Goal: Task Accomplishment & Management: Manage account settings

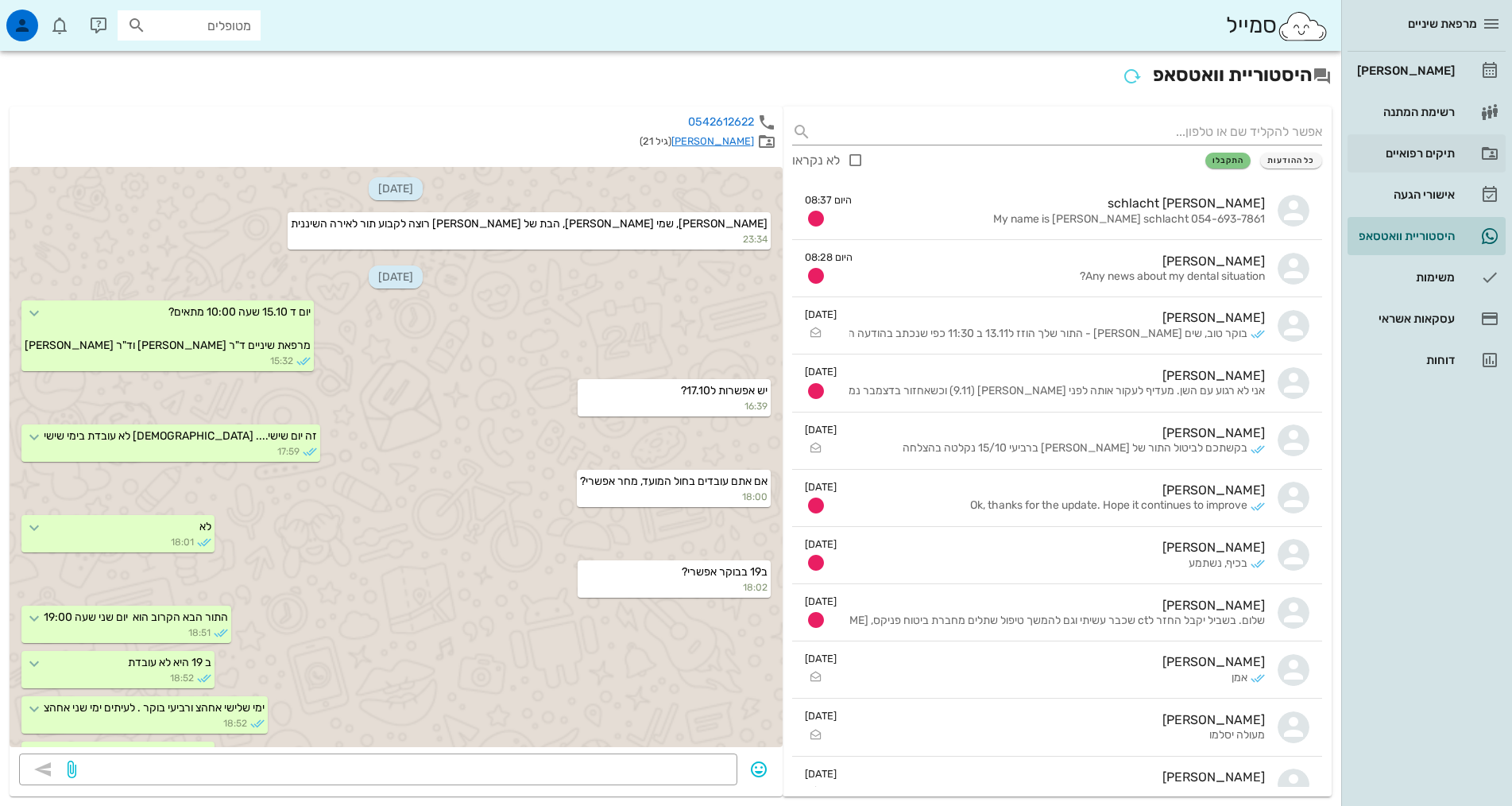
scroll to position [680, 0]
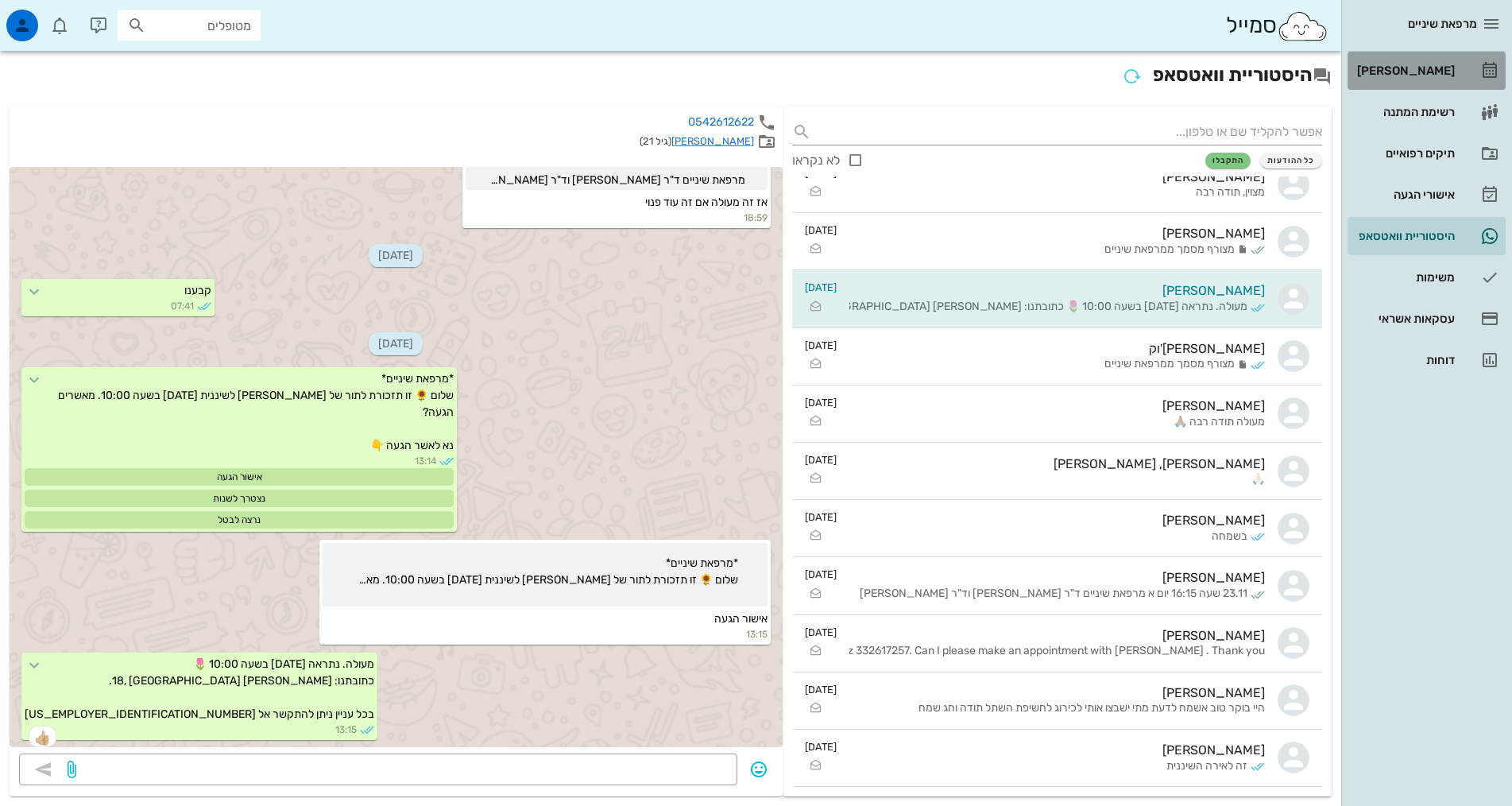
click at [1444, 75] on div "[PERSON_NAME]" at bounding box center [1404, 71] width 101 height 13
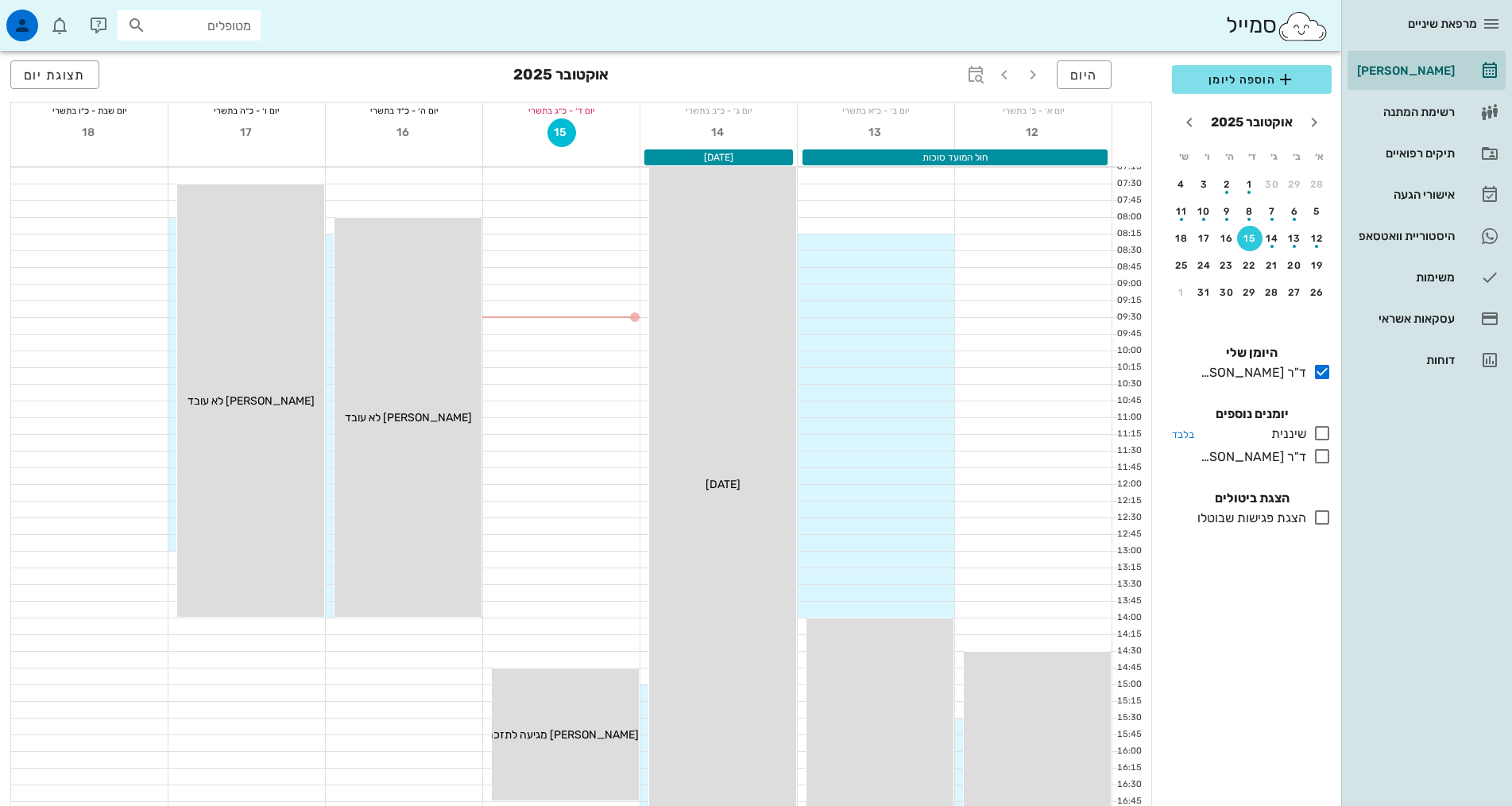
click at [1326, 436] on icon at bounding box center [1322, 433] width 19 height 19
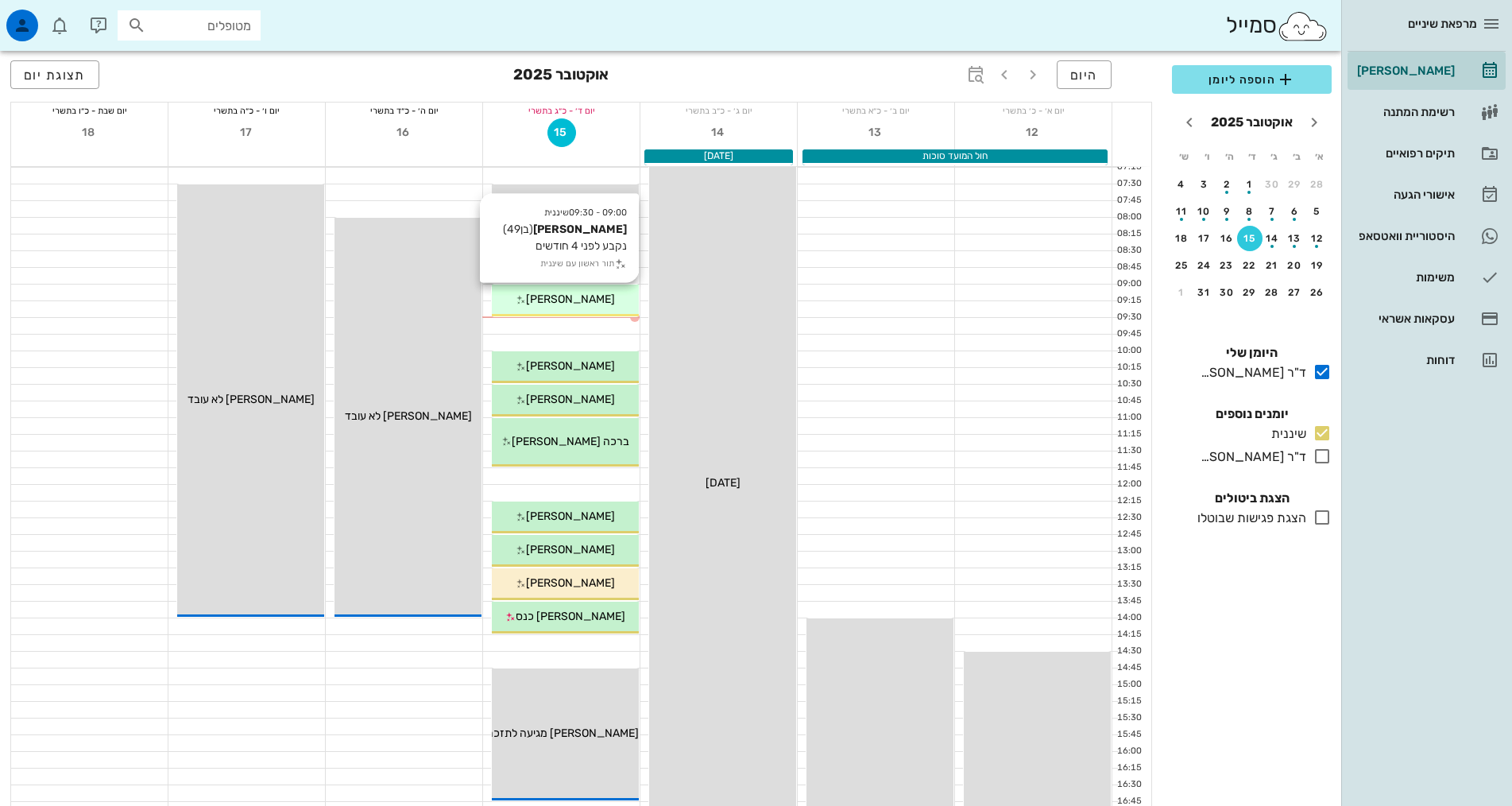
click at [531, 306] on div "[PERSON_NAME]" at bounding box center [565, 299] width 147 height 17
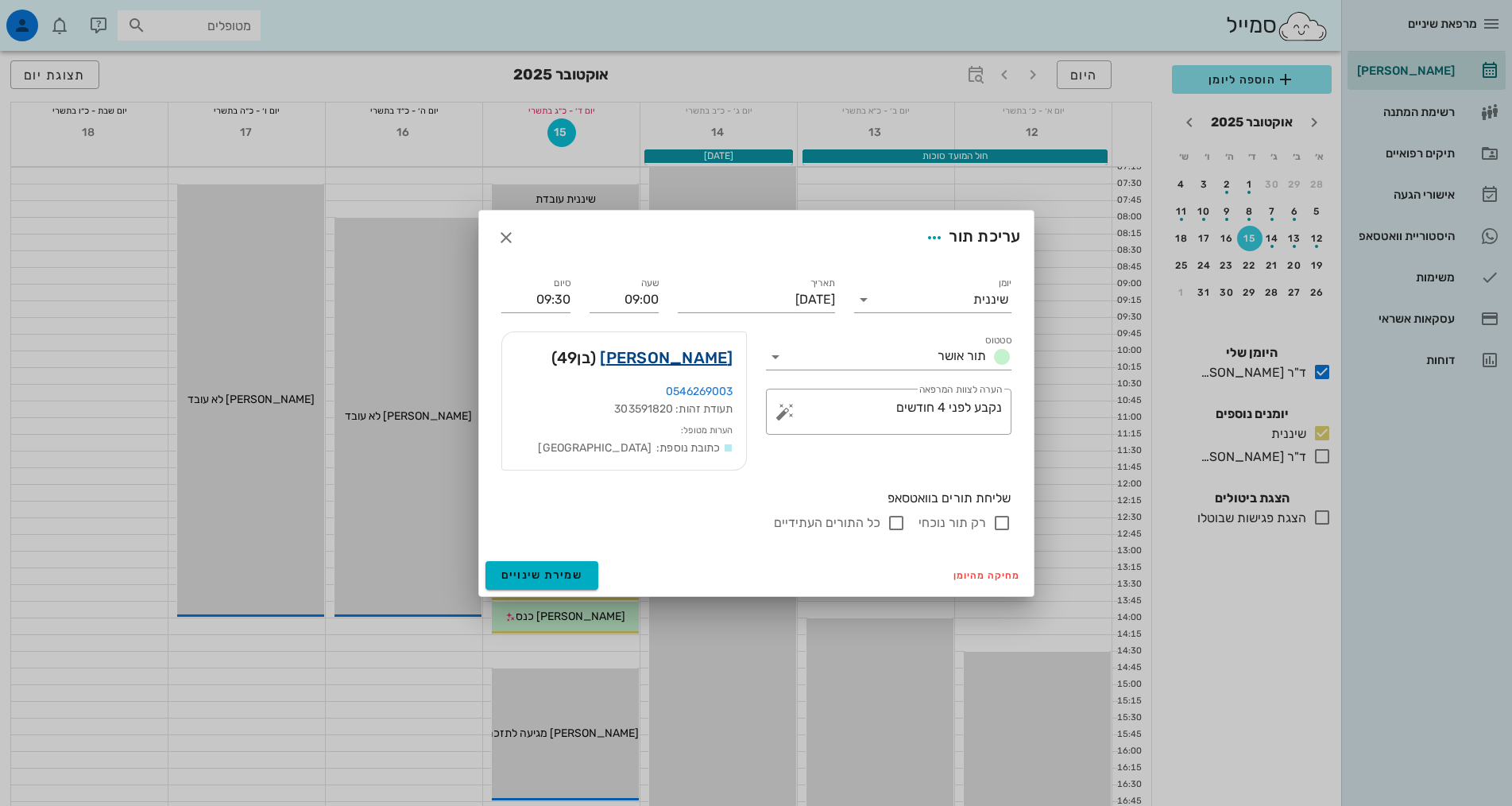
click at [706, 359] on link "[PERSON_NAME]" at bounding box center [666, 357] width 132 height 25
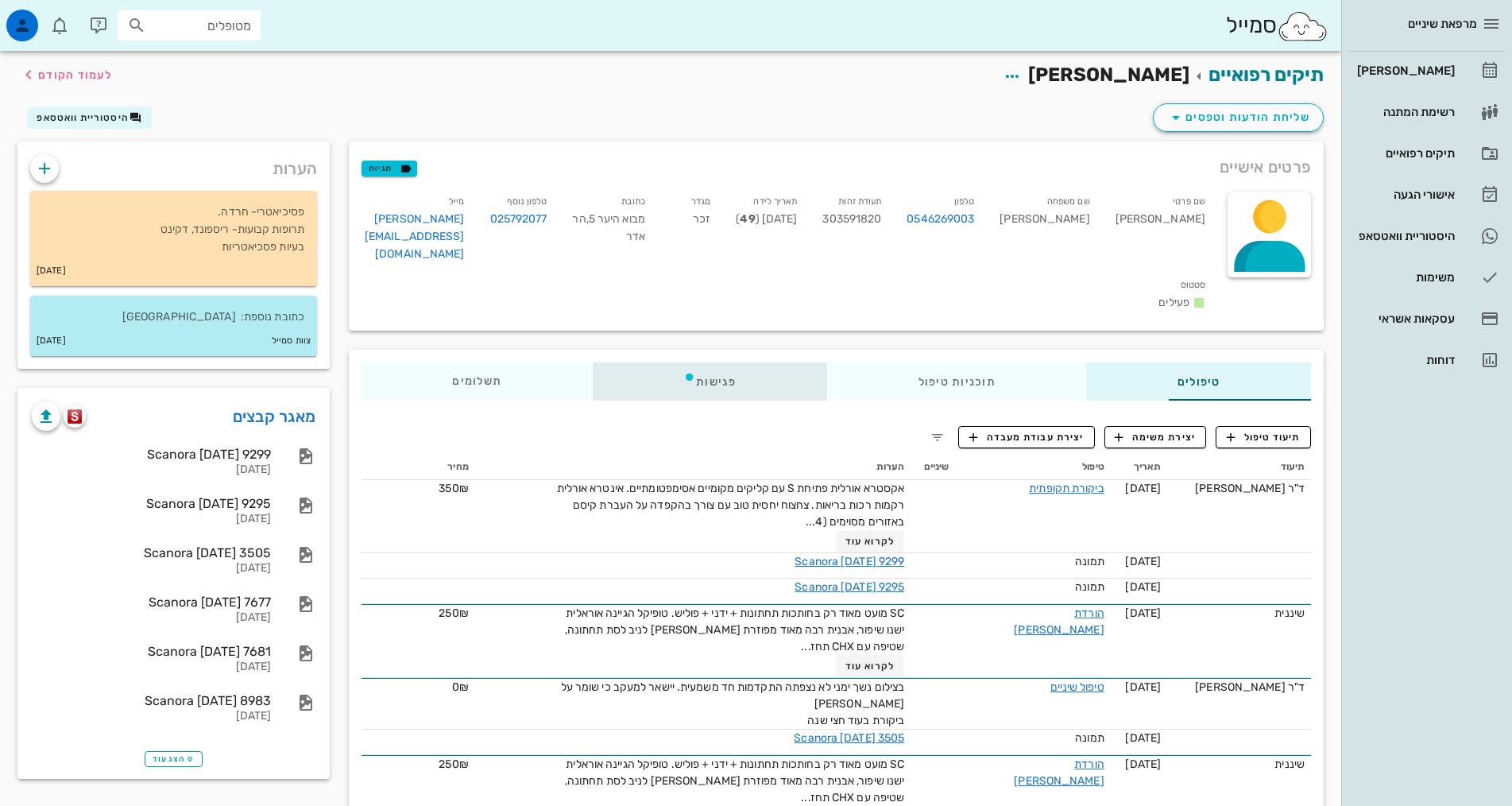
click at [667, 362] on div "פגישות" at bounding box center [709, 381] width 234 height 38
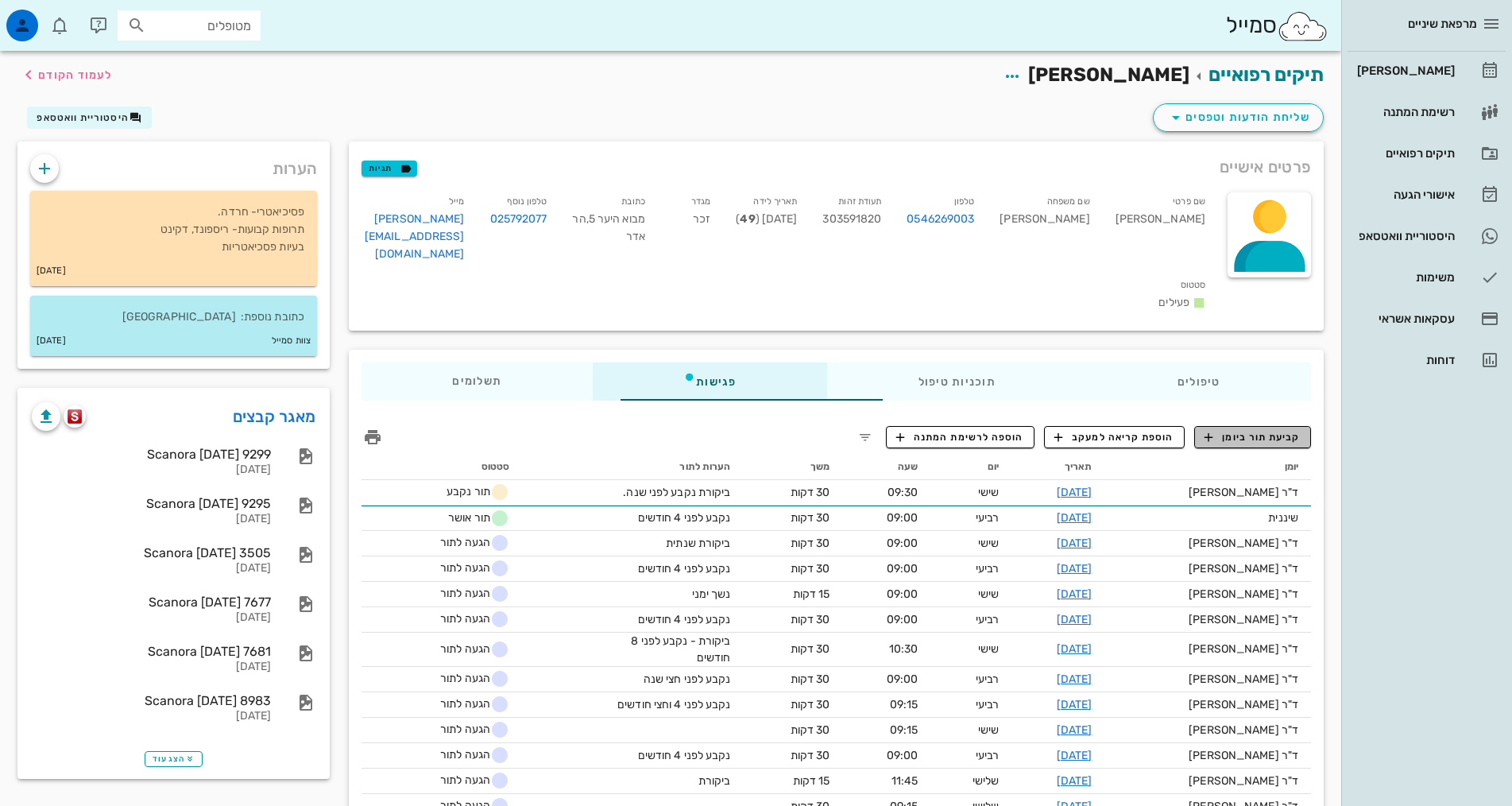
click at [1278, 430] on span "קביעת תור ביומן" at bounding box center [1253, 437] width 96 height 14
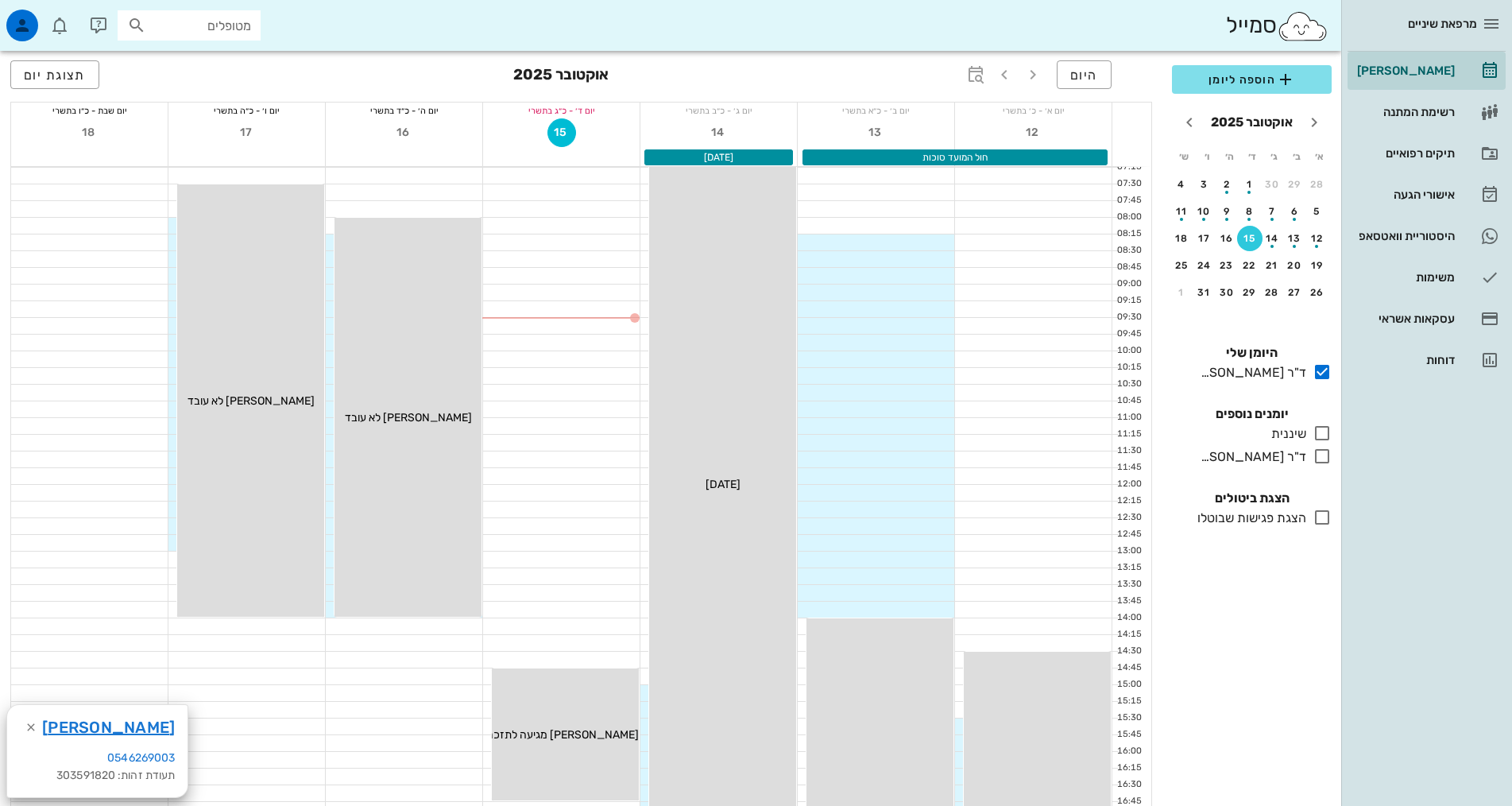
click at [1319, 433] on icon at bounding box center [1322, 433] width 19 height 19
click at [1320, 433] on icon at bounding box center [1322, 433] width 19 height 19
click at [1309, 118] on icon "חודש שעבר" at bounding box center [1314, 123] width 19 height 19
click at [1192, 125] on icon "חודש הבא" at bounding box center [1190, 123] width 19 height 19
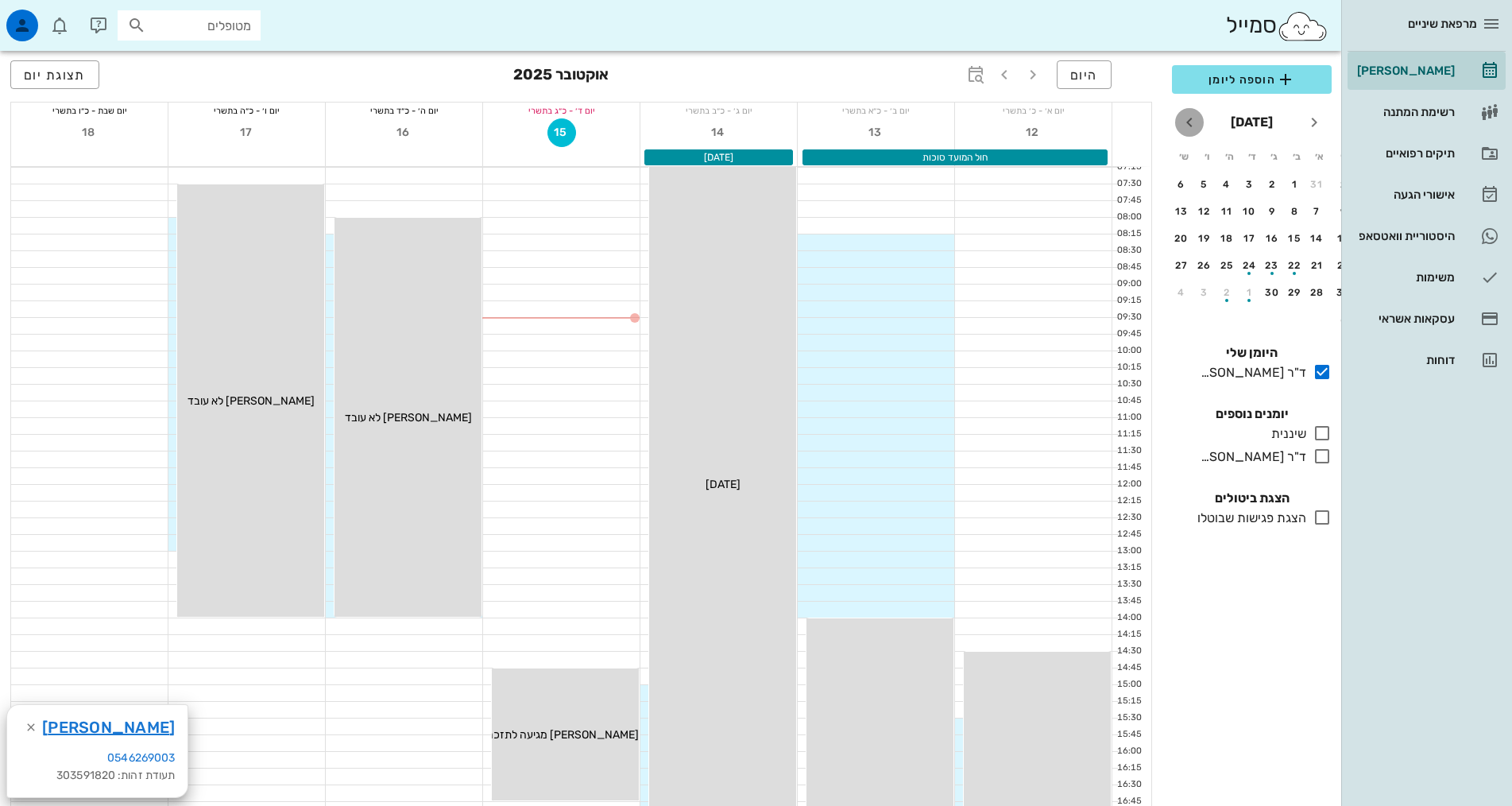
click at [1192, 125] on icon "חודש הבא" at bounding box center [1190, 123] width 19 height 19
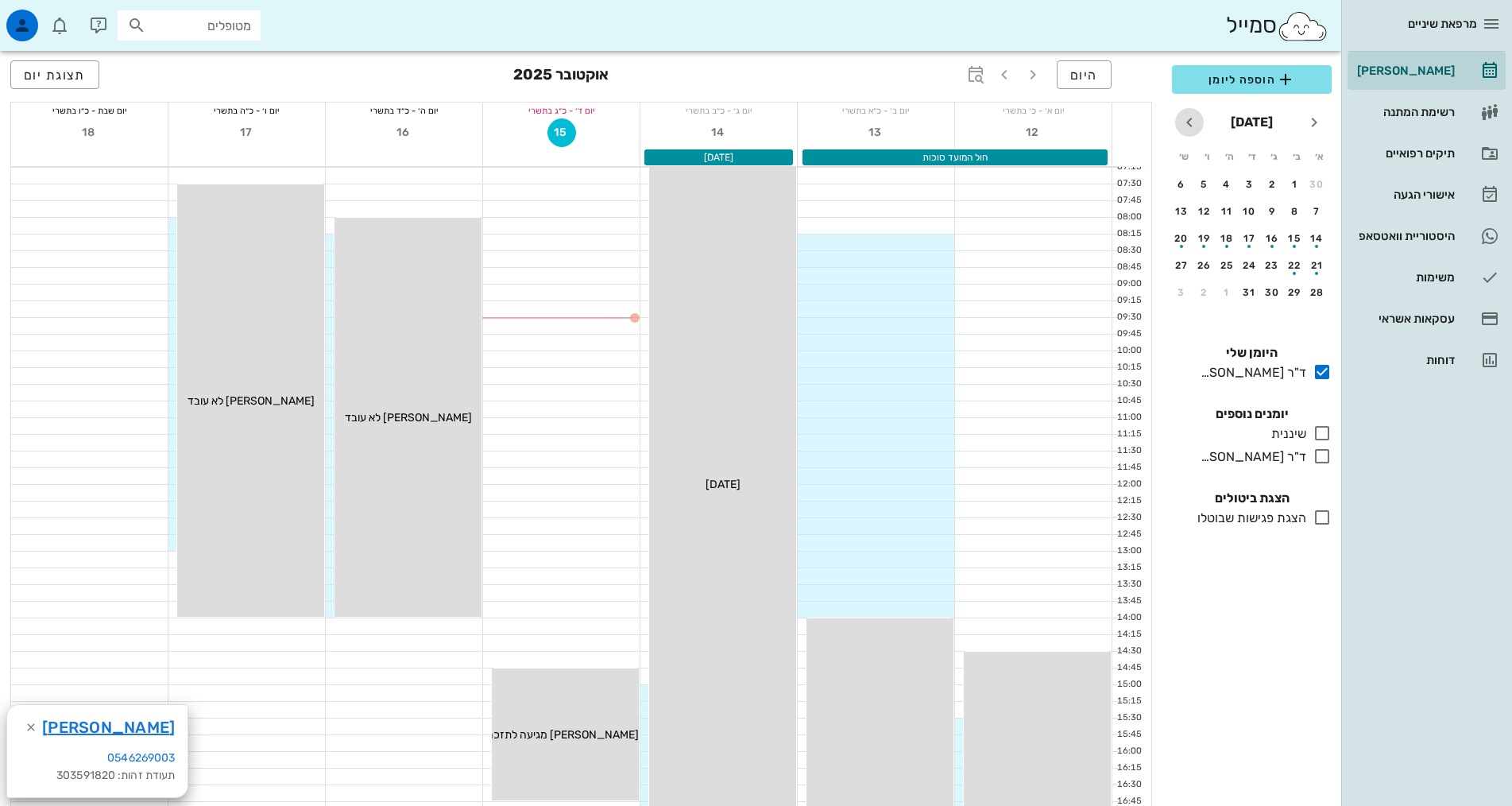
click at [1192, 125] on icon "חודש הבא" at bounding box center [1190, 123] width 19 height 19
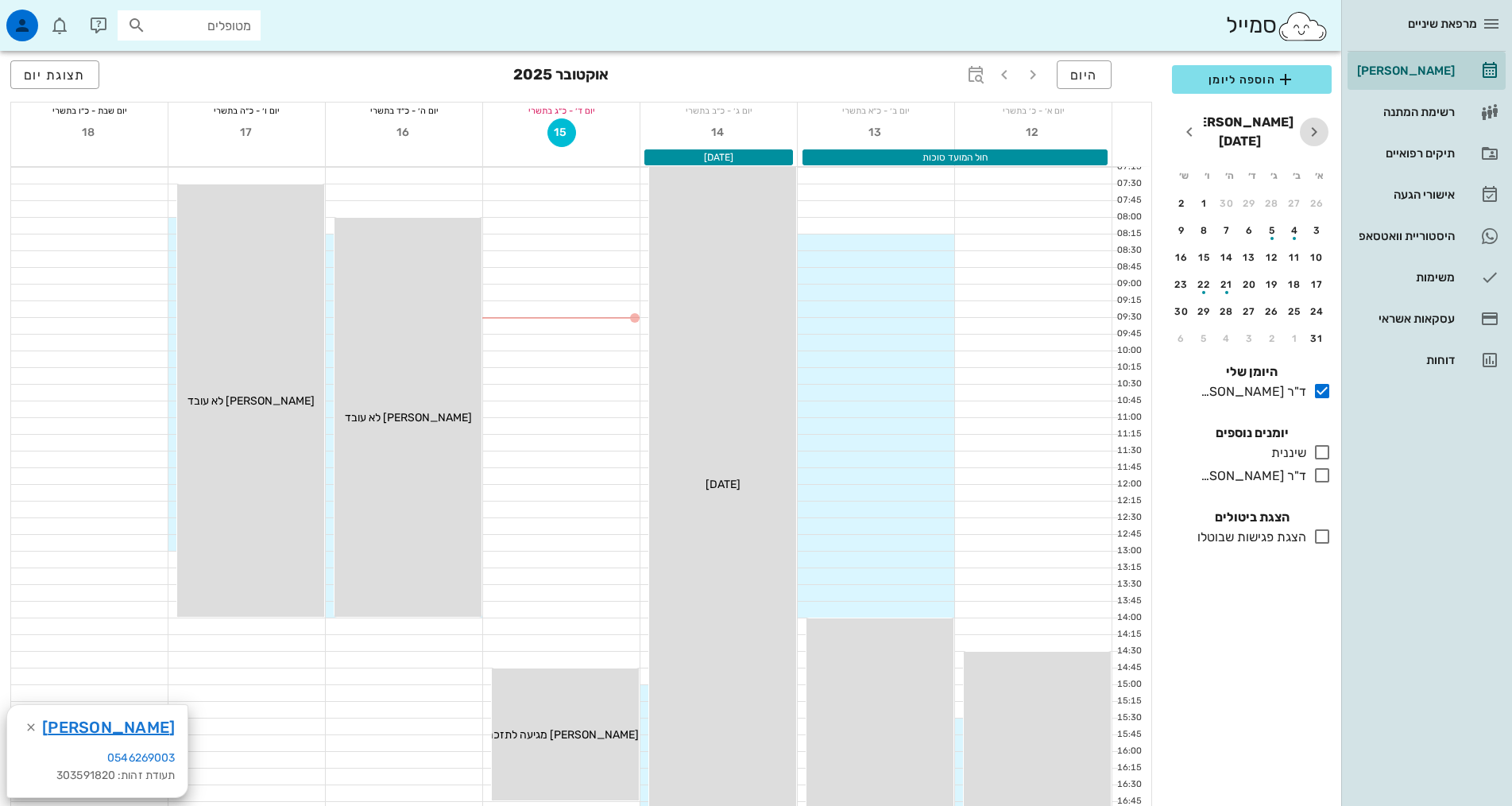
click at [1307, 124] on icon "חודש שעבר" at bounding box center [1314, 132] width 19 height 19
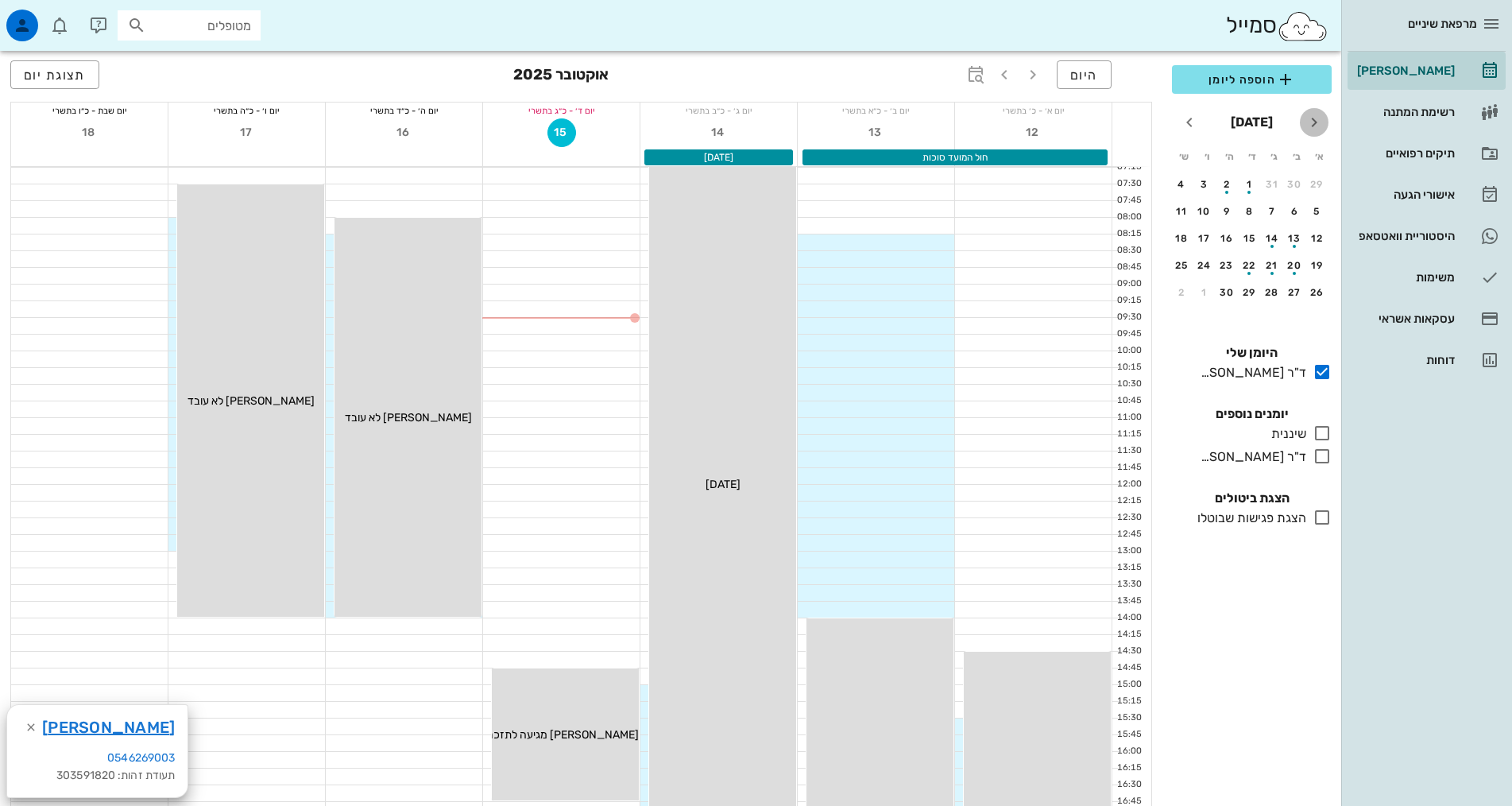
click at [1307, 124] on icon "חודש שעבר" at bounding box center [1314, 123] width 19 height 19
click at [1306, 122] on icon "חודש שעבר" at bounding box center [1314, 123] width 19 height 19
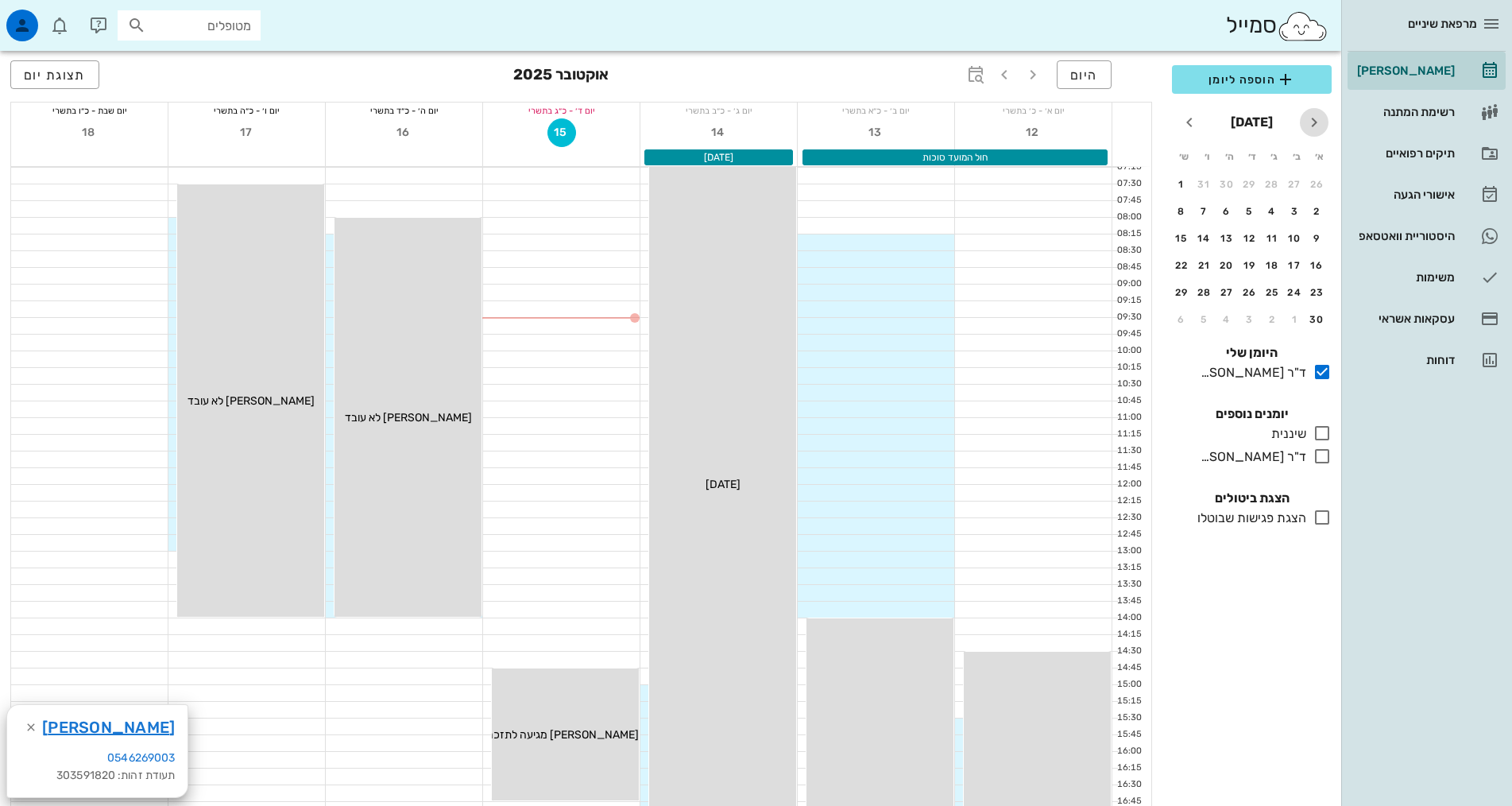
click at [1306, 122] on icon "חודש שעבר" at bounding box center [1314, 123] width 19 height 19
click at [1225, 121] on button "[DATE]" at bounding box center [1252, 122] width 55 height 32
click at [1206, 123] on div "2025" at bounding box center [1252, 122] width 96 height 32
click at [1253, 126] on button "2025" at bounding box center [1252, 122] width 45 height 32
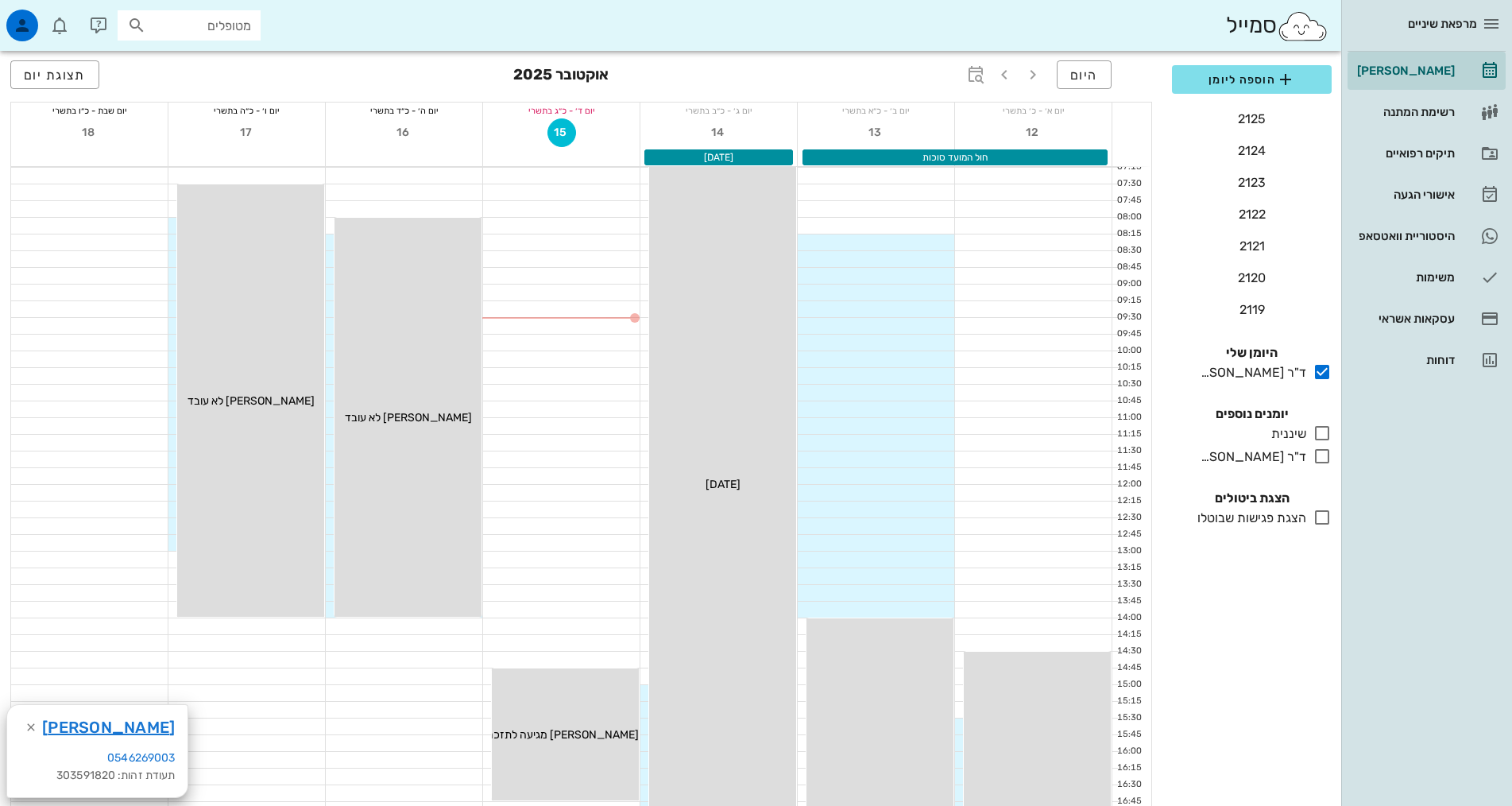
scroll to position [3086, 0]
click at [1072, 77] on span "היום" at bounding box center [1085, 75] width 28 height 15
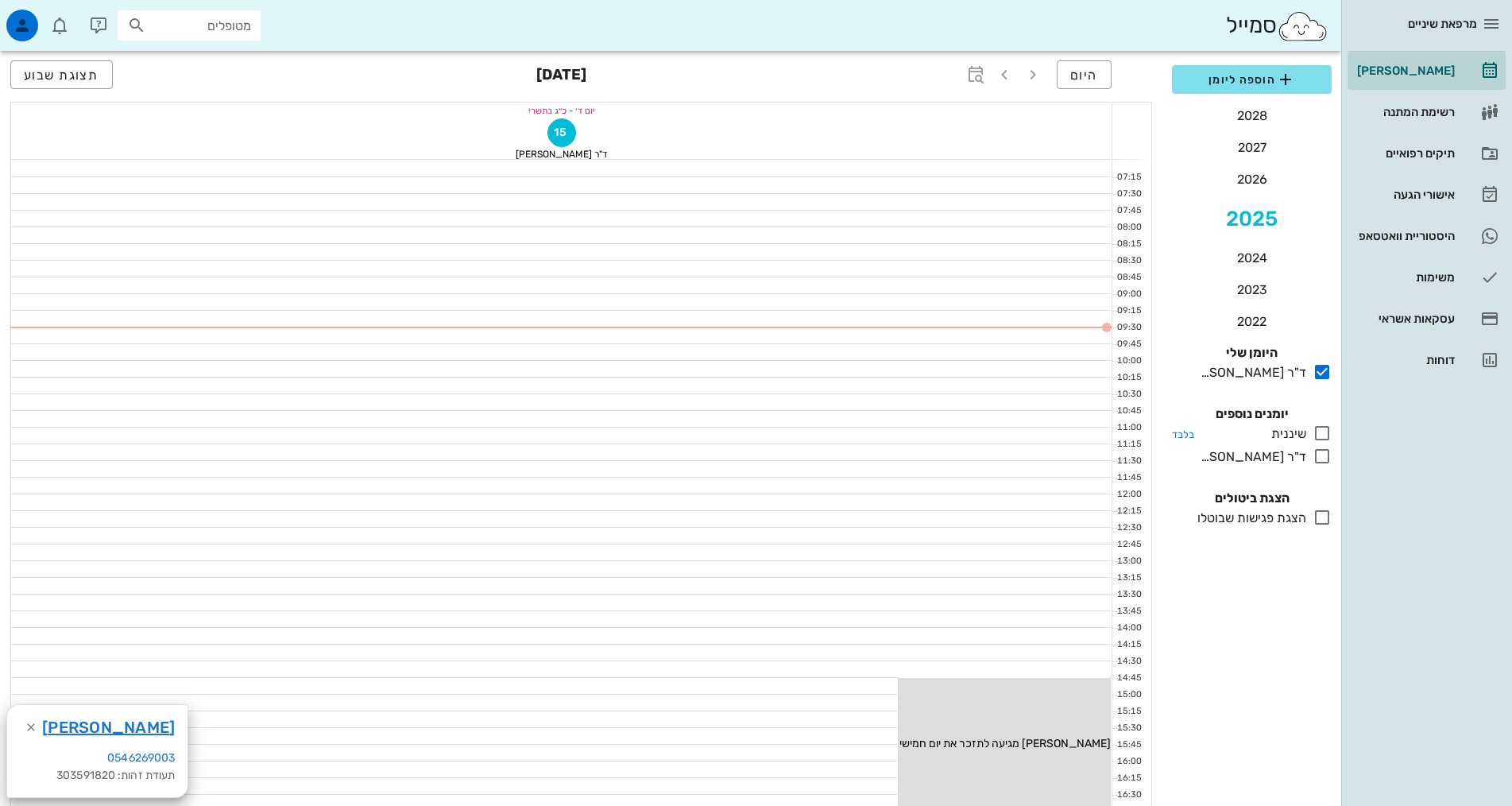
click at [1324, 435] on icon at bounding box center [1322, 433] width 19 height 19
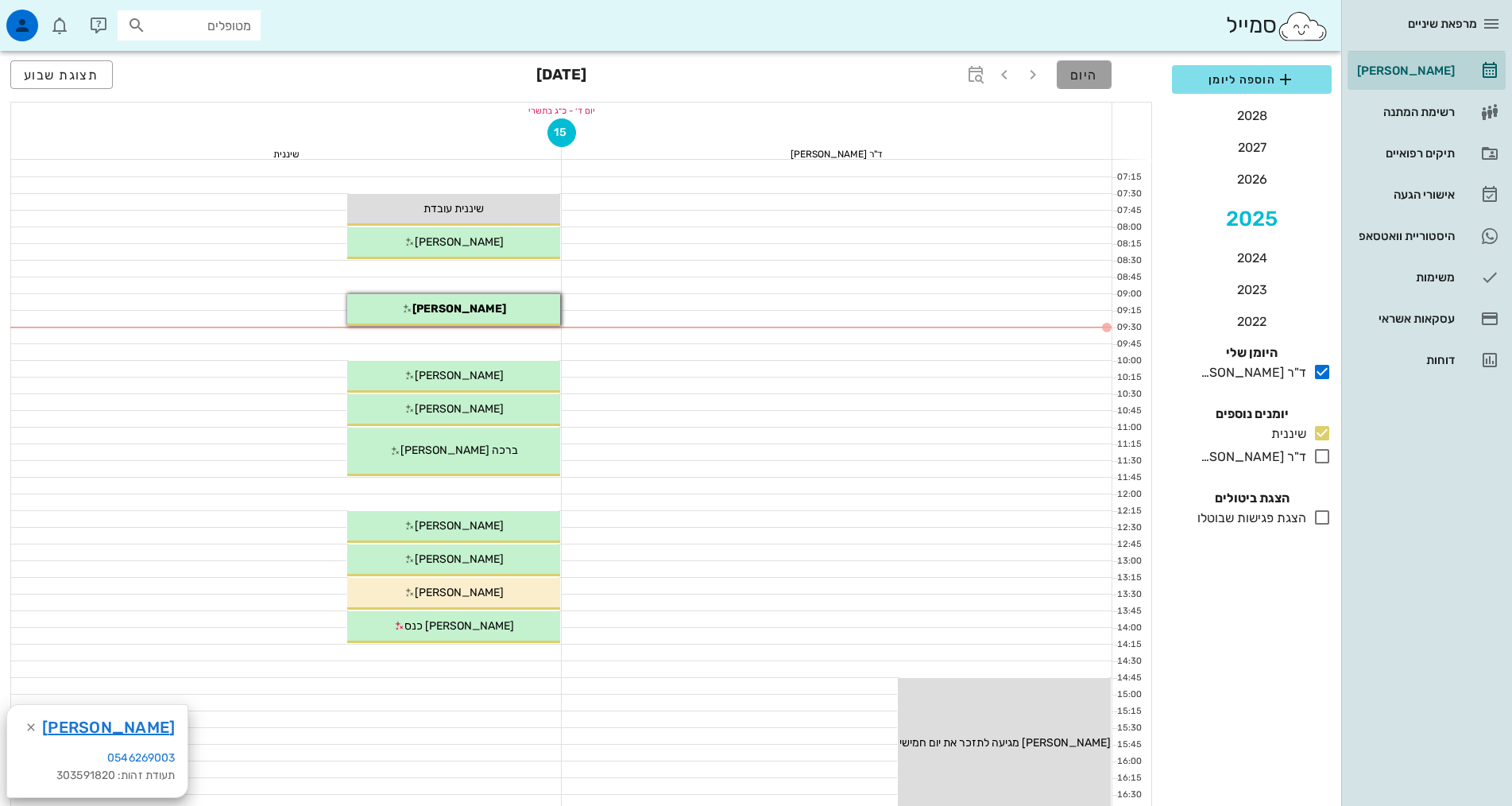
click at [1089, 73] on span "היום" at bounding box center [1085, 75] width 28 height 15
click at [62, 73] on span "תצוגת שבוע" at bounding box center [61, 75] width 76 height 15
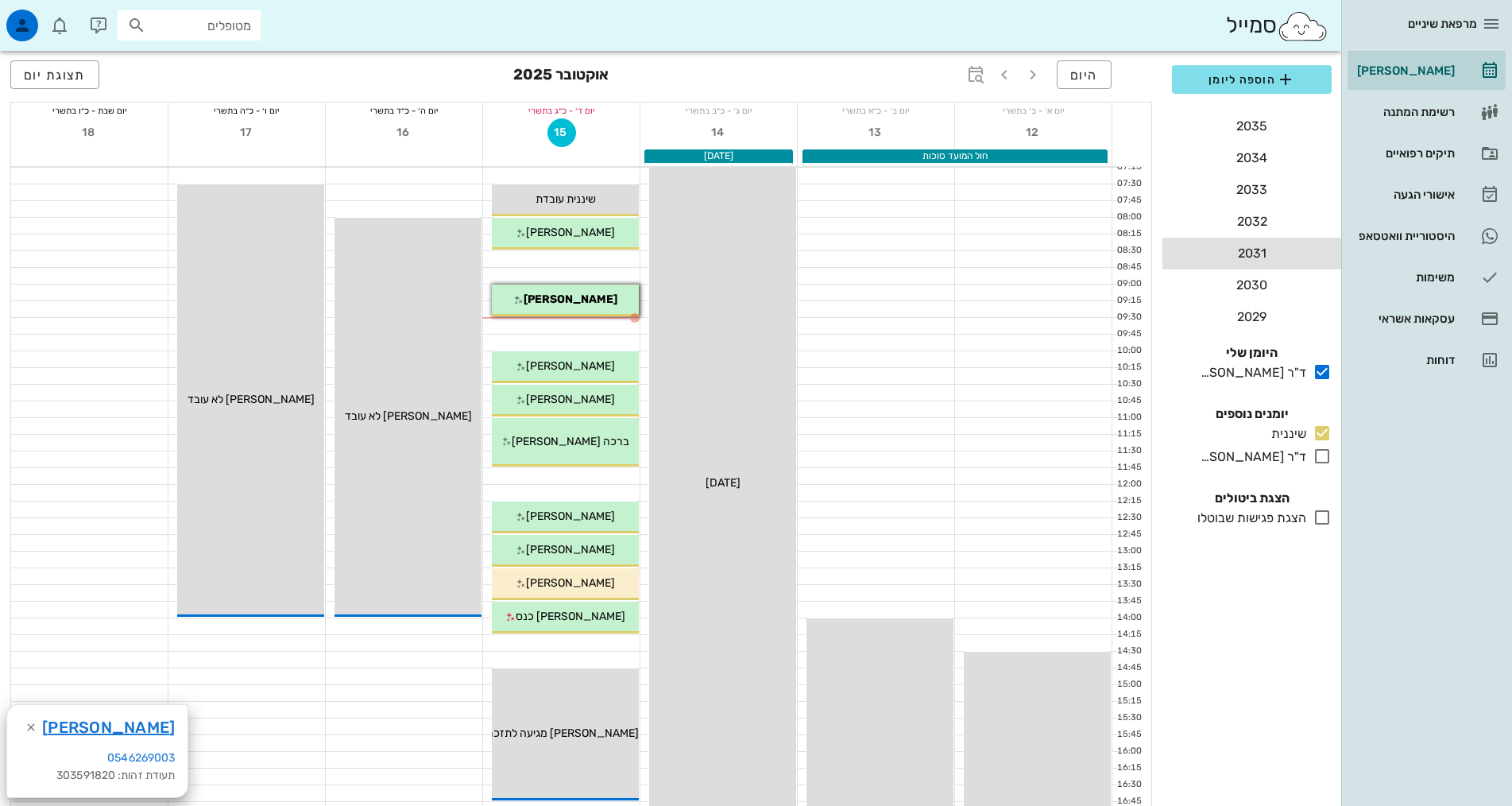
scroll to position [2864, 0]
click at [1453, 118] on div "רשימת המתנה" at bounding box center [1404, 111] width 101 height 25
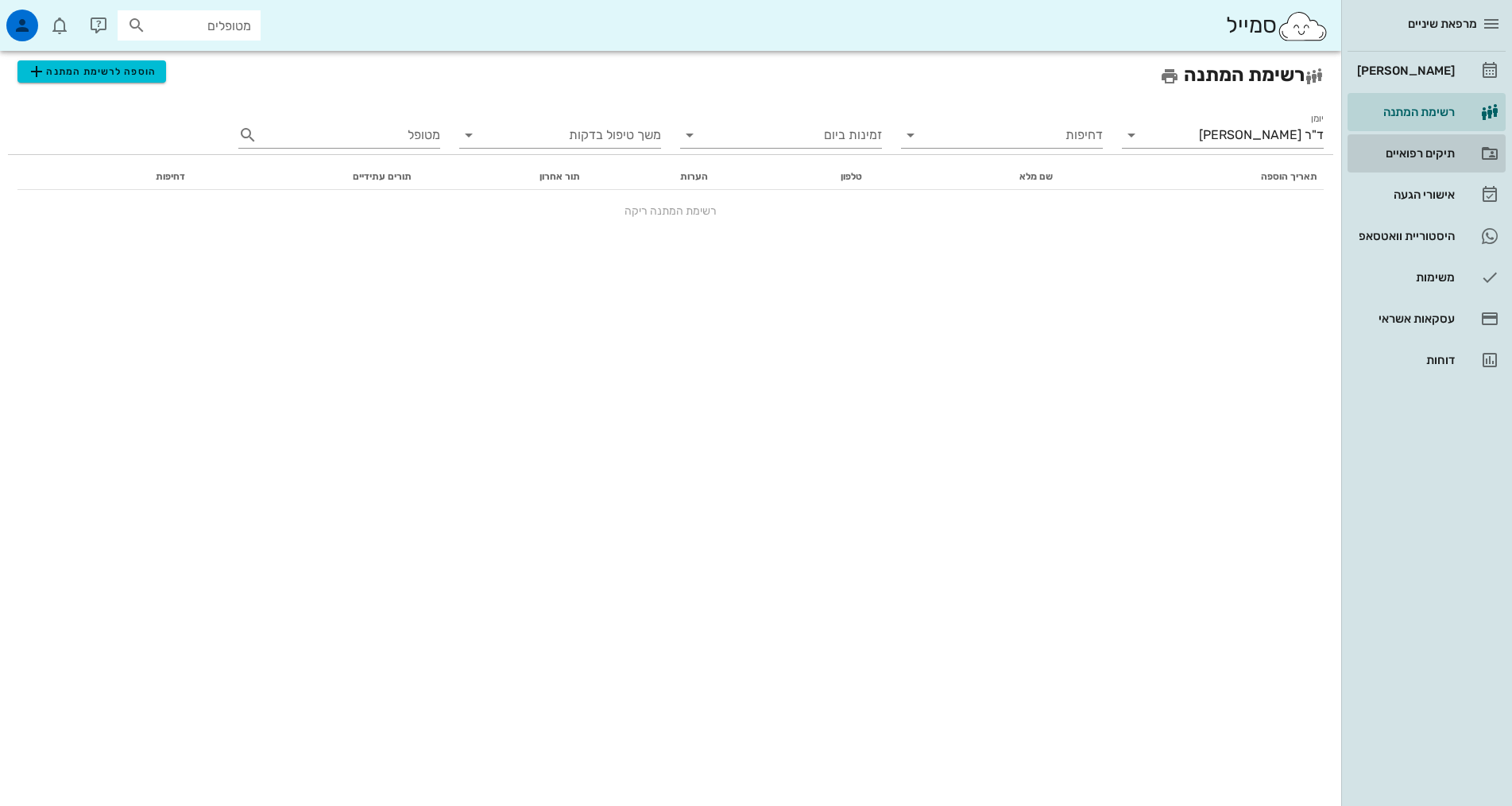
click at [1435, 171] on link "תיקים רפואיים" at bounding box center [1427, 153] width 158 height 38
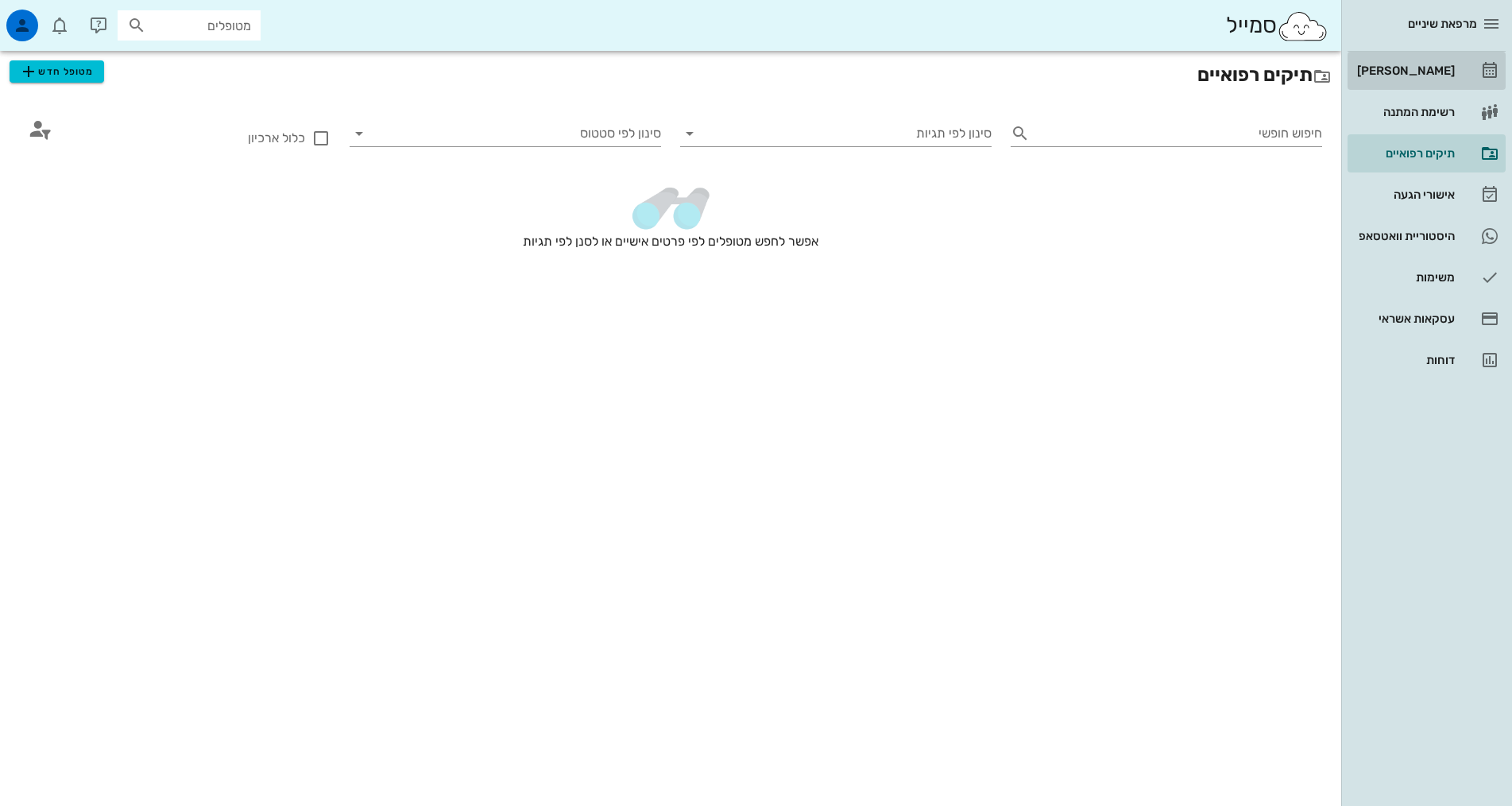
click at [1434, 61] on div "[PERSON_NAME]" at bounding box center [1404, 71] width 101 height 25
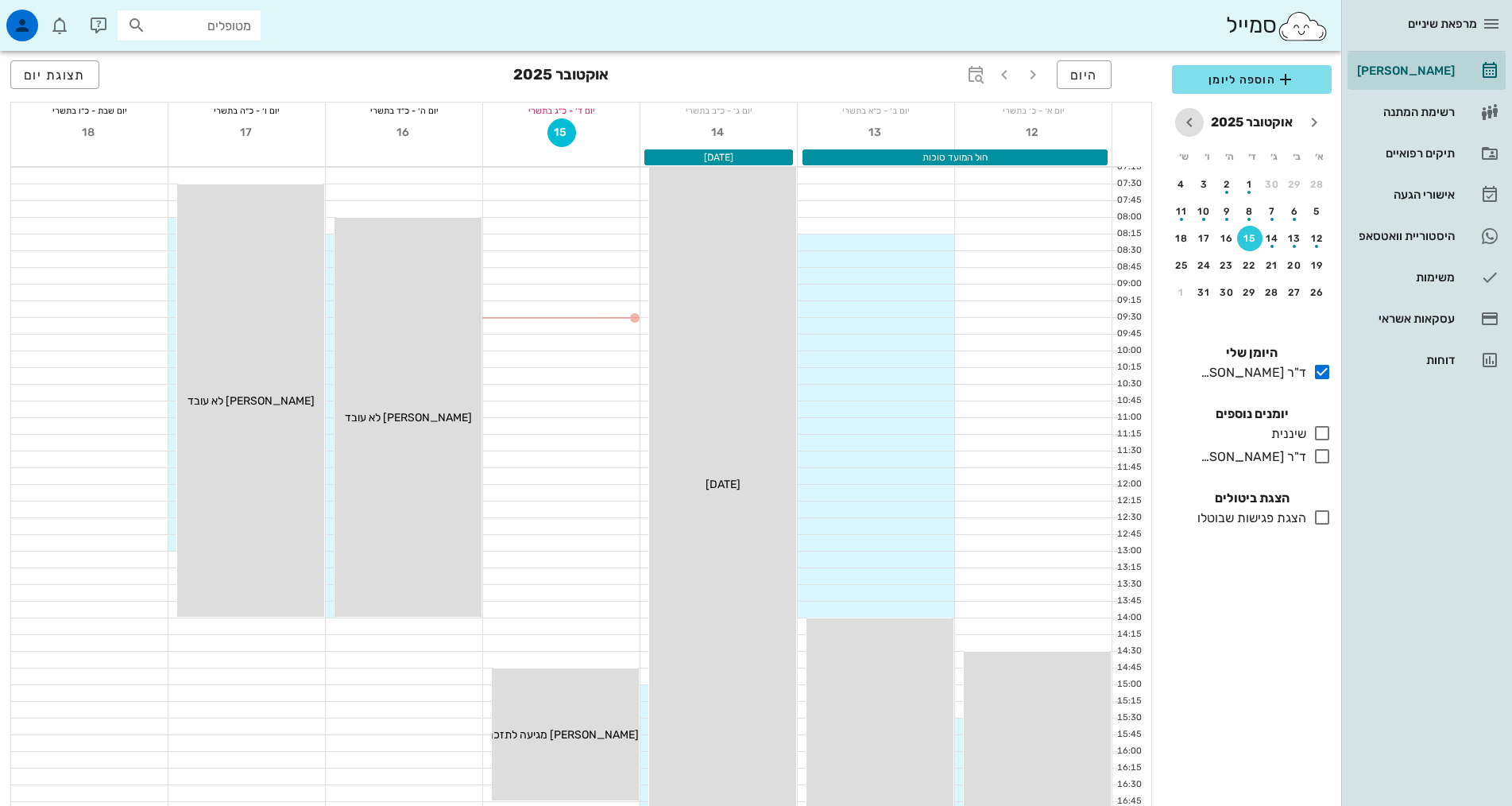
click at [1195, 124] on icon "חודש הבא" at bounding box center [1190, 123] width 19 height 19
click at [1222, 242] on div "19" at bounding box center [1226, 238] width 25 height 11
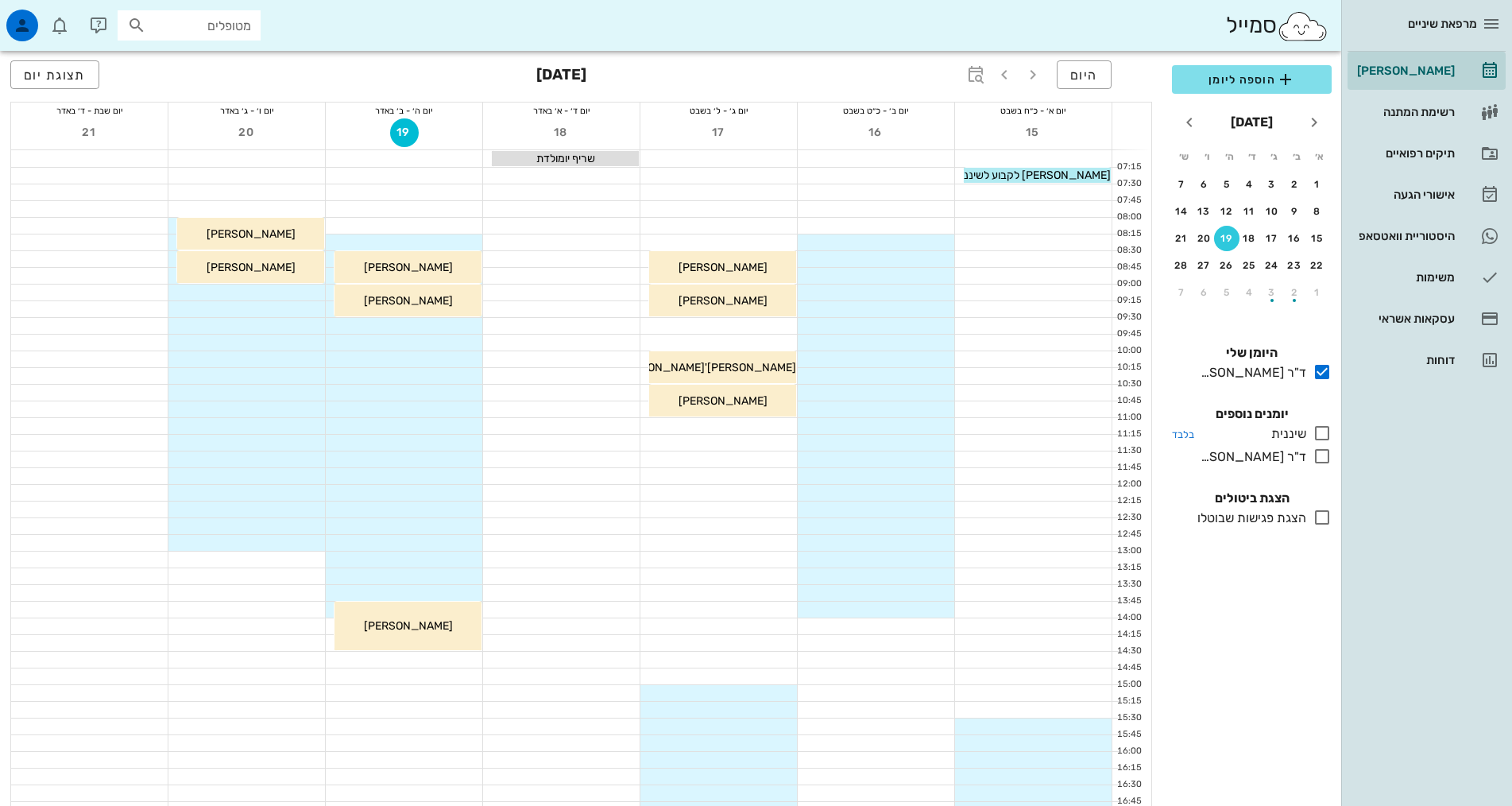
click at [1320, 433] on icon at bounding box center [1322, 433] width 19 height 19
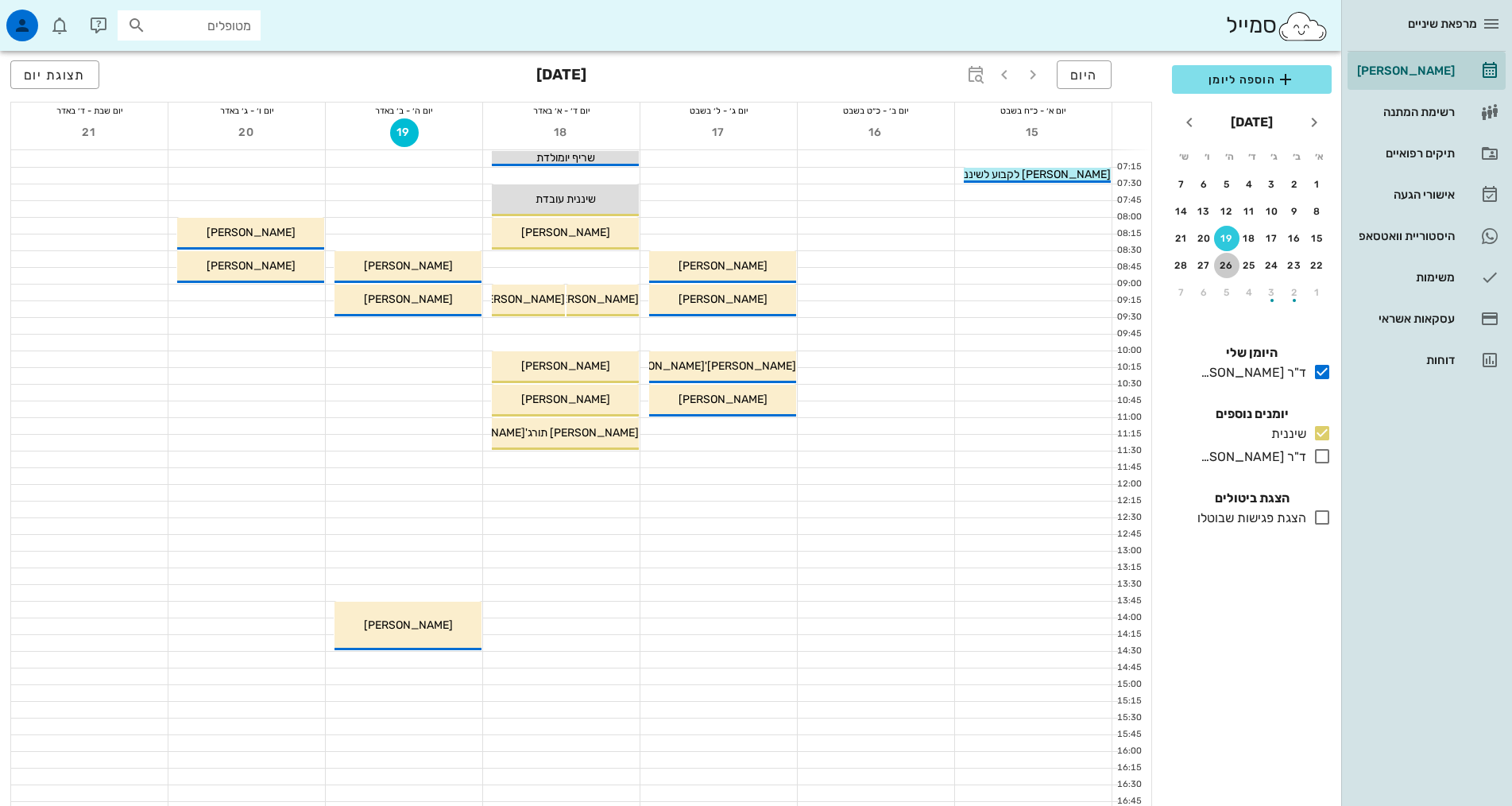
click at [1226, 273] on button "26" at bounding box center [1226, 265] width 25 height 25
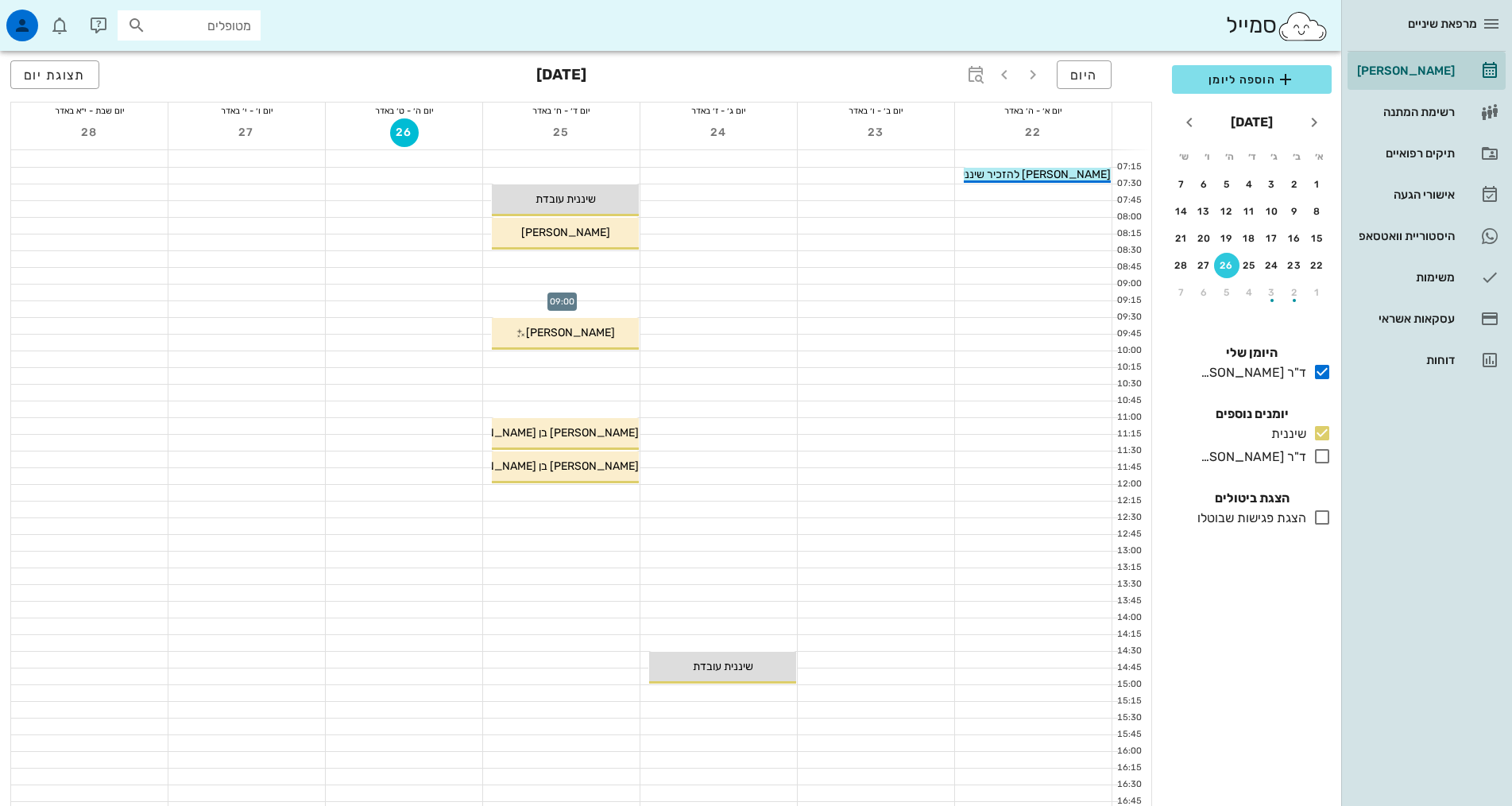
click at [603, 287] on div at bounding box center [561, 292] width 157 height 16
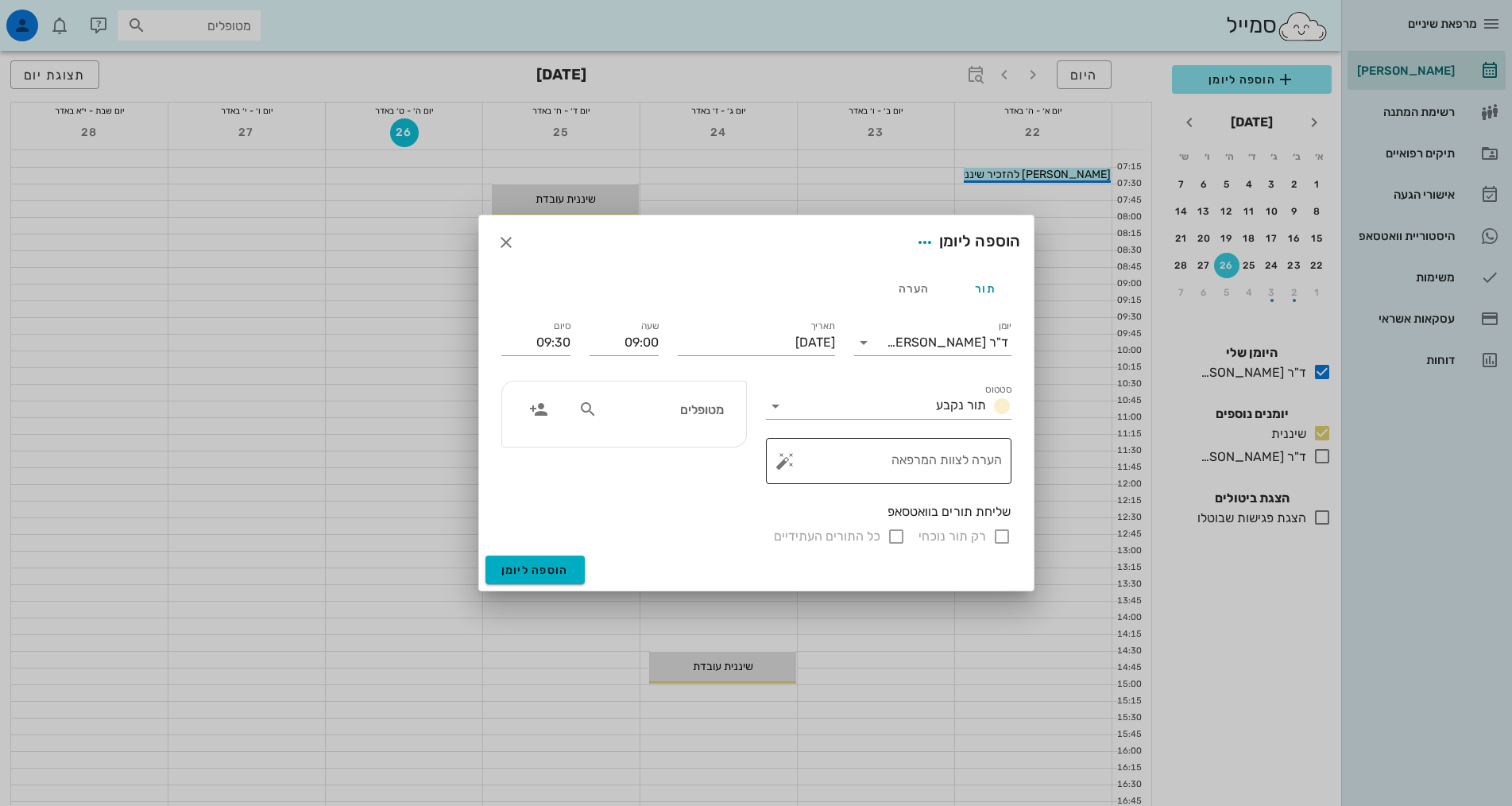
click at [979, 461] on textarea "הערה לצוות המרפאה" at bounding box center [895, 465] width 214 height 38
type textarea "נקבע לפני 4 חודשים"
click at [551, 565] on span "הוספה ליומן" at bounding box center [535, 570] width 68 height 14
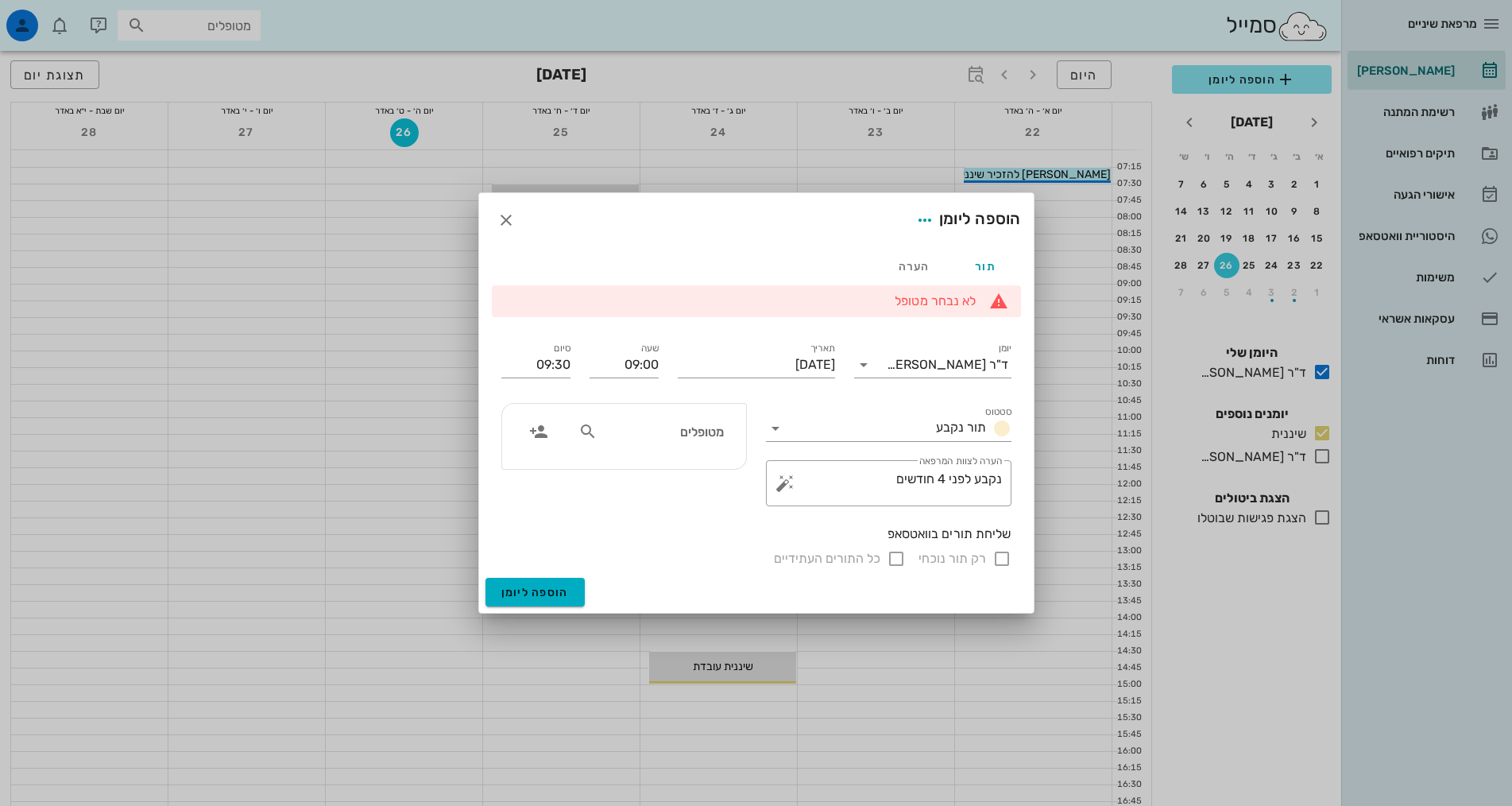
click at [938, 304] on li "לא נבחר מטופל" at bounding box center [750, 301] width 453 height 17
click at [980, 266] on div "תור" at bounding box center [985, 266] width 71 height 38
click at [941, 364] on div "ד"ר [PERSON_NAME]" at bounding box center [948, 365] width 122 height 14
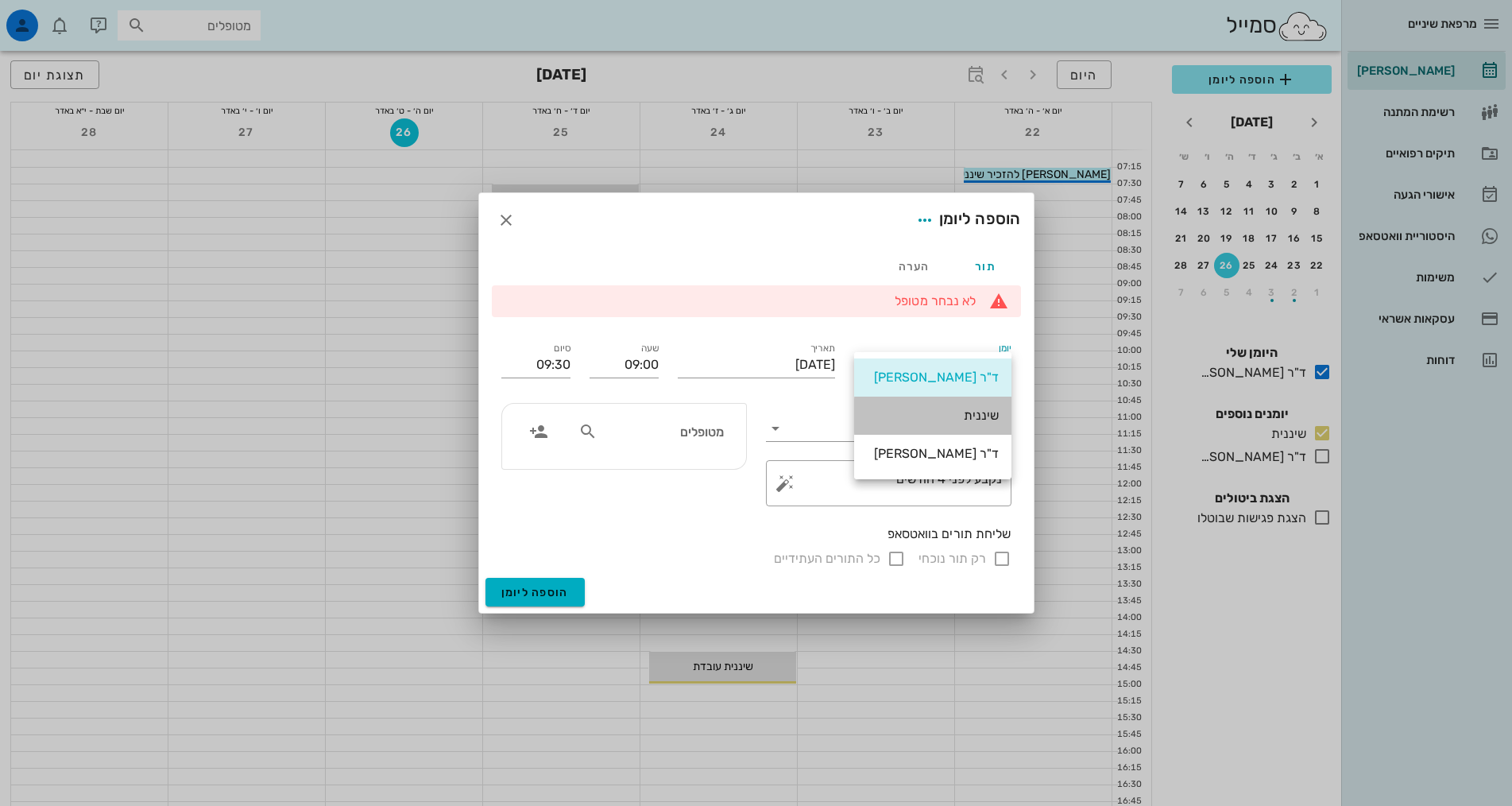
click at [986, 419] on div "שיננית" at bounding box center [933, 414] width 132 height 15
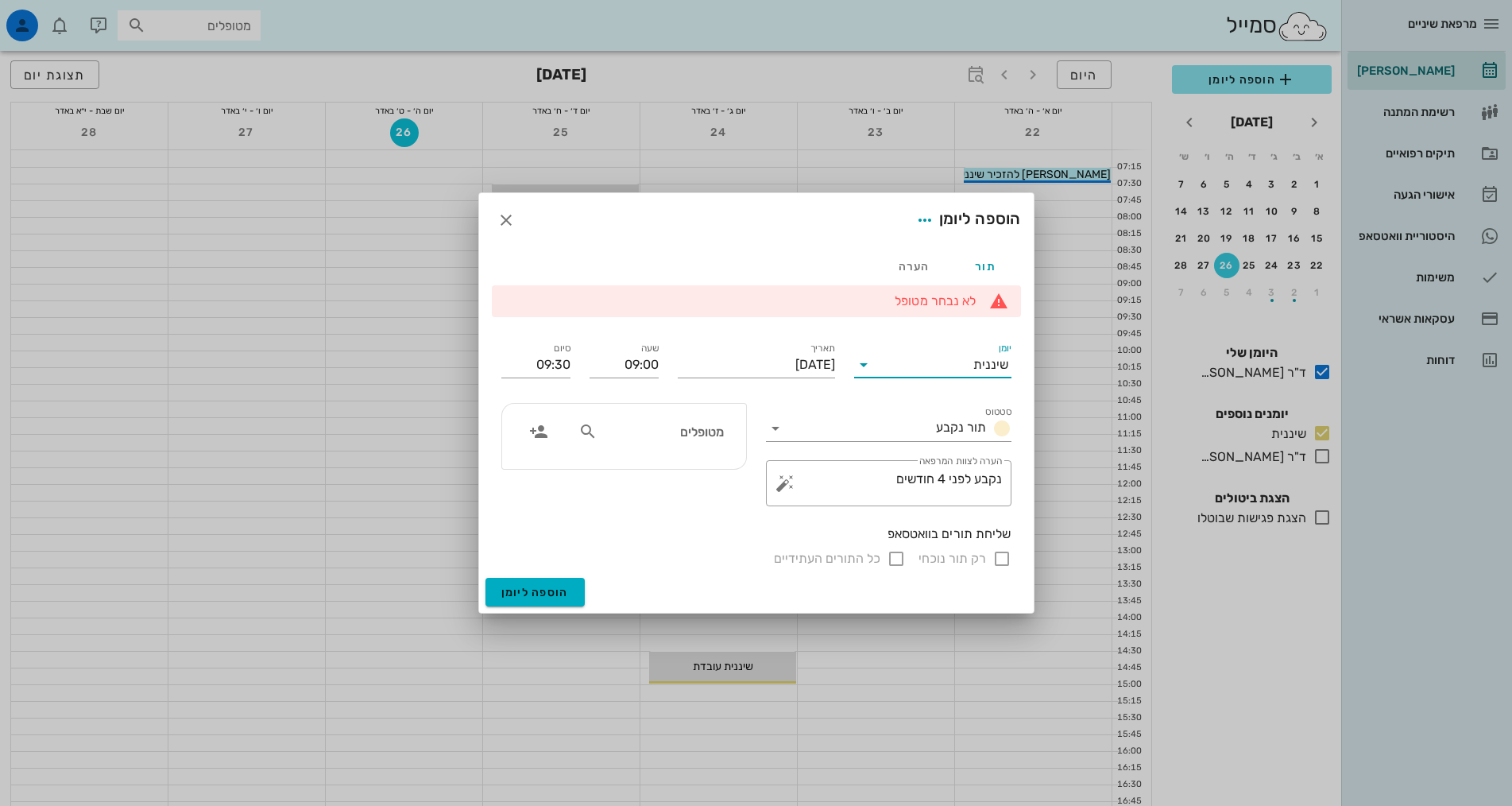
click at [956, 312] on div "לא נבחר מטופל" at bounding box center [756, 301] width 529 height 32
click at [695, 429] on input "מטופלים" at bounding box center [662, 432] width 123 height 21
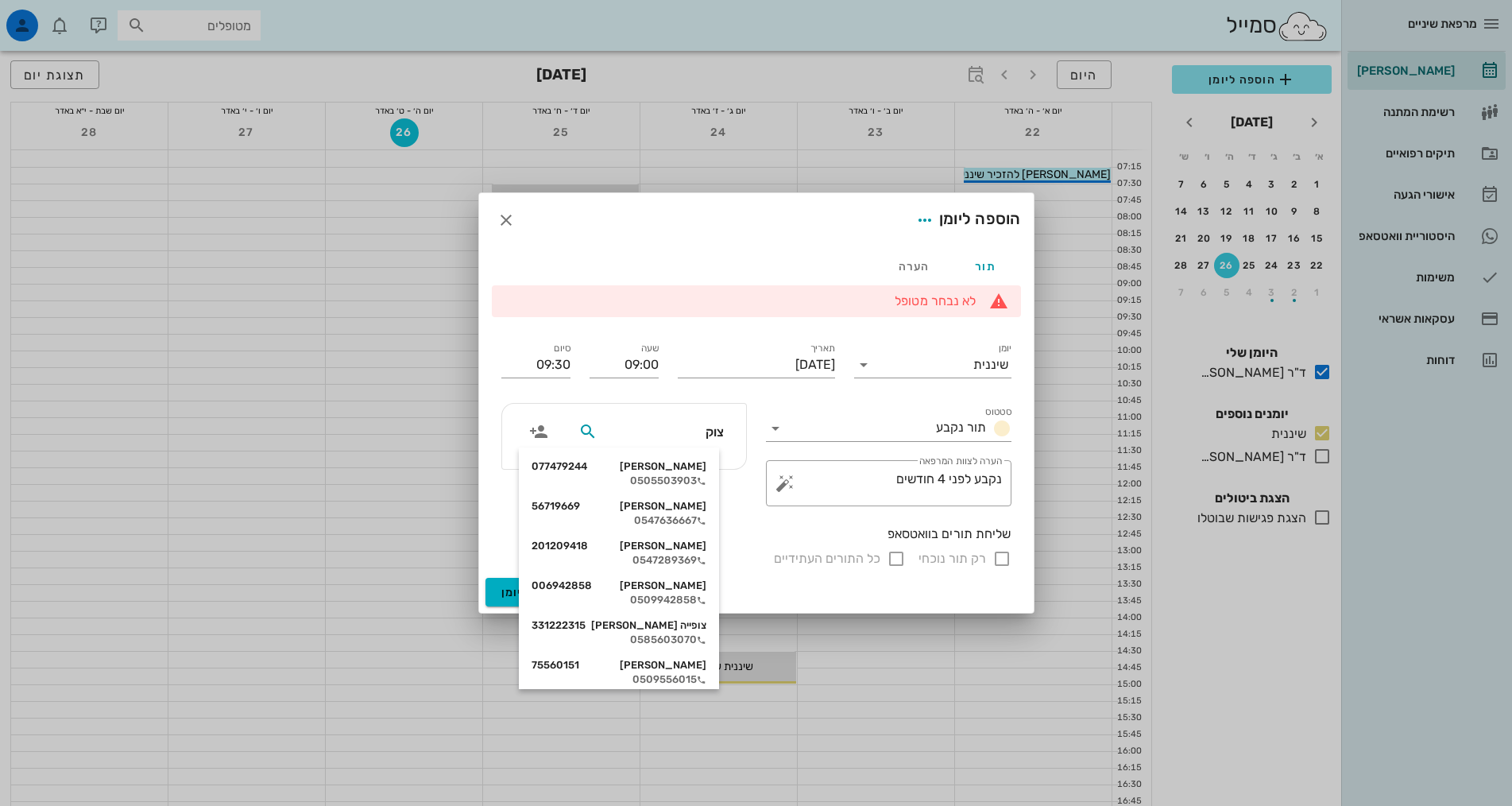
type input "[PERSON_NAME]"
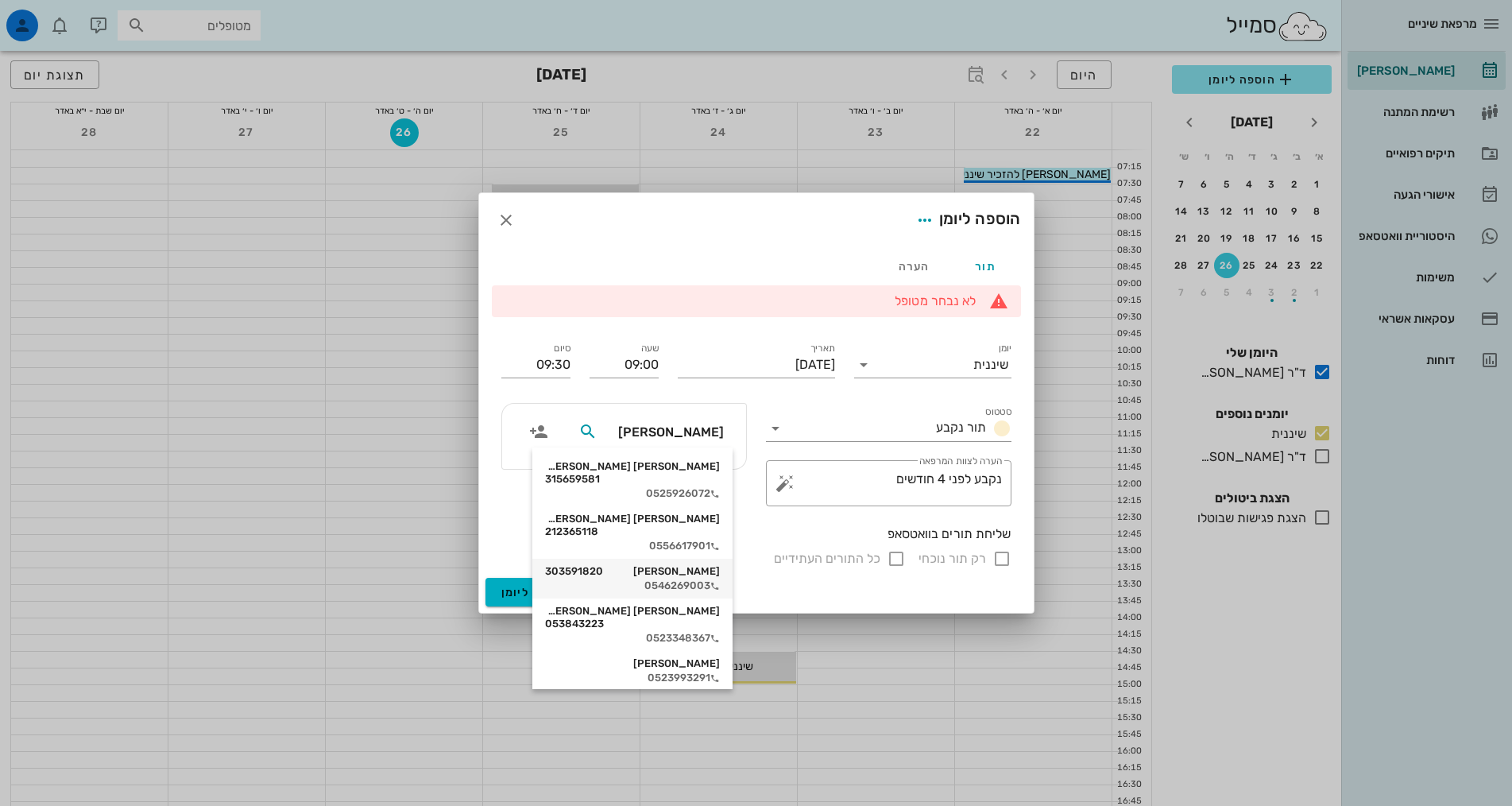
click at [688, 565] on div "[PERSON_NAME] 303591820" at bounding box center [632, 571] width 175 height 13
click at [688, 479] on div "[PERSON_NAME]" at bounding box center [624, 436] width 265 height 86
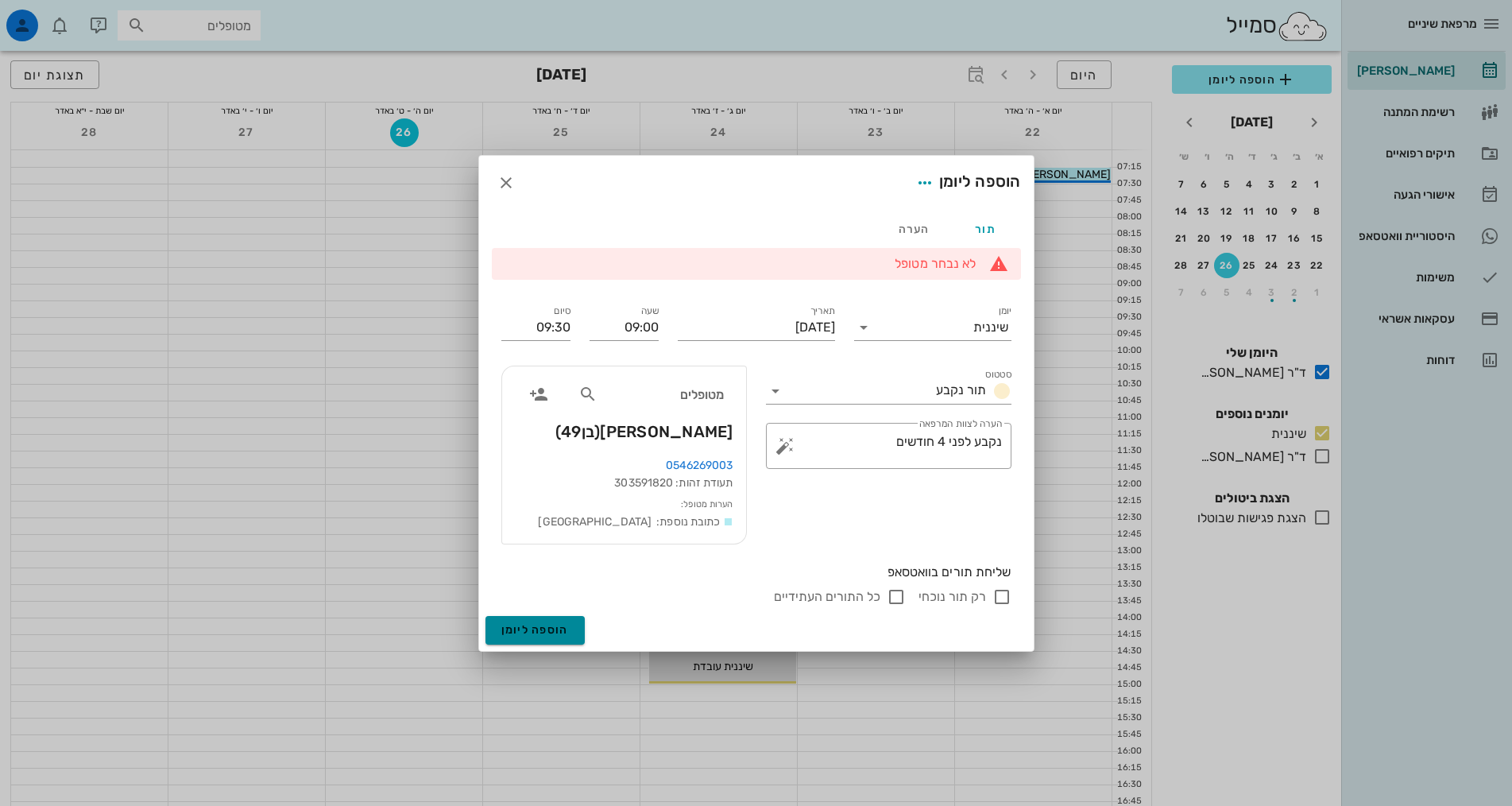
click at [549, 640] on button "הוספה ליומן" at bounding box center [535, 629] width 99 height 29
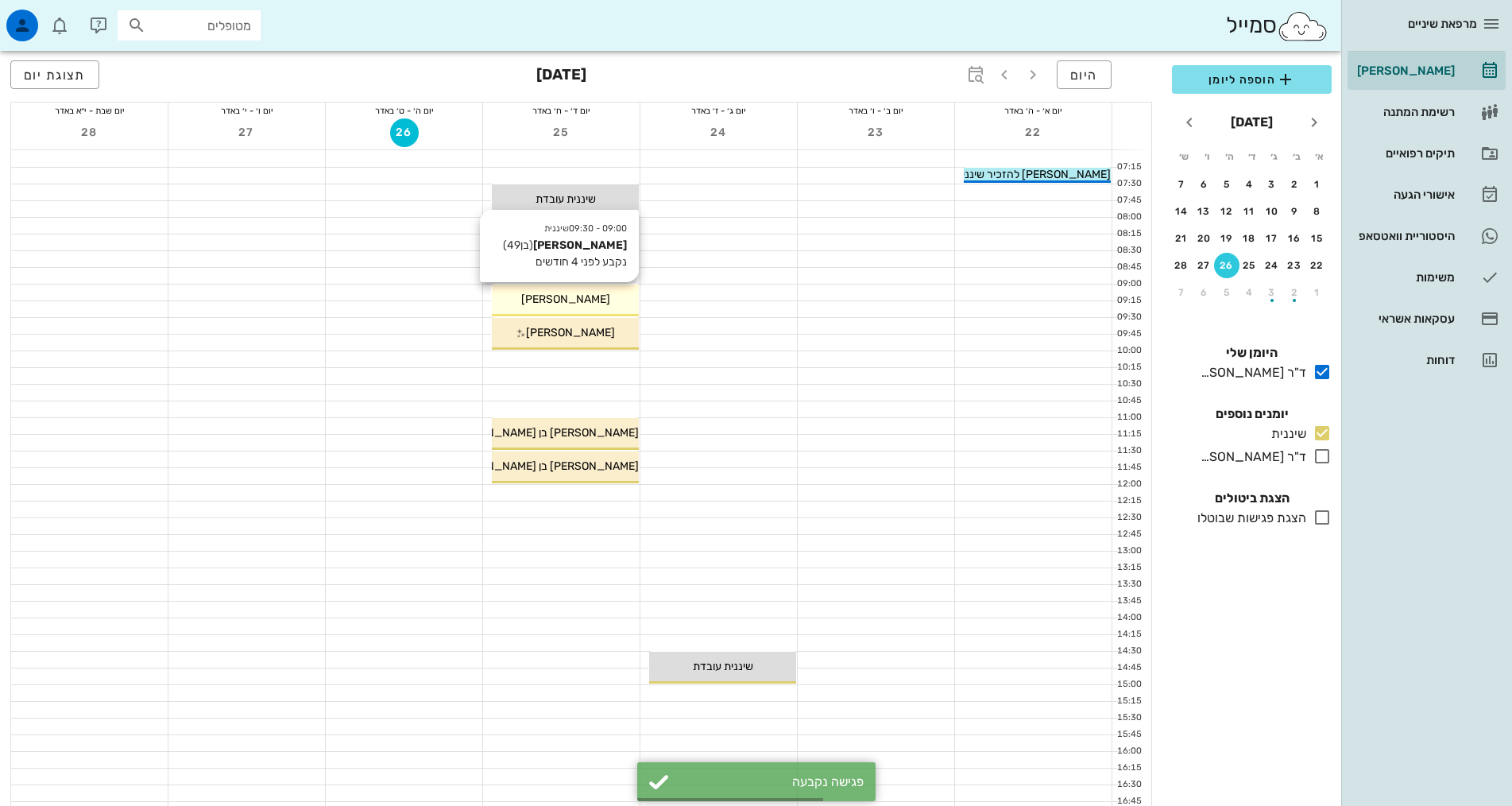
click at [568, 289] on div "09:00 - 09:30 שיננית [PERSON_NAME] (בן 49 ) נקבע לפני 4 חודשים [PERSON_NAME]" at bounding box center [565, 300] width 147 height 32
click at [583, 309] on div "09:00 - 09:30 שיננית [PERSON_NAME] (בן 49 ) נקבע לפני 4 חודשים [PERSON_NAME]" at bounding box center [565, 300] width 147 height 32
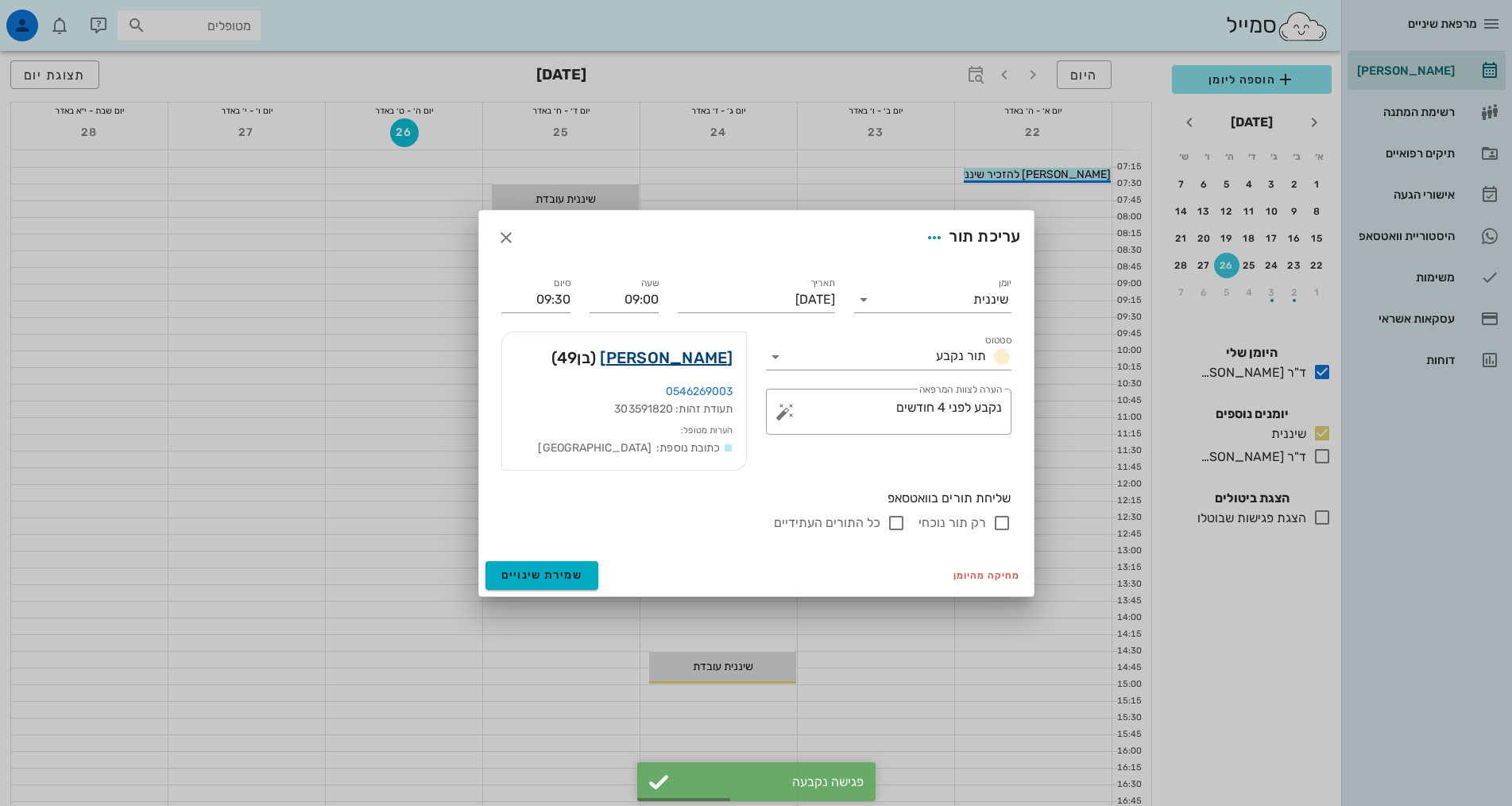
click at [700, 355] on link "[PERSON_NAME]" at bounding box center [666, 357] width 132 height 25
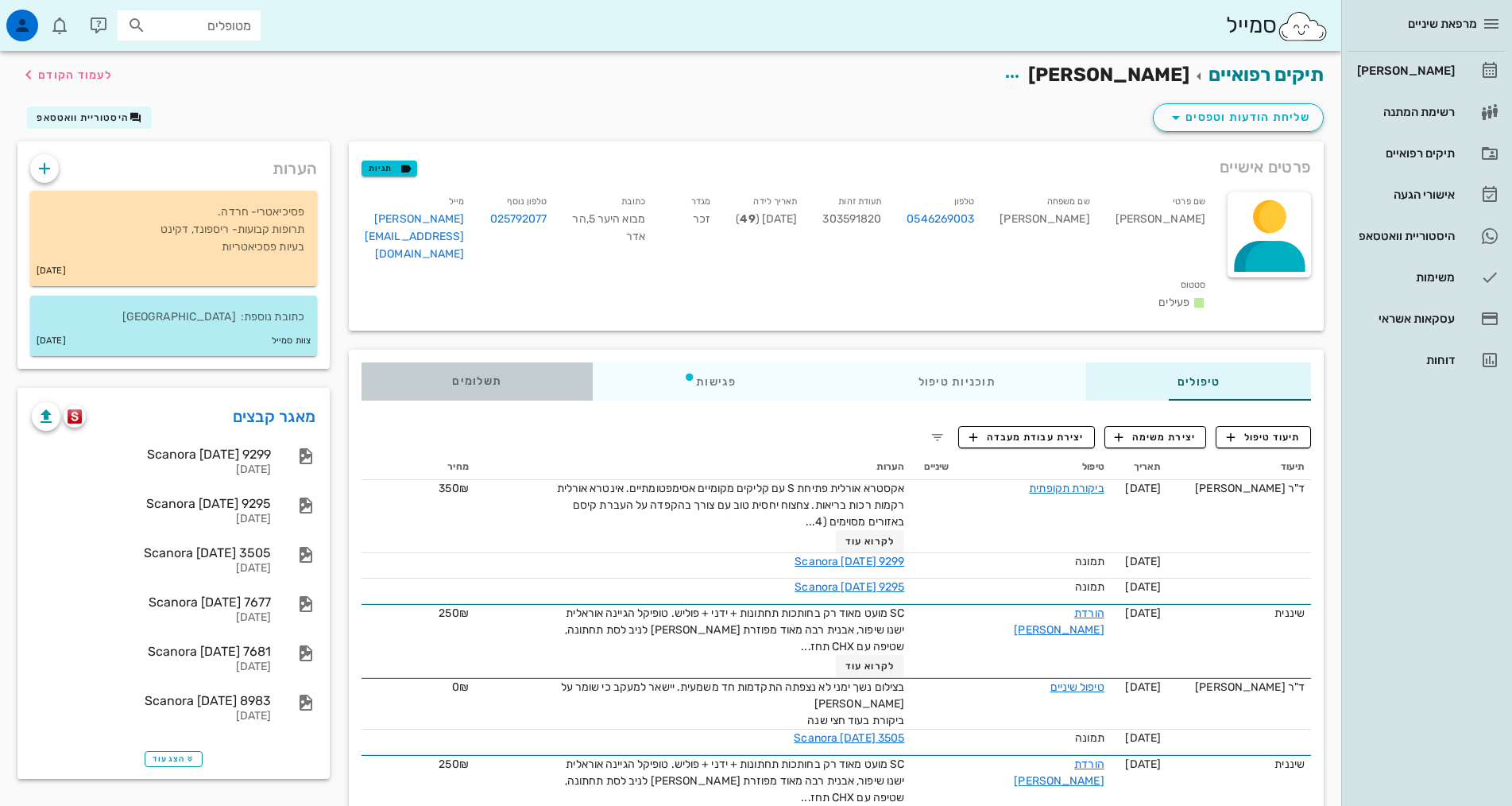
drag, startPoint x: 400, startPoint y: 341, endPoint x: 1067, endPoint y: 377, distance: 668.0
click at [452, 376] on span "תשלומים 0₪" at bounding box center [476, 381] width 50 height 11
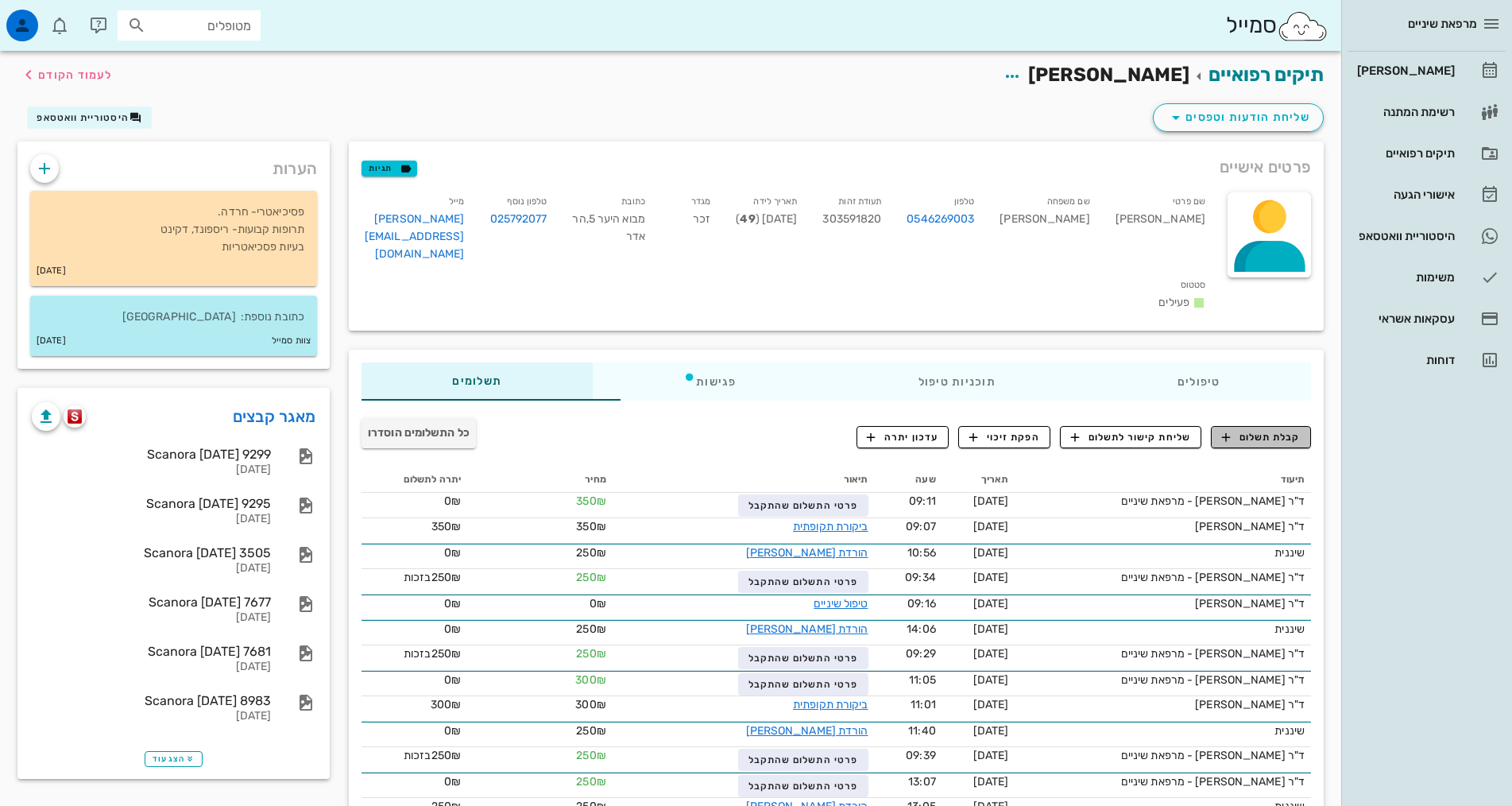
click at [1267, 430] on span "קבלת תשלום" at bounding box center [1261, 437] width 78 height 14
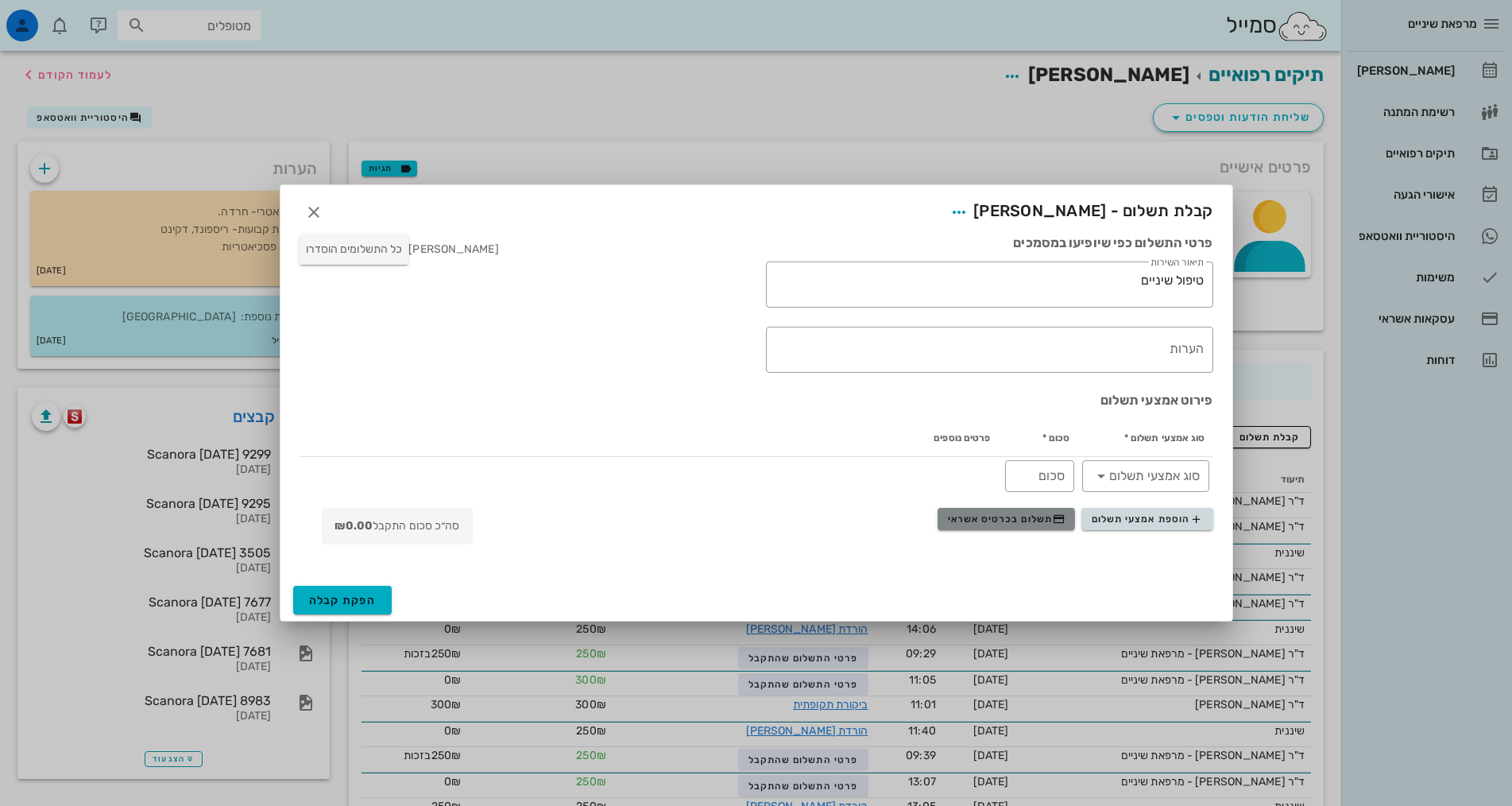
click at [1019, 518] on span "תשלום בכרטיס אשראי" at bounding box center [1006, 519] width 118 height 13
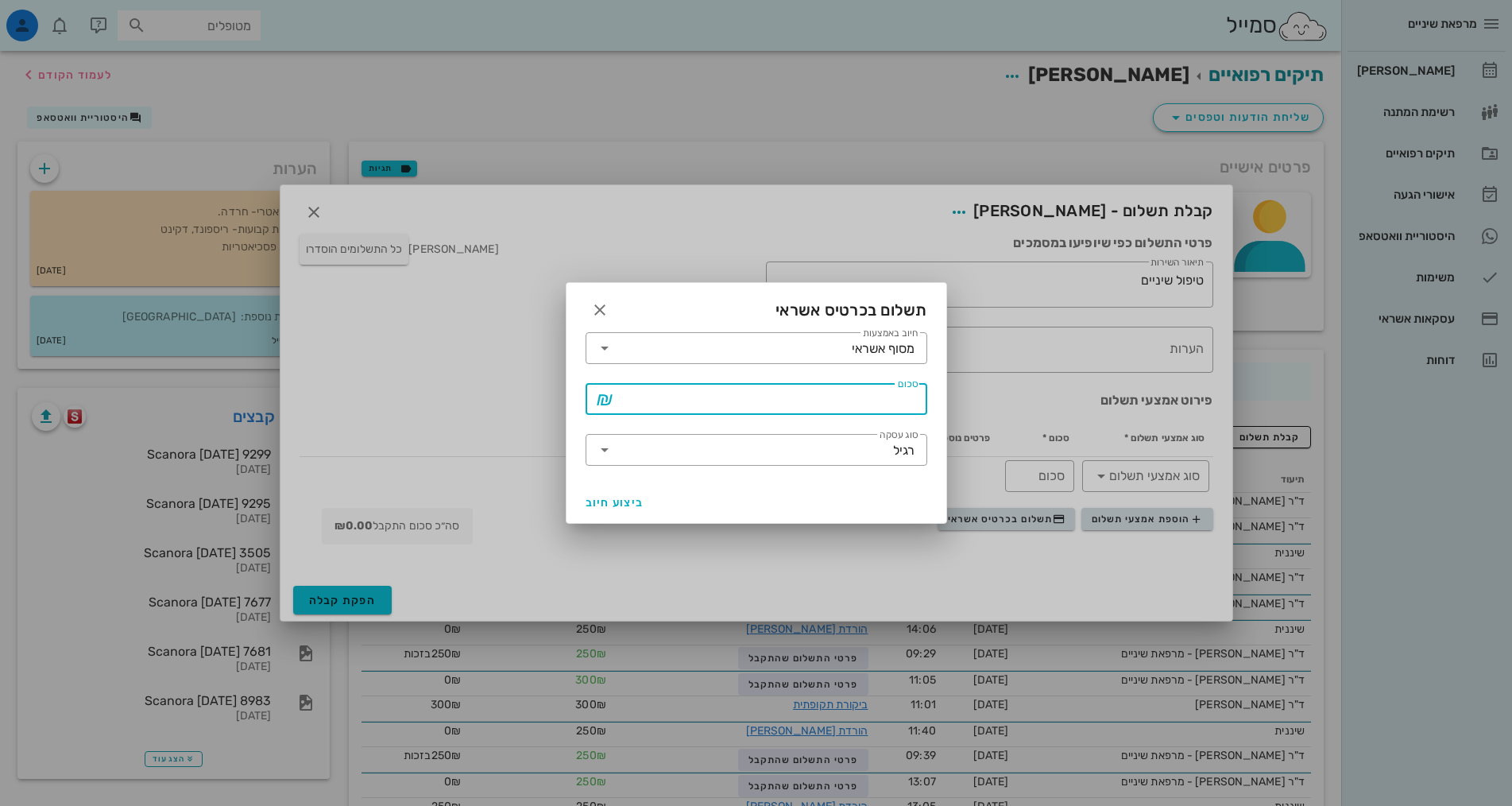
click at [897, 404] on input "סכום" at bounding box center [767, 399] width 300 height 25
type input "250"
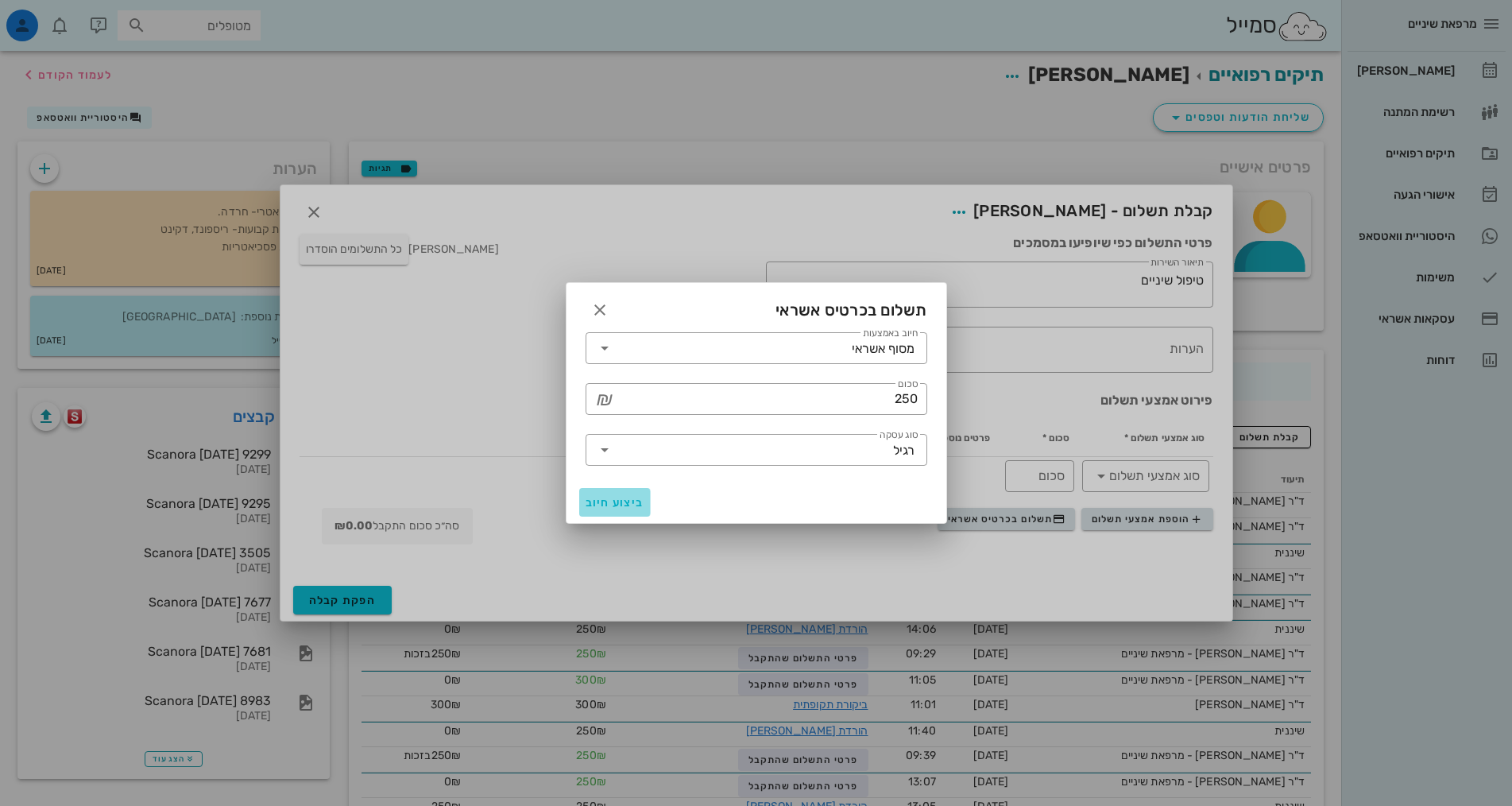
click at [603, 498] on span "ביצוע חיוב" at bounding box center [615, 503] width 59 height 14
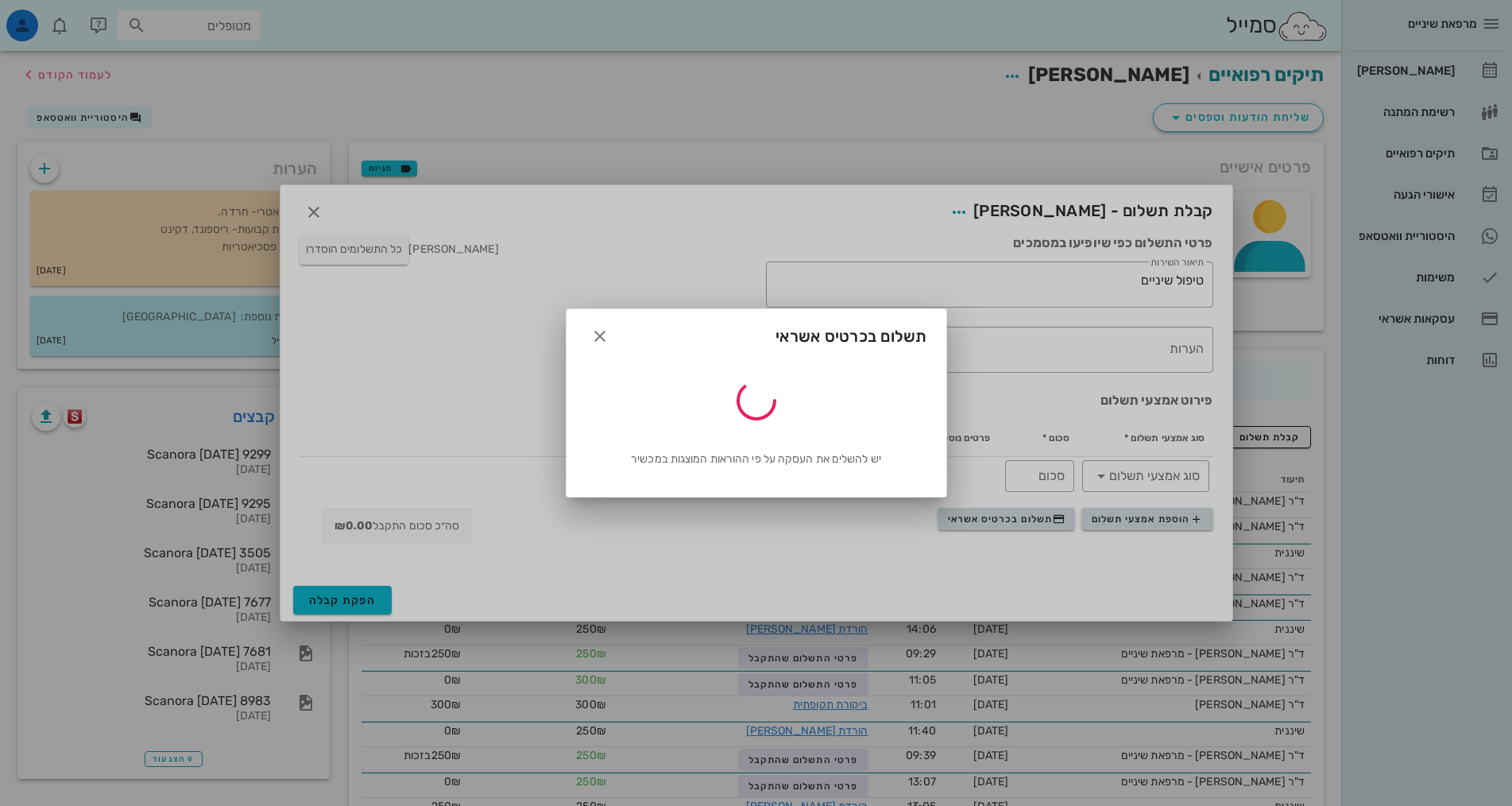
type input "250"
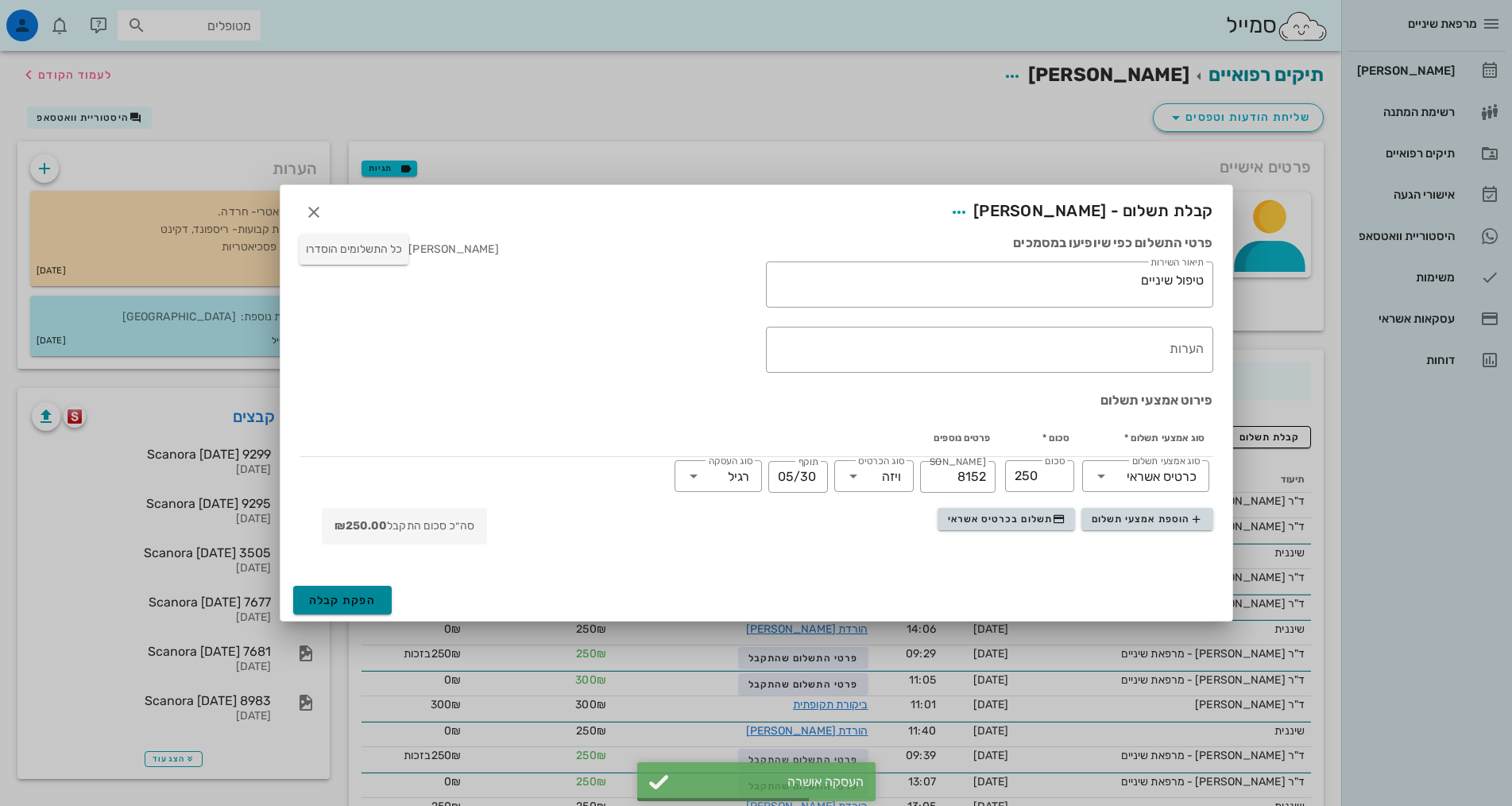
click at [326, 604] on span "הפקת קבלה" at bounding box center [343, 601] width 68 height 14
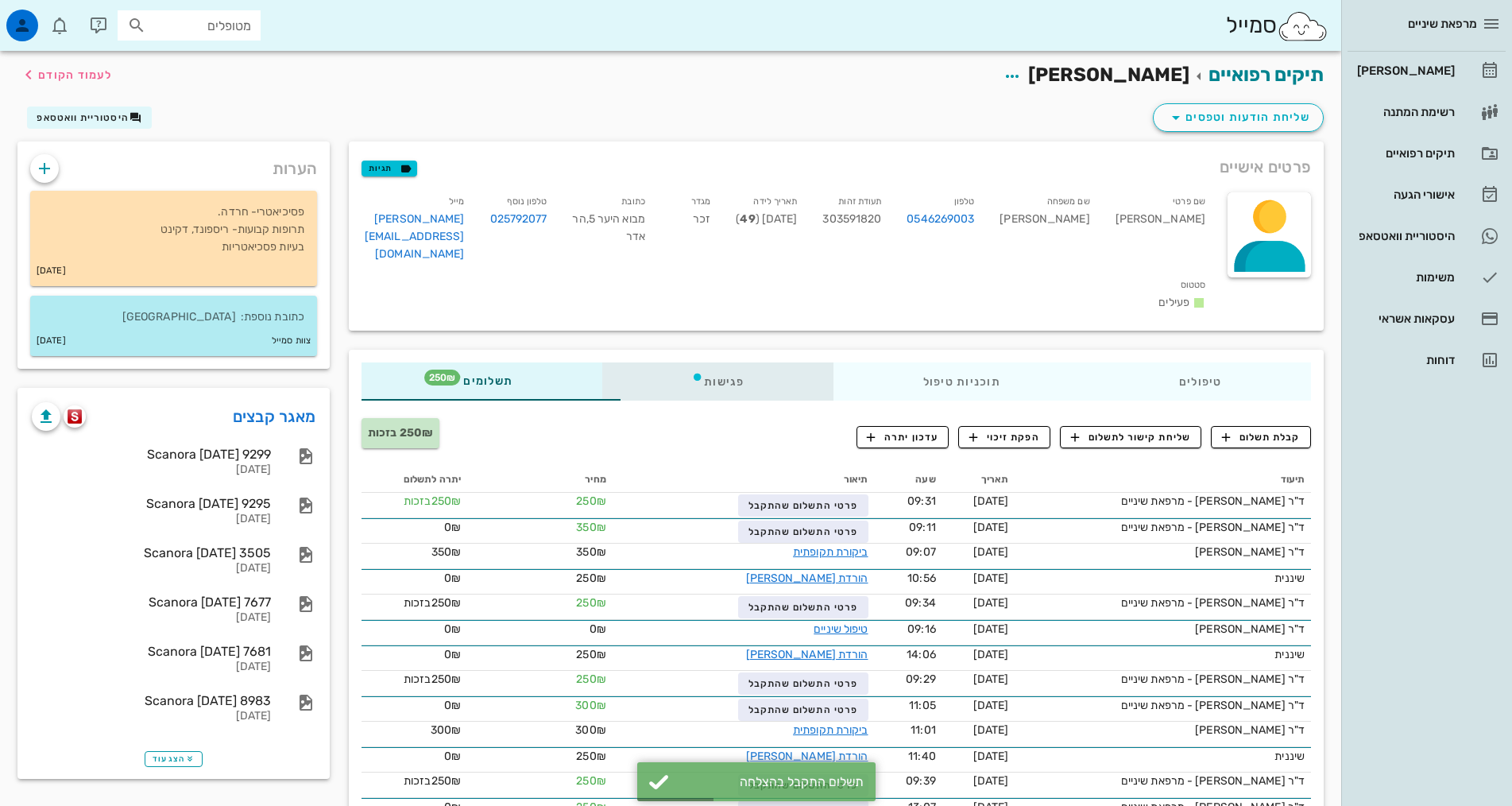
click at [653, 362] on div "פגישות" at bounding box center [718, 381] width 232 height 38
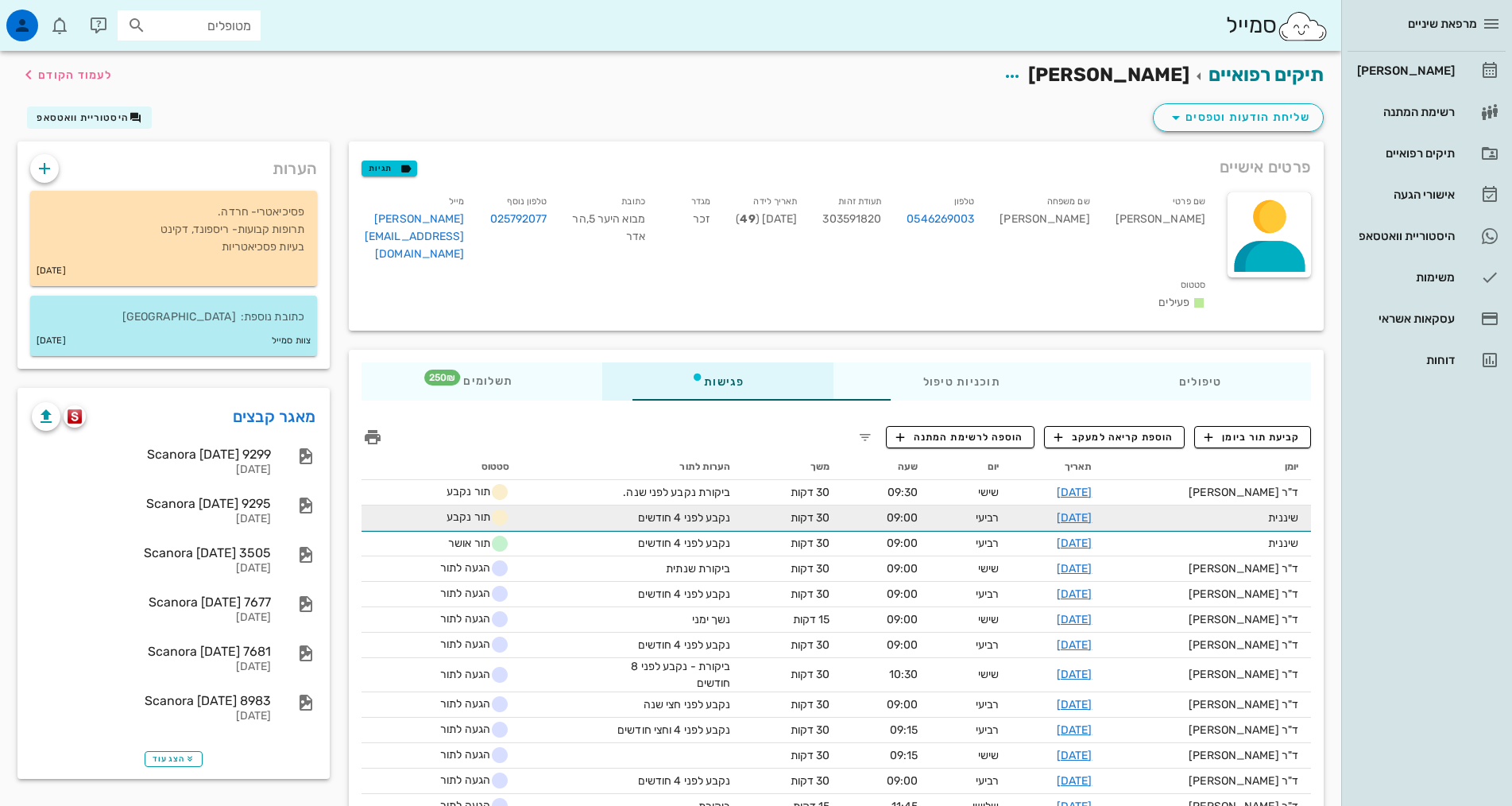
click at [622, 509] on div "נקבע לפני 4 חודשים" at bounding box center [670, 517] width 119 height 17
click at [1079, 511] on link "[DATE]" at bounding box center [1074, 518] width 36 height 14
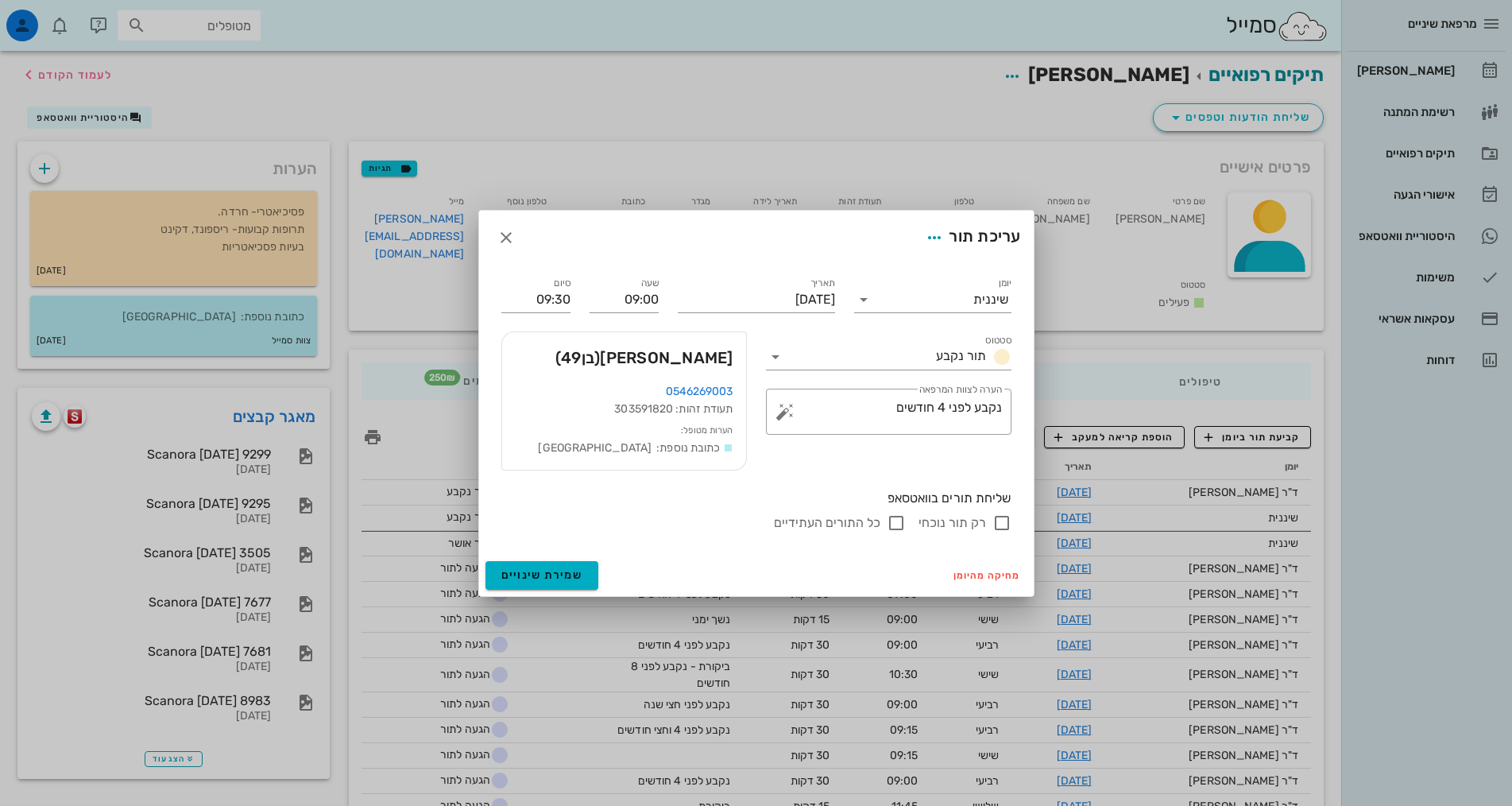
click at [1000, 521] on input "רק תור נוכחי" at bounding box center [1002, 523] width 19 height 19
checkbox input "false"
click at [559, 574] on span "שמירת שינויים" at bounding box center [542, 575] width 82 height 14
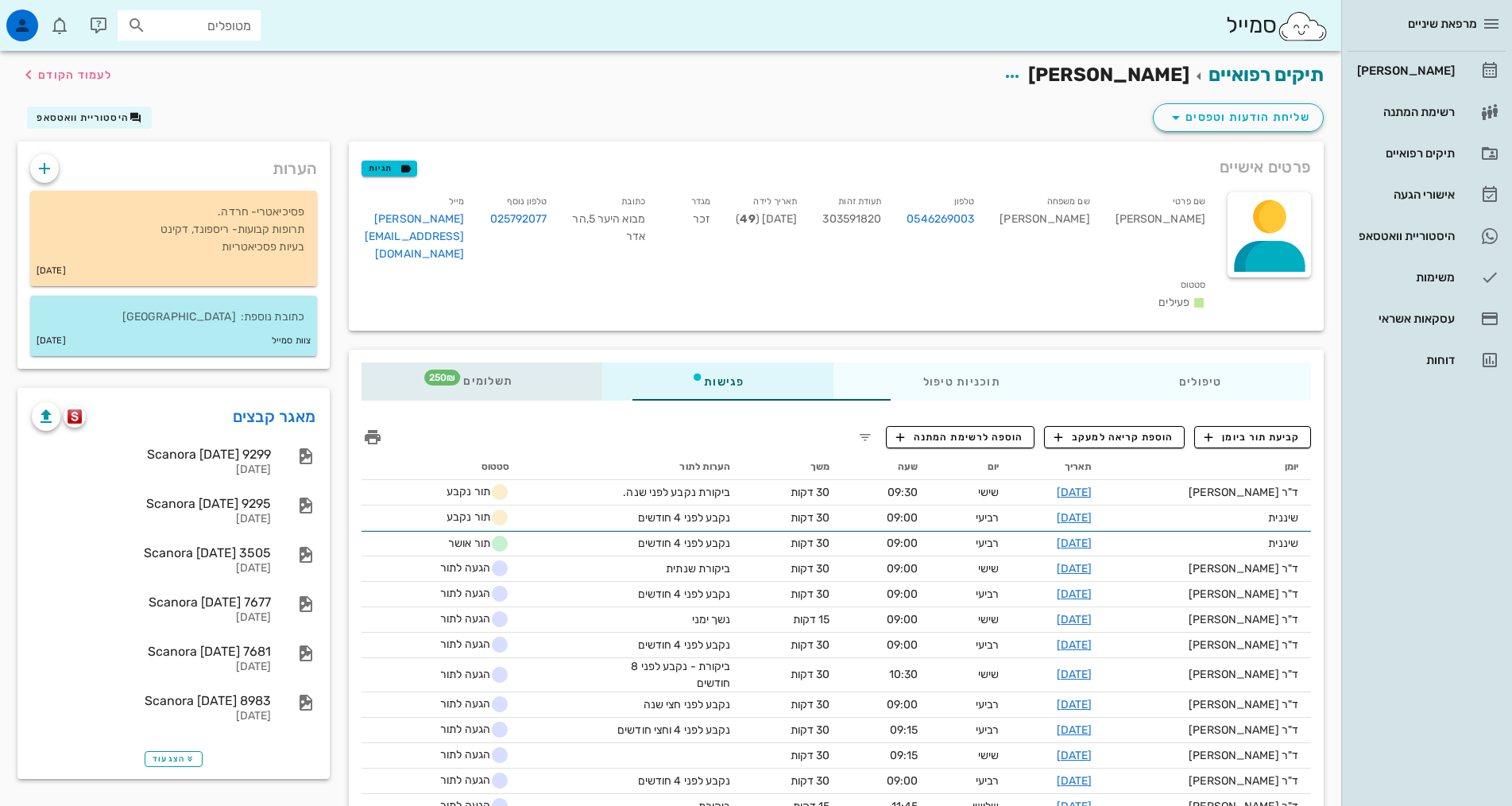
click at [370, 362] on div "תשלומים 250₪" at bounding box center [481, 381] width 241 height 38
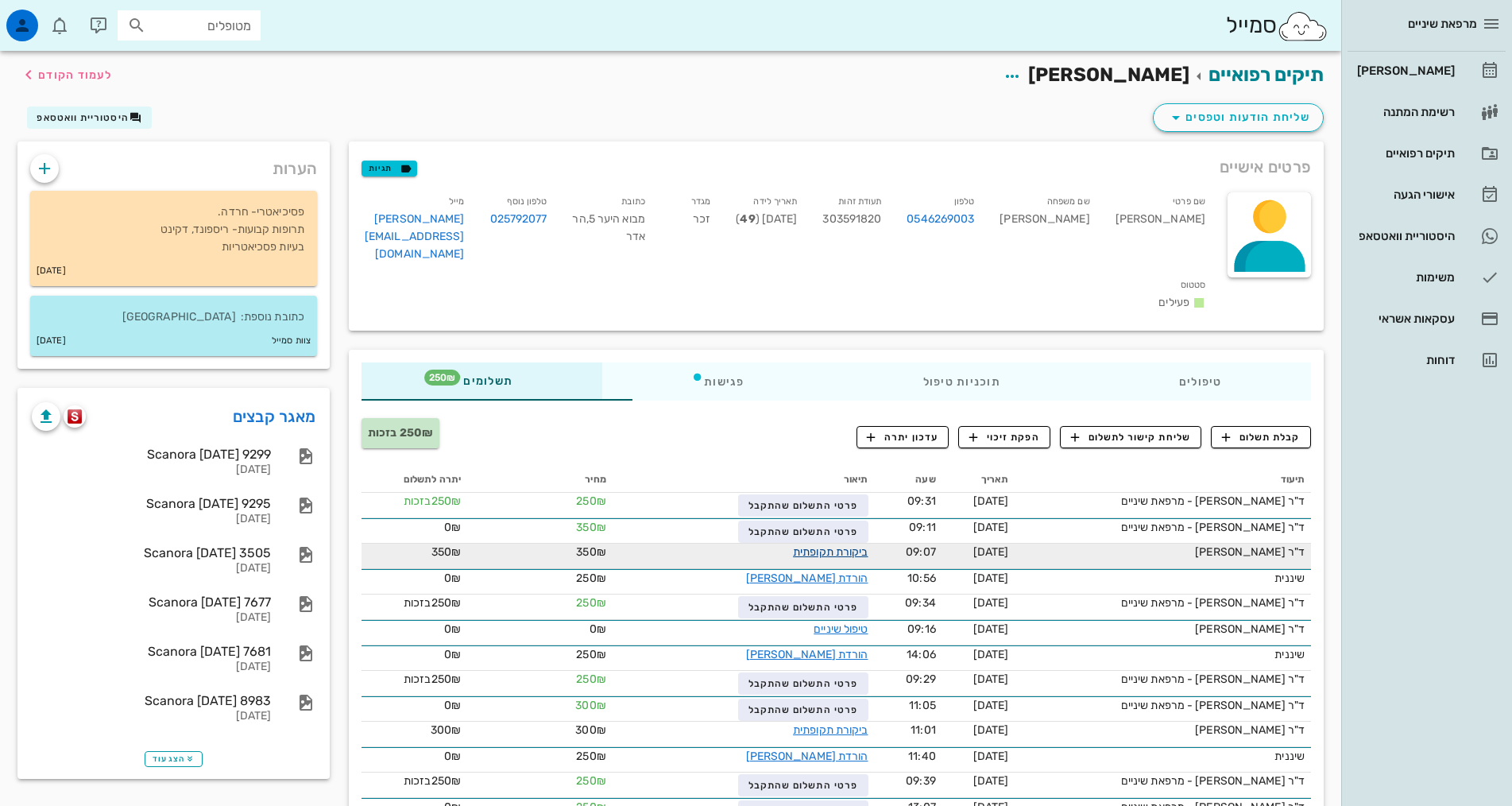
click at [793, 545] on link "ביקורת תקופתית" at bounding box center [830, 552] width 75 height 14
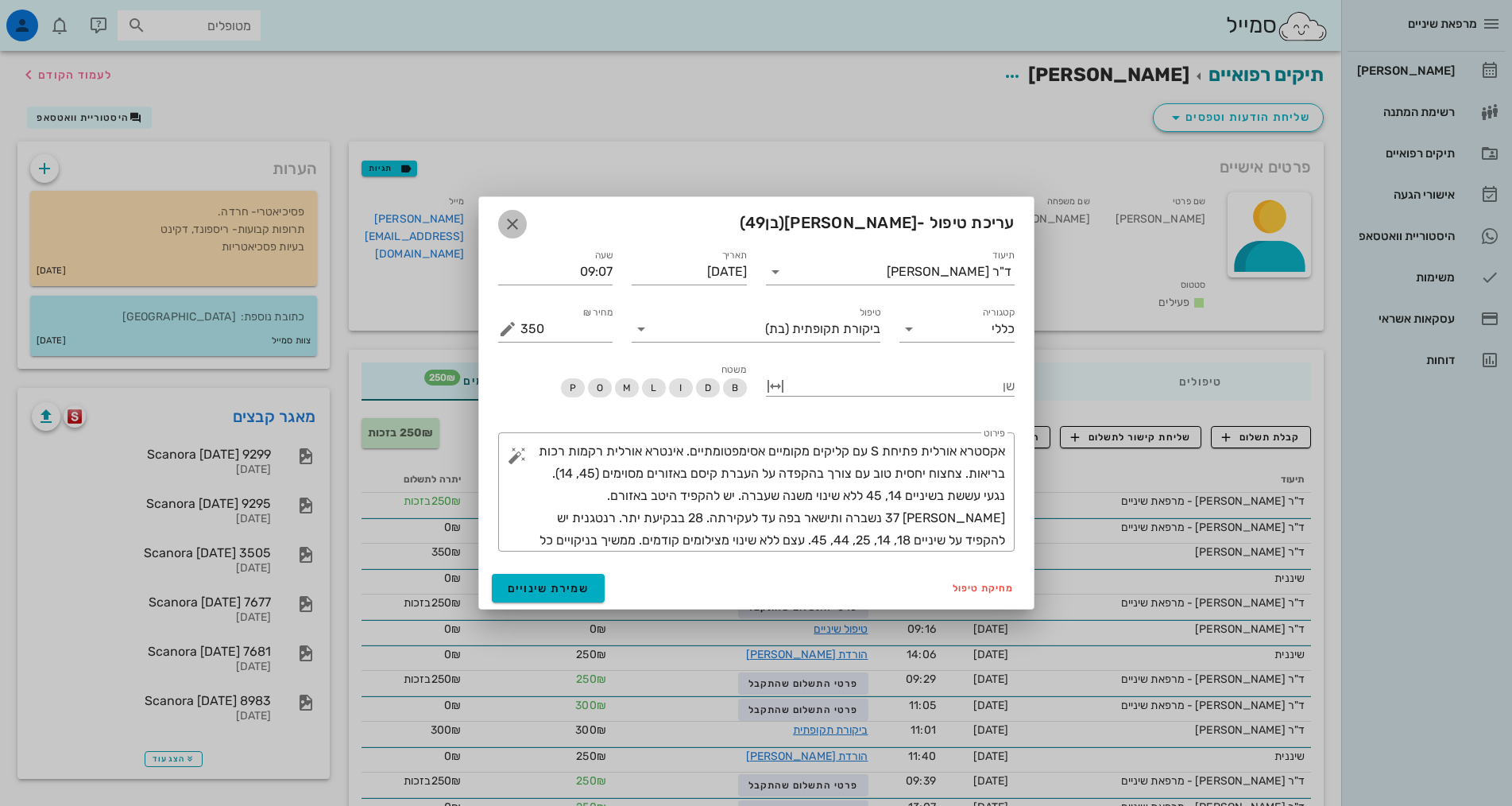
click at [515, 218] on icon "button" at bounding box center [513, 224] width 19 height 19
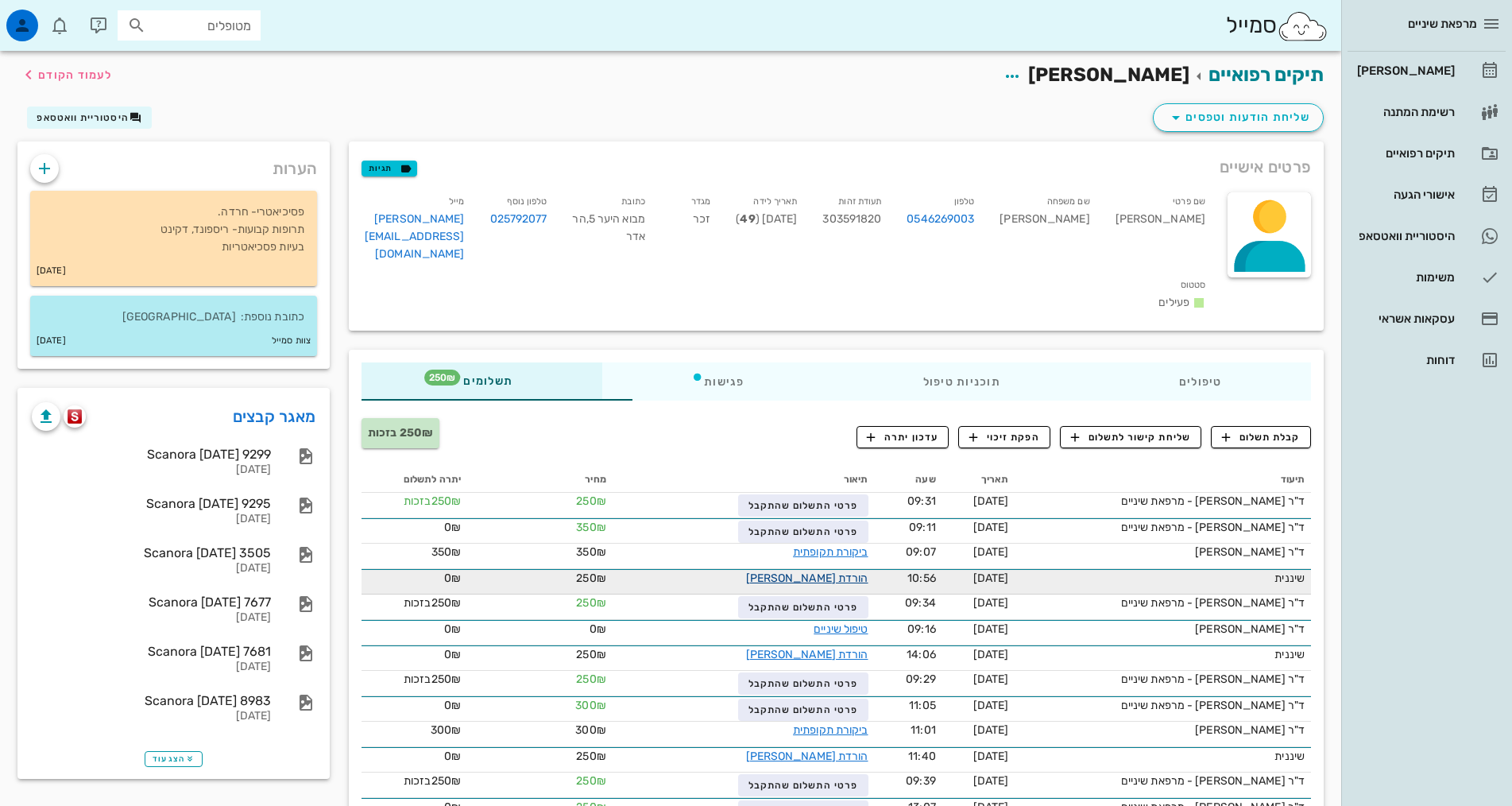
click at [788, 571] on link "הורדת [PERSON_NAME]" at bounding box center [807, 578] width 123 height 14
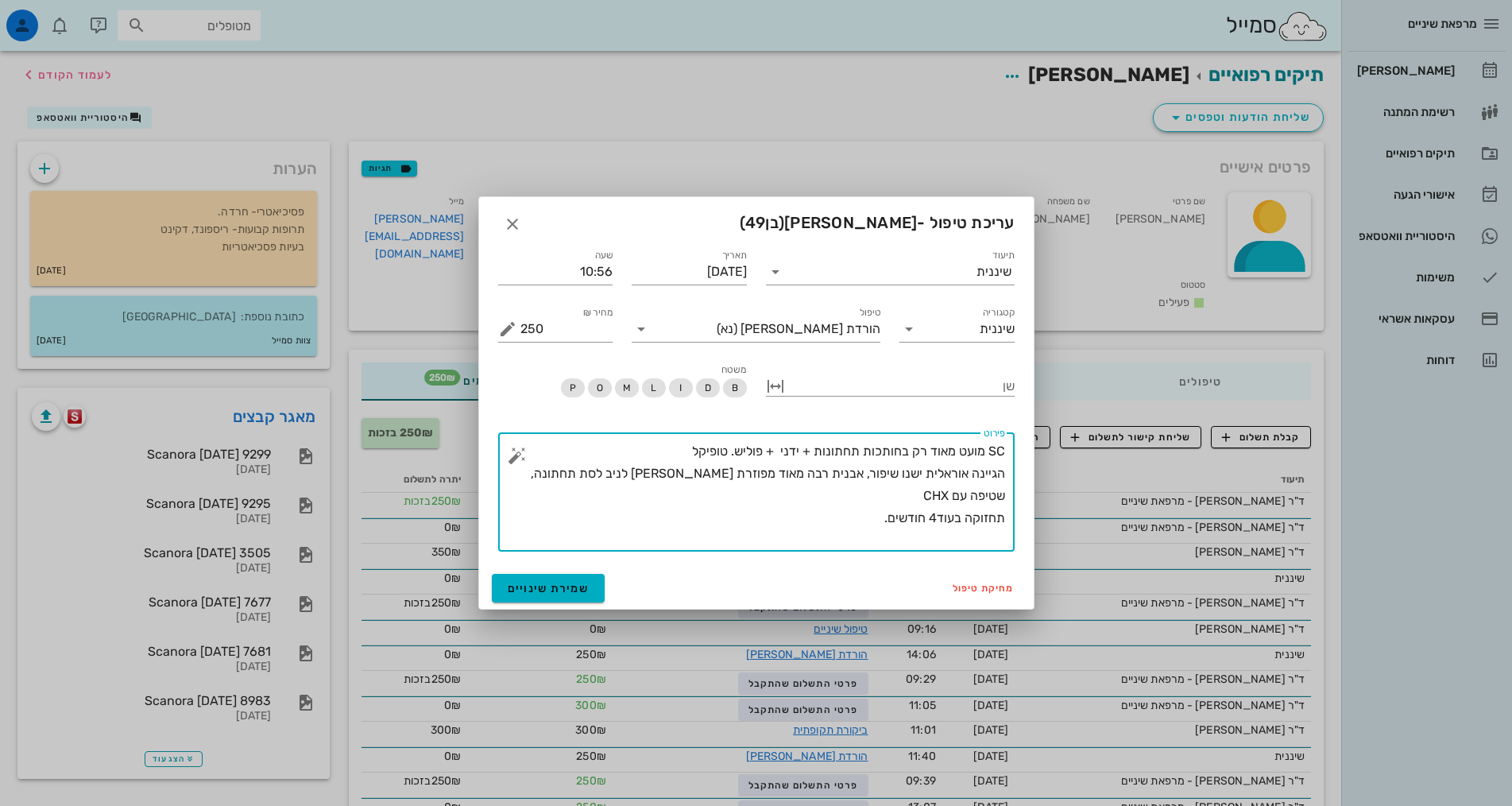
click at [858, 514] on textarea "SC מועט מאוד רק בחותכות תחתונות + ידני + פוליש. טופיקל הגיינה אוראלית ישנו שיפו…" at bounding box center [763, 496] width 485 height 111
click at [826, 517] on textarea "SC מועט מאוד רק בחותכות תחתונות + ידני + פוליש. טופיקל הגיינה אוראלית ישנו שיפו…" at bounding box center [763, 496] width 485 height 111
drag, startPoint x: 826, startPoint y: 517, endPoint x: 913, endPoint y: 547, distance: 92.0
click at [833, 522] on textarea "SC מועט מאוד רק בחותכות תחתונות + ידני + פוליש. טופיקל הגיינה אוראלית ישנו שיפו…" at bounding box center [763, 496] width 485 height 111
click at [843, 521] on textarea "SC מועט מאוד רק בחותכות תחתונות + ידני + פוליש. טופיקל הגיינה אוראלית ישנו שיפו…" at bounding box center [763, 496] width 485 height 111
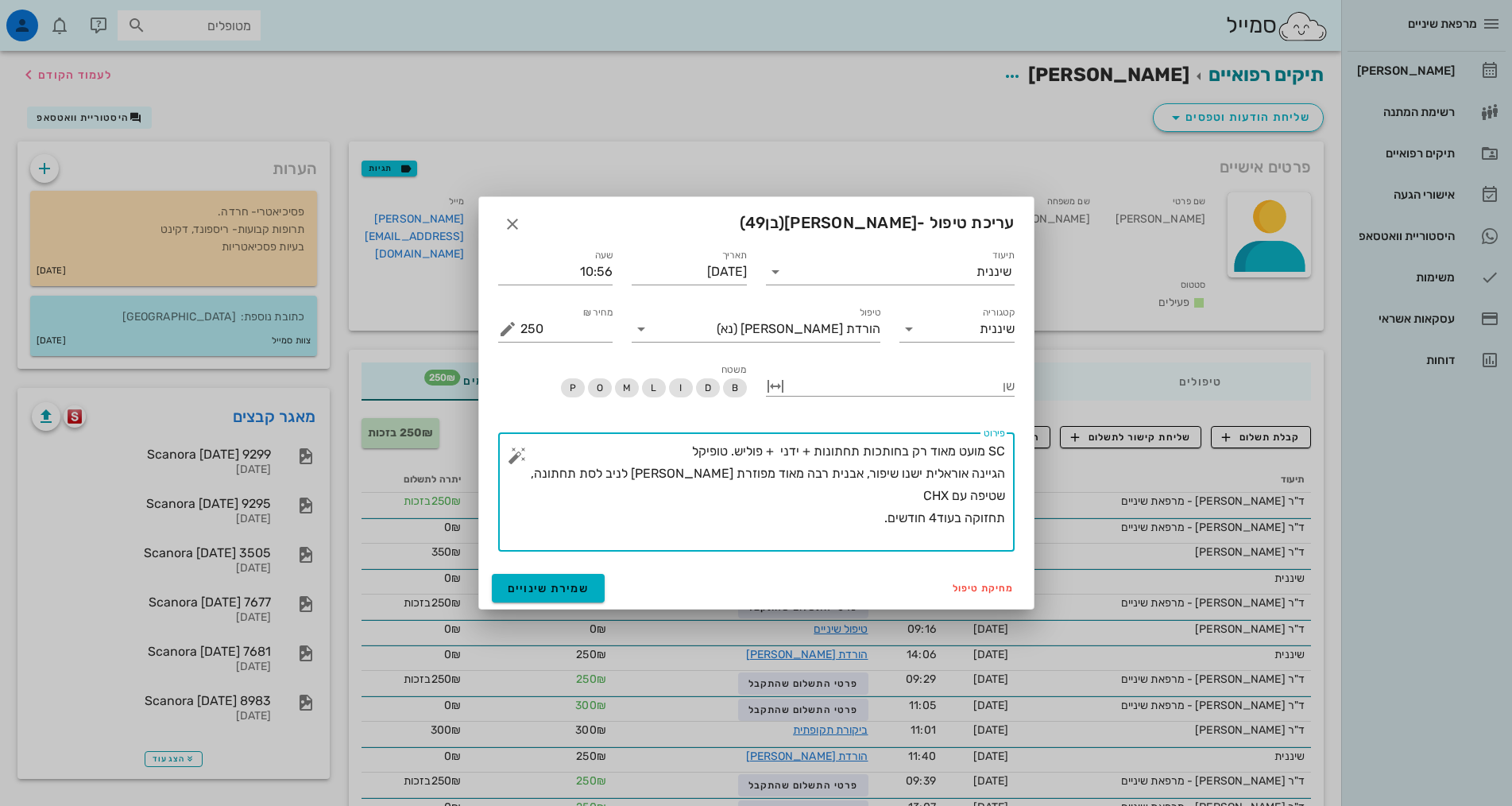
drag, startPoint x: 843, startPoint y: 521, endPoint x: 855, endPoint y: 521, distance: 12.0
click at [855, 521] on textarea "SC מועט מאוד רק בחותכות תחתונות + ידני + פוליש. טופיקל הגיינה אוראלית ישנו שיפו…" at bounding box center [763, 496] width 485 height 111
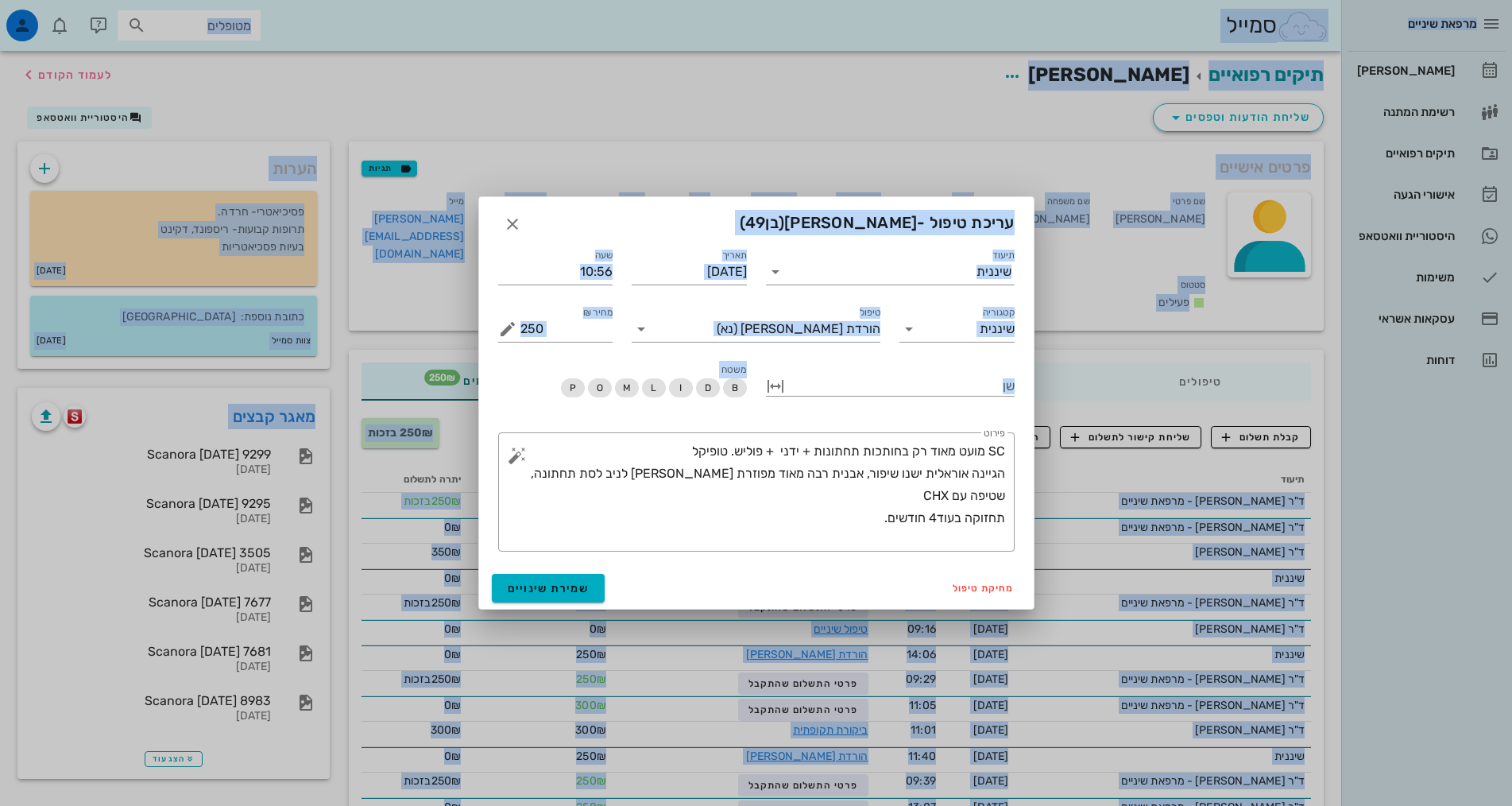
drag, startPoint x: 1015, startPoint y: 506, endPoint x: 1099, endPoint y: 447, distance: 102.6
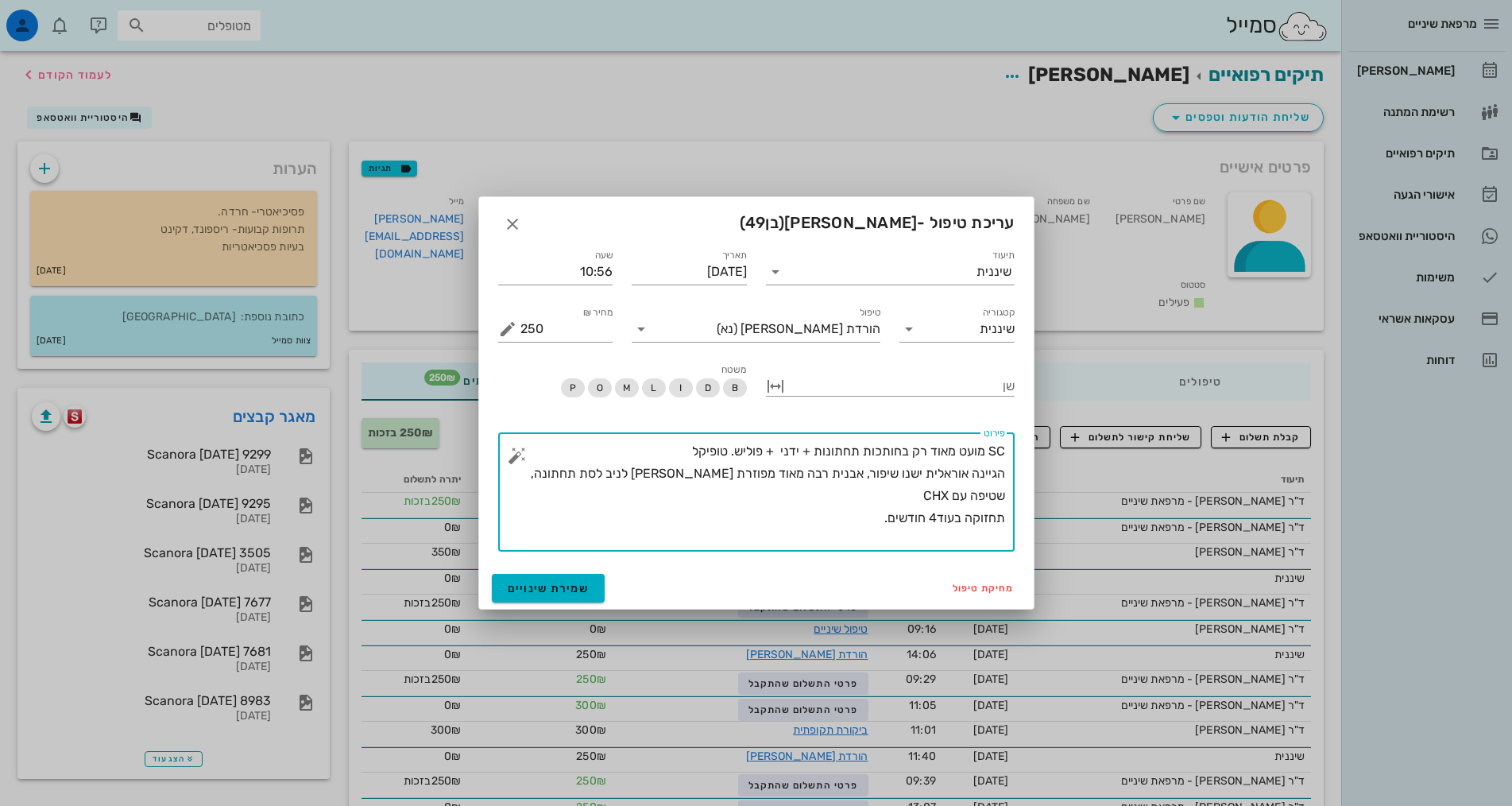
click at [861, 506] on textarea "SC מועט מאוד רק בחותכות תחתונות + ידני + פוליש. טופיקל הגיינה אוראלית ישנו שיפו…" at bounding box center [763, 496] width 485 height 111
drag, startPoint x: 1002, startPoint y: 449, endPoint x: 928, endPoint y: 490, distance: 84.6
click at [982, 466] on textarea "SC מועט מאוד רק בחותכות תחתונות + ידני + פוליש. טופיקל הגיינה אוראלית ישנו שיפו…" at bounding box center [763, 496] width 485 height 111
drag, startPoint x: 928, startPoint y: 490, endPoint x: 854, endPoint y: 532, distance: 85.1
click at [854, 532] on textarea "SC מועט מאוד רק בחותכות תחתונות + ידני + פוליש. טופיקל הגיינה אוראלית ישנו שיפו…" at bounding box center [763, 496] width 485 height 111
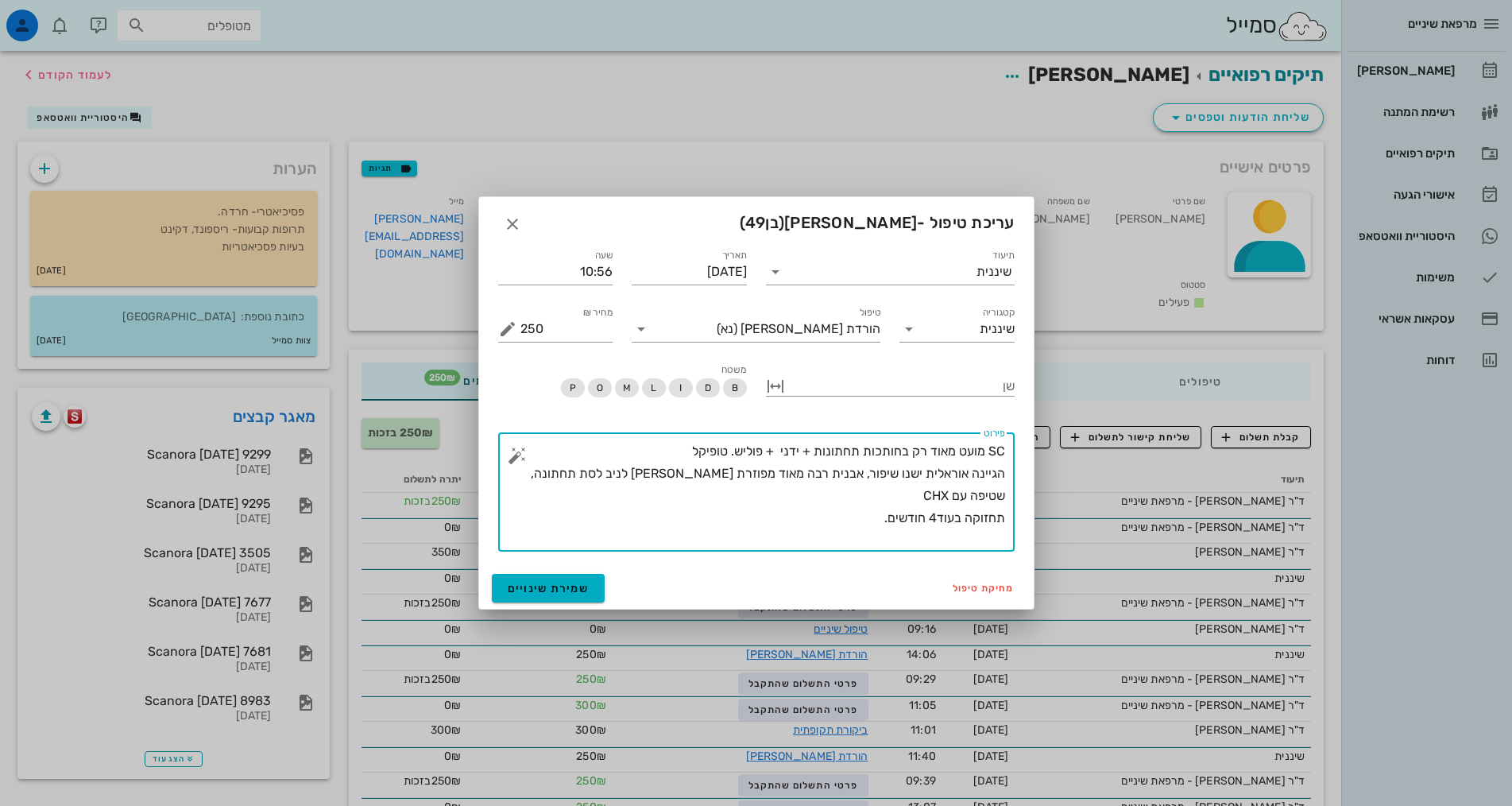
click at [856, 524] on textarea "SC מועט מאוד רק בחותכות תחתונות + ידני + פוליש. טופיקל הגיינה אוראלית ישנו שיפו…" at bounding box center [763, 496] width 485 height 111
drag, startPoint x: 880, startPoint y: 518, endPoint x: 941, endPoint y: 513, distance: 61.2
click at [934, 514] on textarea "SC מועט מאוד רק בחותכות תחתונות + ידני + פוליש. טופיקל הגיינה אוראלית ישנו שיפו…" at bounding box center [763, 496] width 485 height 111
drag, startPoint x: 978, startPoint y: 496, endPoint x: 998, endPoint y: 468, distance: 34.4
click at [1006, 522] on div "​ פירוט SC מועט מאוד רק בחותכות תחתונות + ידני + פוליש. טופיקל הגיינה אוראלית י…" at bounding box center [756, 492] width 516 height 119
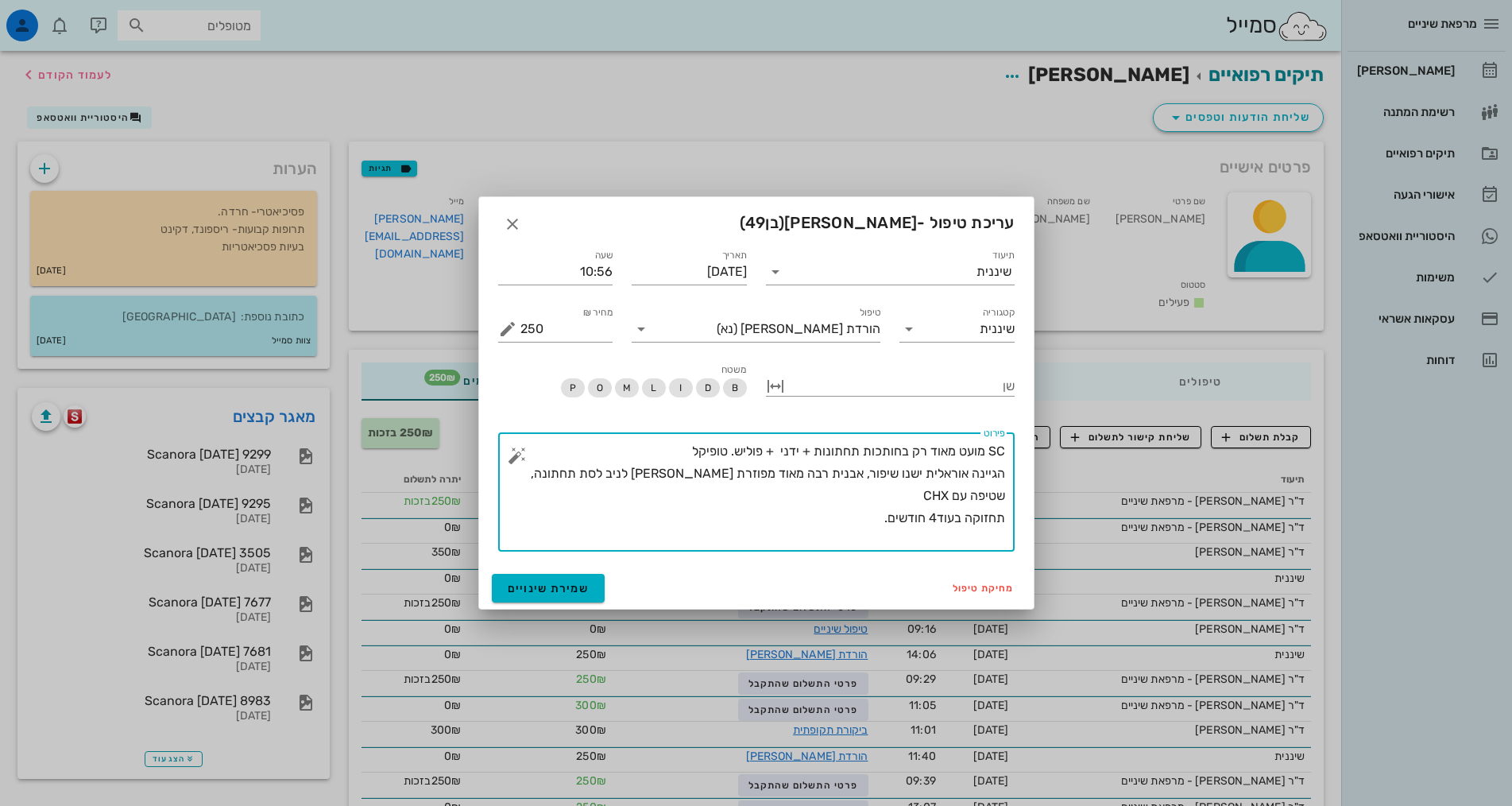
click at [1003, 458] on textarea "SC מועט מאוד רק בחותכות תחתונות + ידני + פוליש. טופיקל הגיינה אוראלית ישנו שיפו…" at bounding box center [763, 496] width 485 height 111
drag, startPoint x: 1007, startPoint y: 445, endPoint x: 916, endPoint y: 531, distance: 125.2
click at [917, 544] on div "​ פירוט SC מועט מאוד רק בחותכות תחתונות + ידני + פוליש. טופיקל הגיינה אוראלית י…" at bounding box center [756, 492] width 516 height 119
drag, startPoint x: 984, startPoint y: 459, endPoint x: 959, endPoint y: 540, distance: 84.8
click at [959, 540] on textarea "SC מועט מאוד רק בחותכות תחתונות + ידני + פוליש. טופיקל הגיינה אוראלית ישנו שיפו…" at bounding box center [763, 496] width 485 height 111
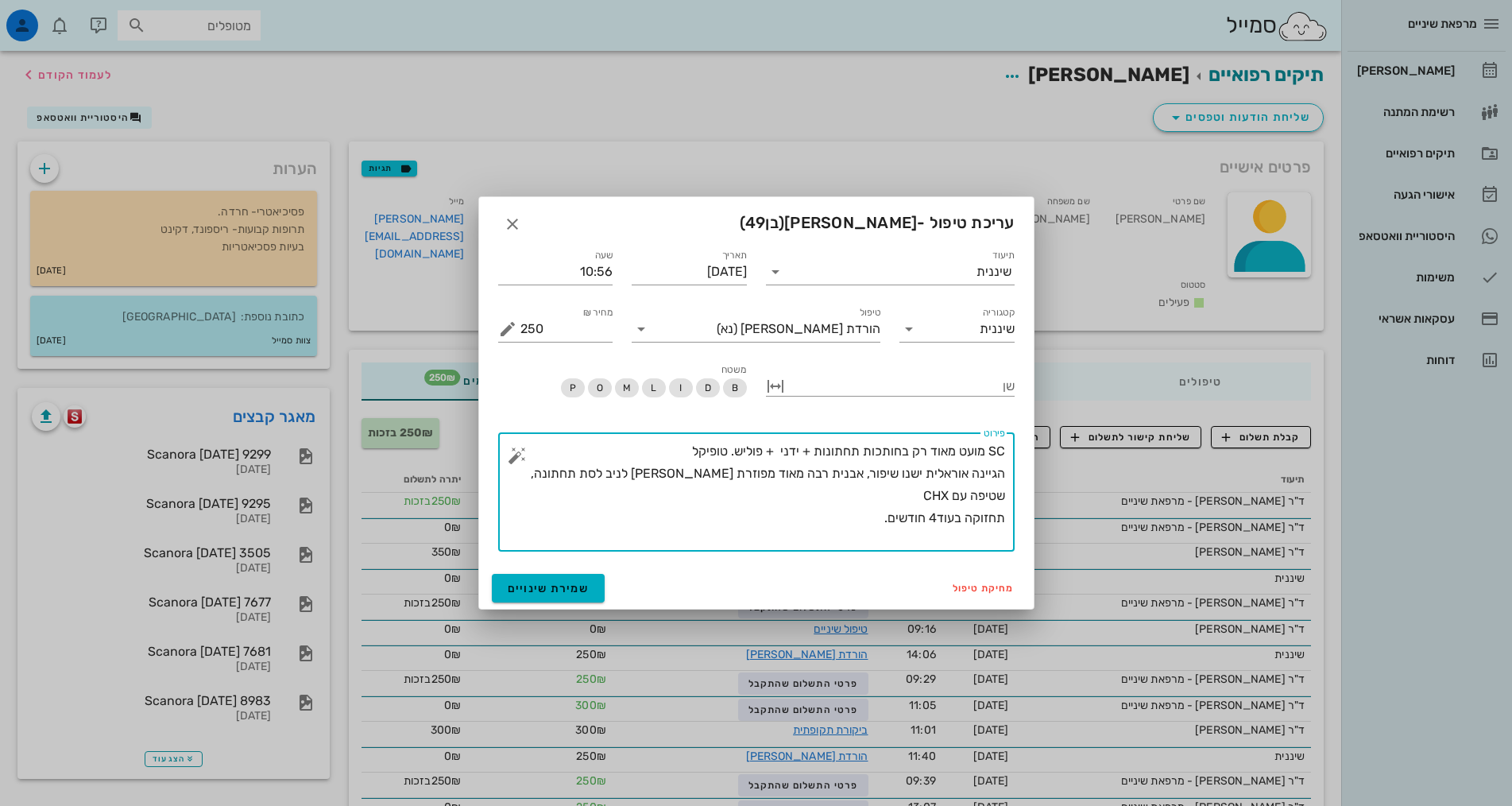
click at [990, 451] on textarea "SC מועט מאוד רק בחותכות תחתונות + ידני + פוליש. טופיקל הגיינה אוראלית ישנו שיפו…" at bounding box center [763, 496] width 485 height 111
click at [989, 446] on textarea "SC מועט מאוד רק בחותכות תחתונות + ידני + פוליש. טופיקל הגיינה אוראלית ישנו שיפו…" at bounding box center [763, 496] width 485 height 111
click at [990, 456] on textarea "SC מועט מאוד רק בחותכות תחתונות + ידני + פוליש. טופיקל הגיינה אוראלית ישנו שיפו…" at bounding box center [763, 496] width 485 height 111
drag, startPoint x: 1002, startPoint y: 451, endPoint x: 788, endPoint y: 514, distance: 223.1
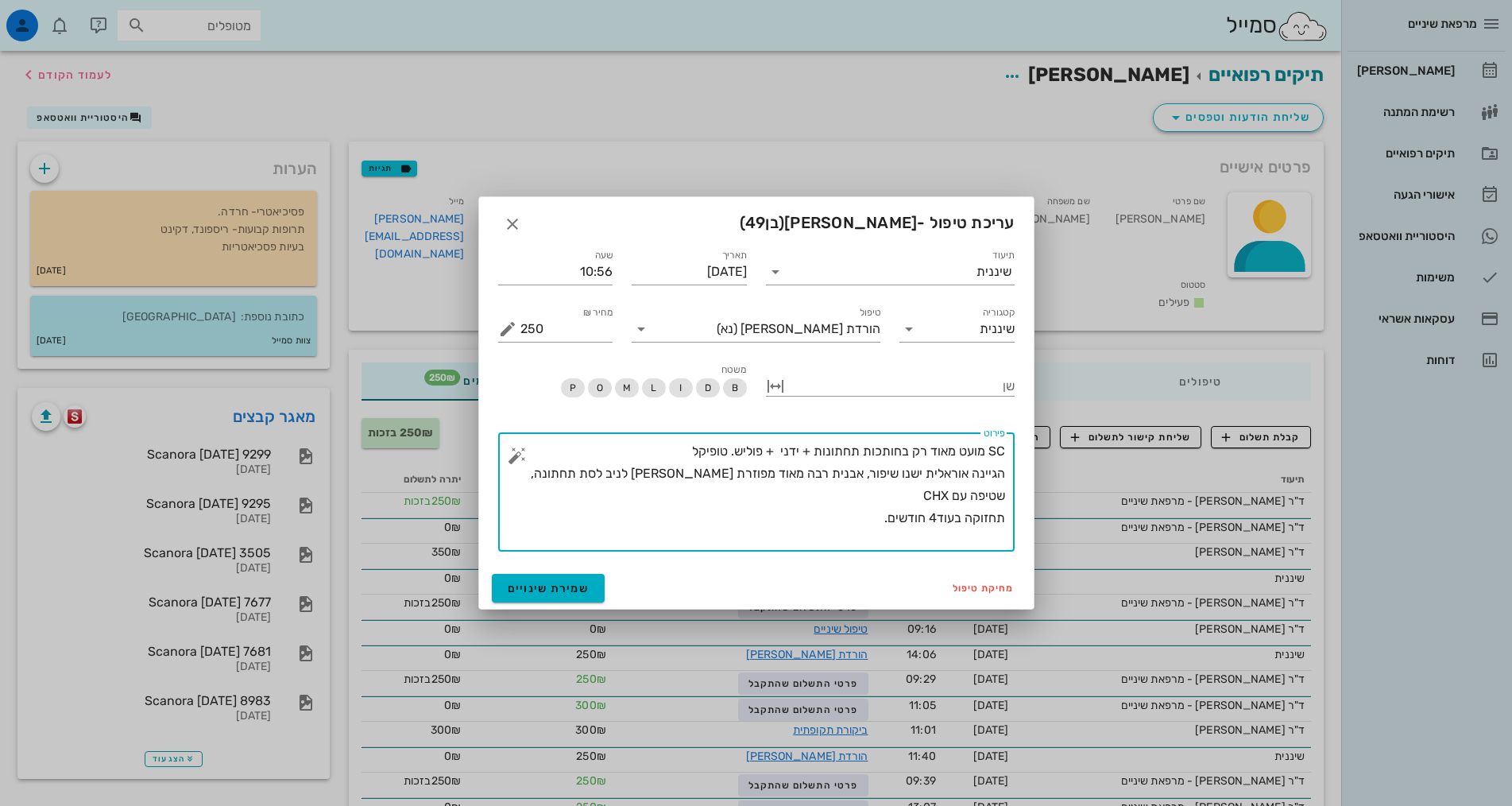
click at [788, 514] on textarea "SC מועט מאוד רק בחותכות תחתונות + ידני + פוליש. טופיקל הגיינה אוראלית ישנו שיפו…" at bounding box center [763, 496] width 485 height 111
type textarea "SC מועט מאוד רק בחותכות תחתונות + ידני + פוליש. טופיקל הגיינה אוראלית ישנו שיפו…"
click at [515, 225] on icon "button" at bounding box center [513, 224] width 19 height 19
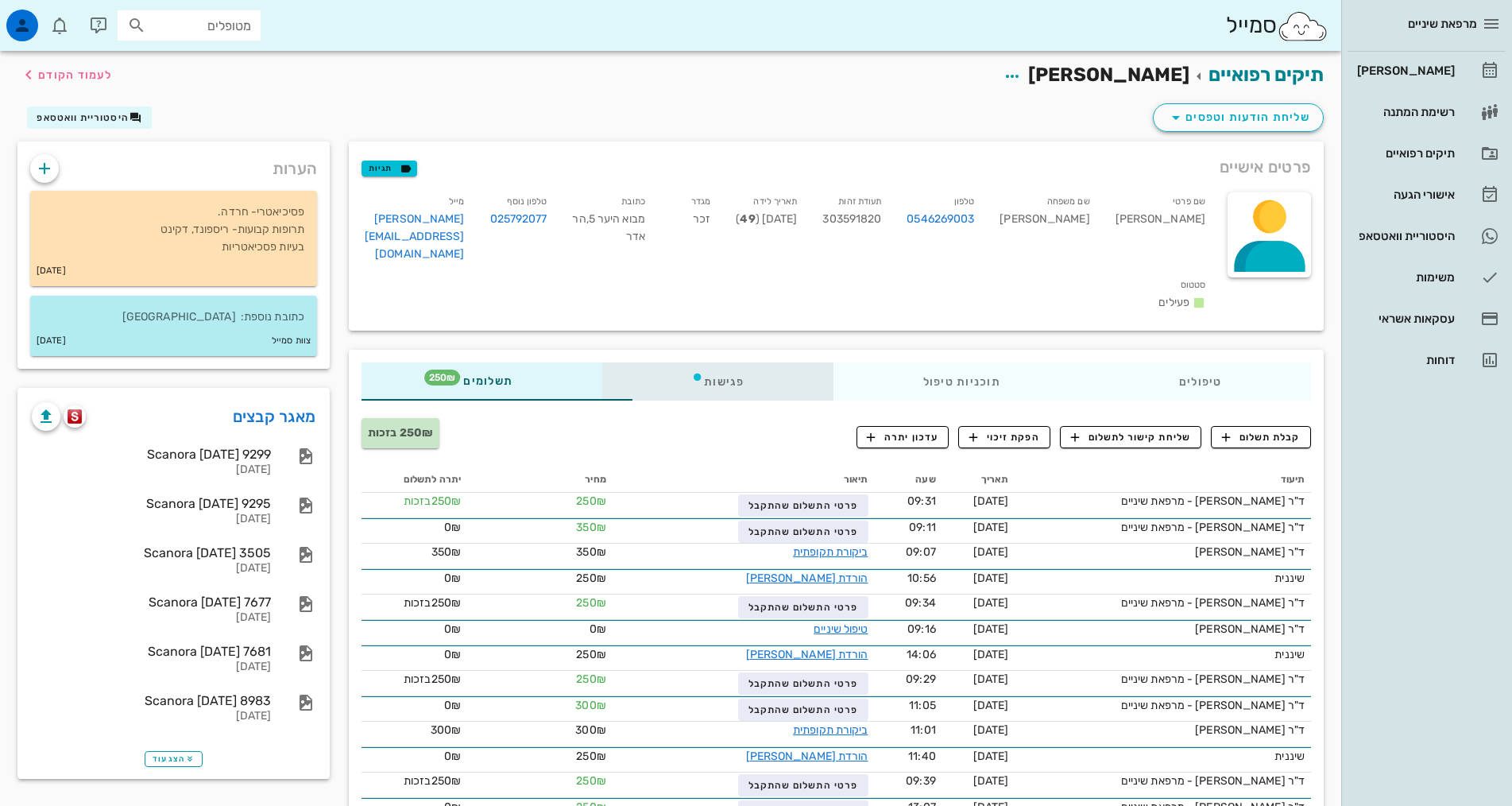
click at [675, 362] on div "פגישות" at bounding box center [718, 381] width 232 height 38
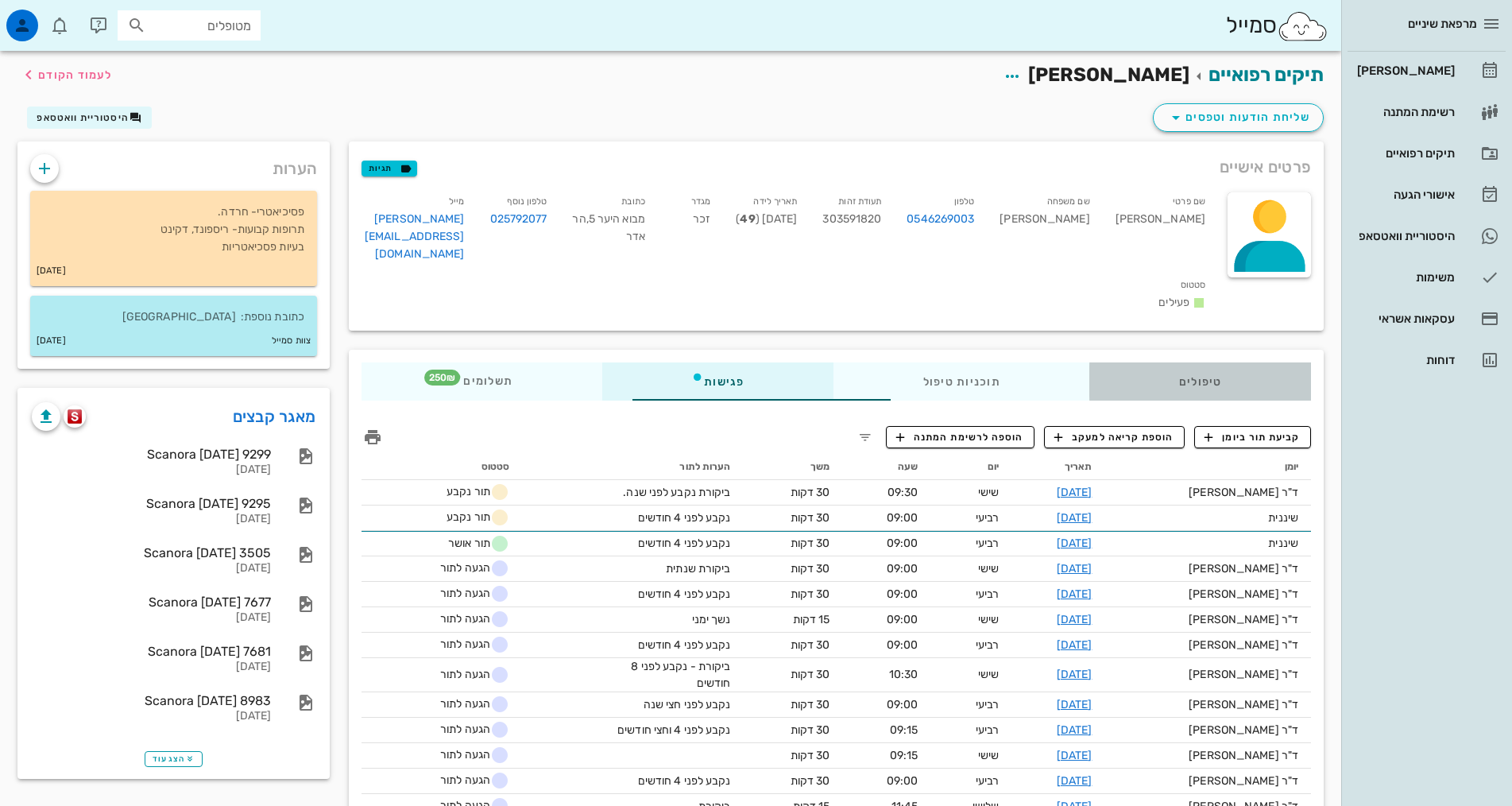
click at [1193, 362] on div "טיפולים" at bounding box center [1200, 381] width 222 height 38
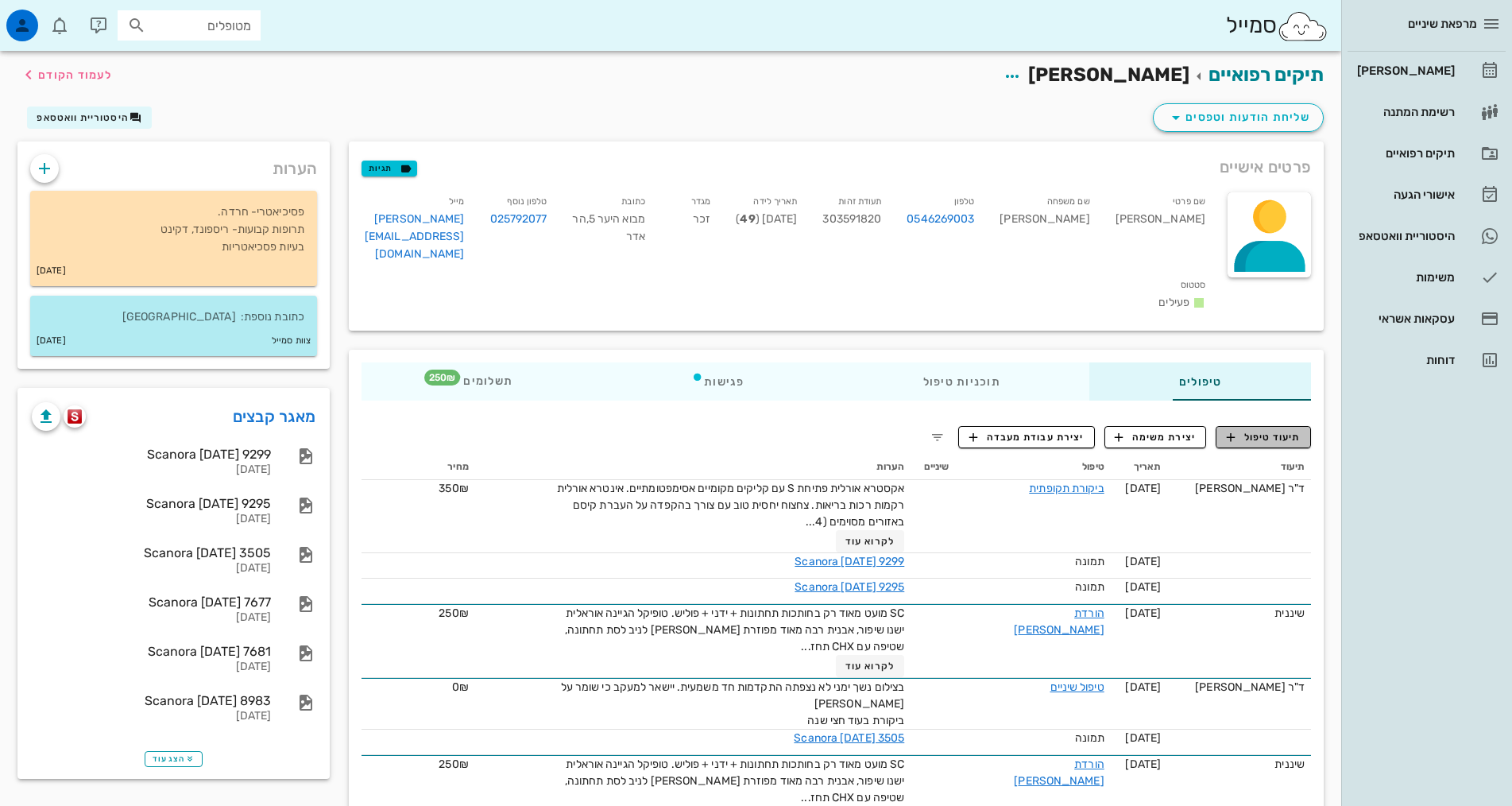
click at [1280, 430] on span "תיעוד טיפול" at bounding box center [1263, 437] width 74 height 14
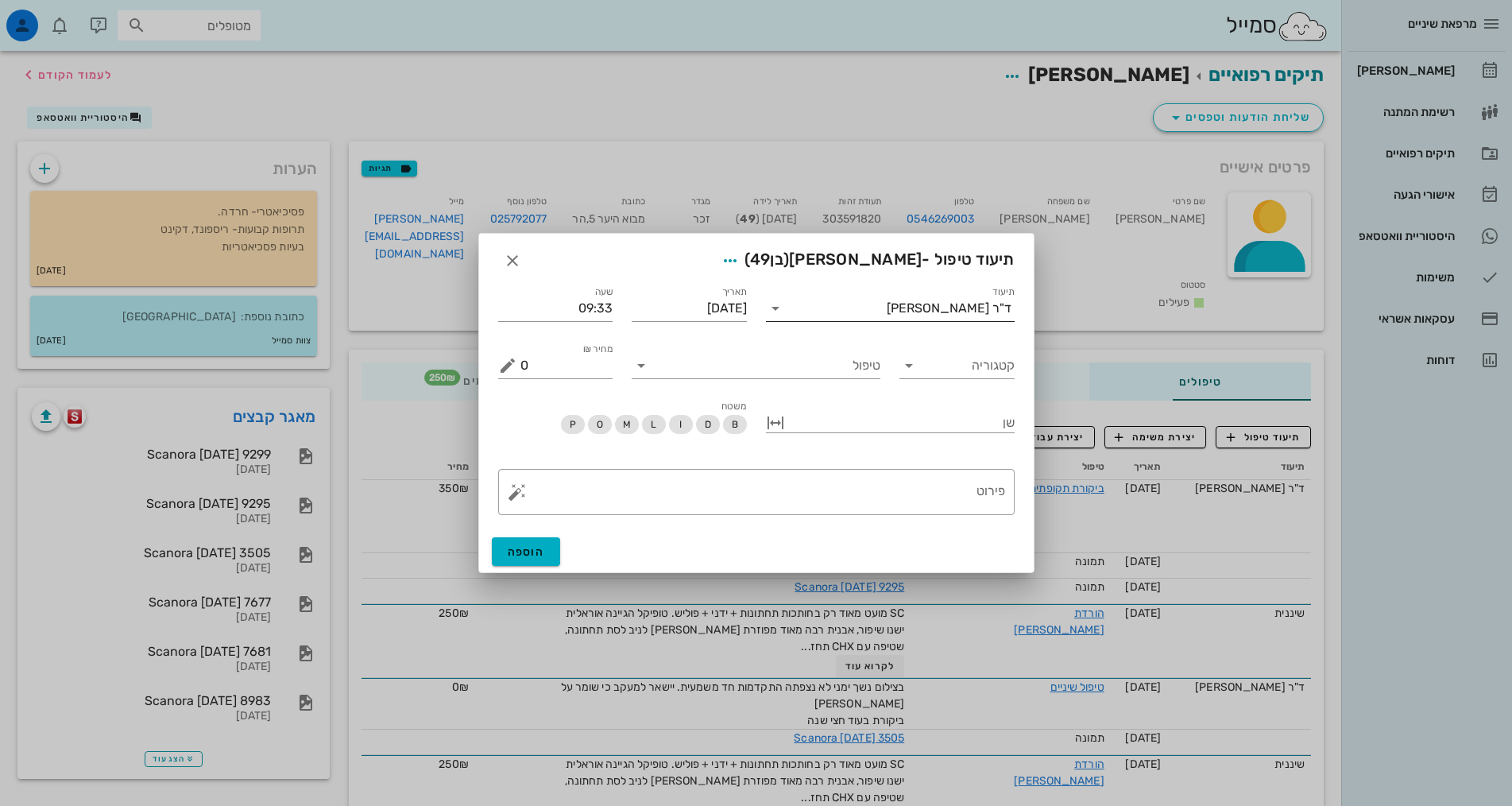
click at [949, 307] on div "ד"ר [PERSON_NAME]" at bounding box center [949, 308] width 124 height 14
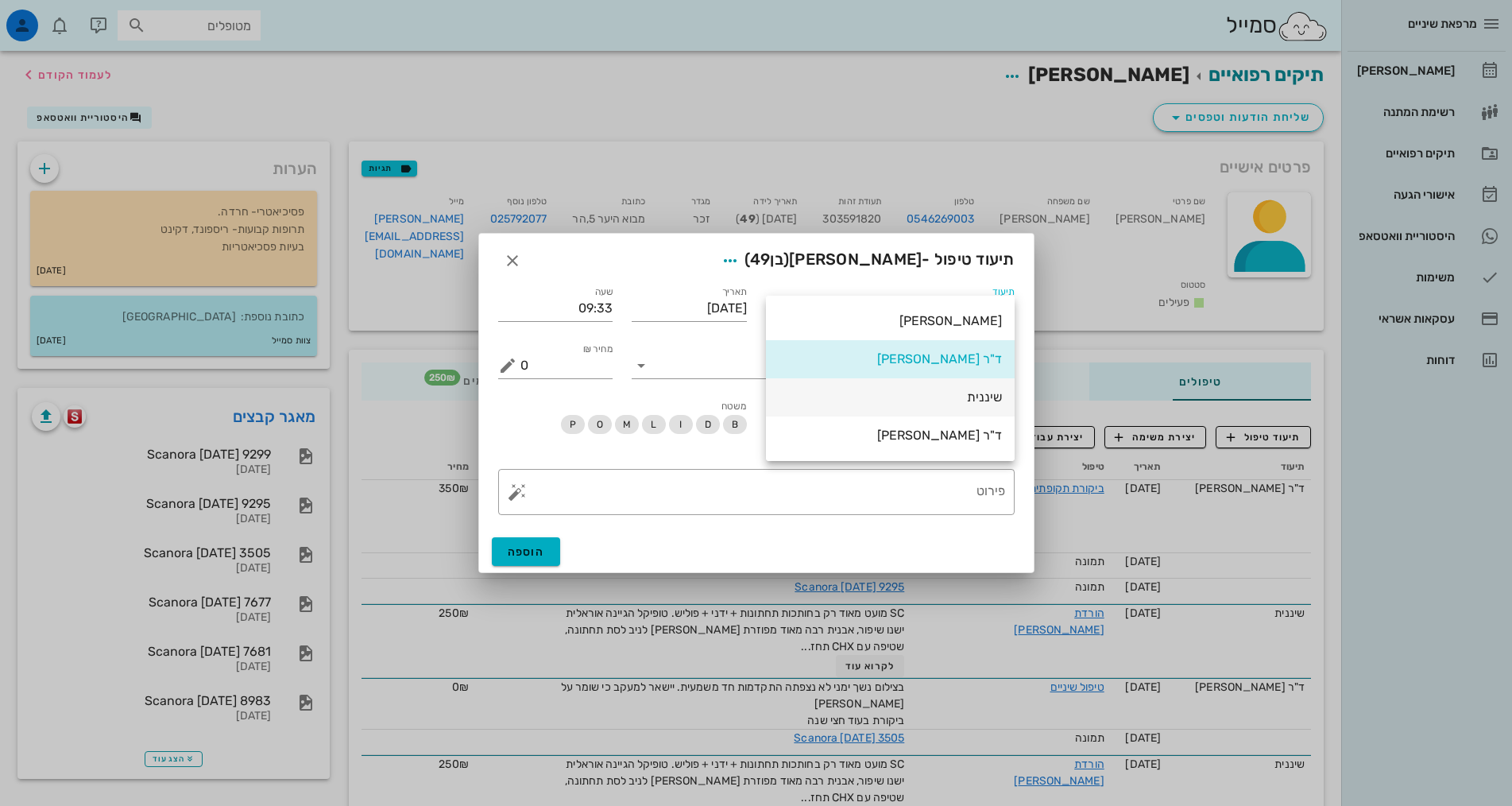
click at [964, 398] on div "שיננית" at bounding box center [890, 396] width 223 height 15
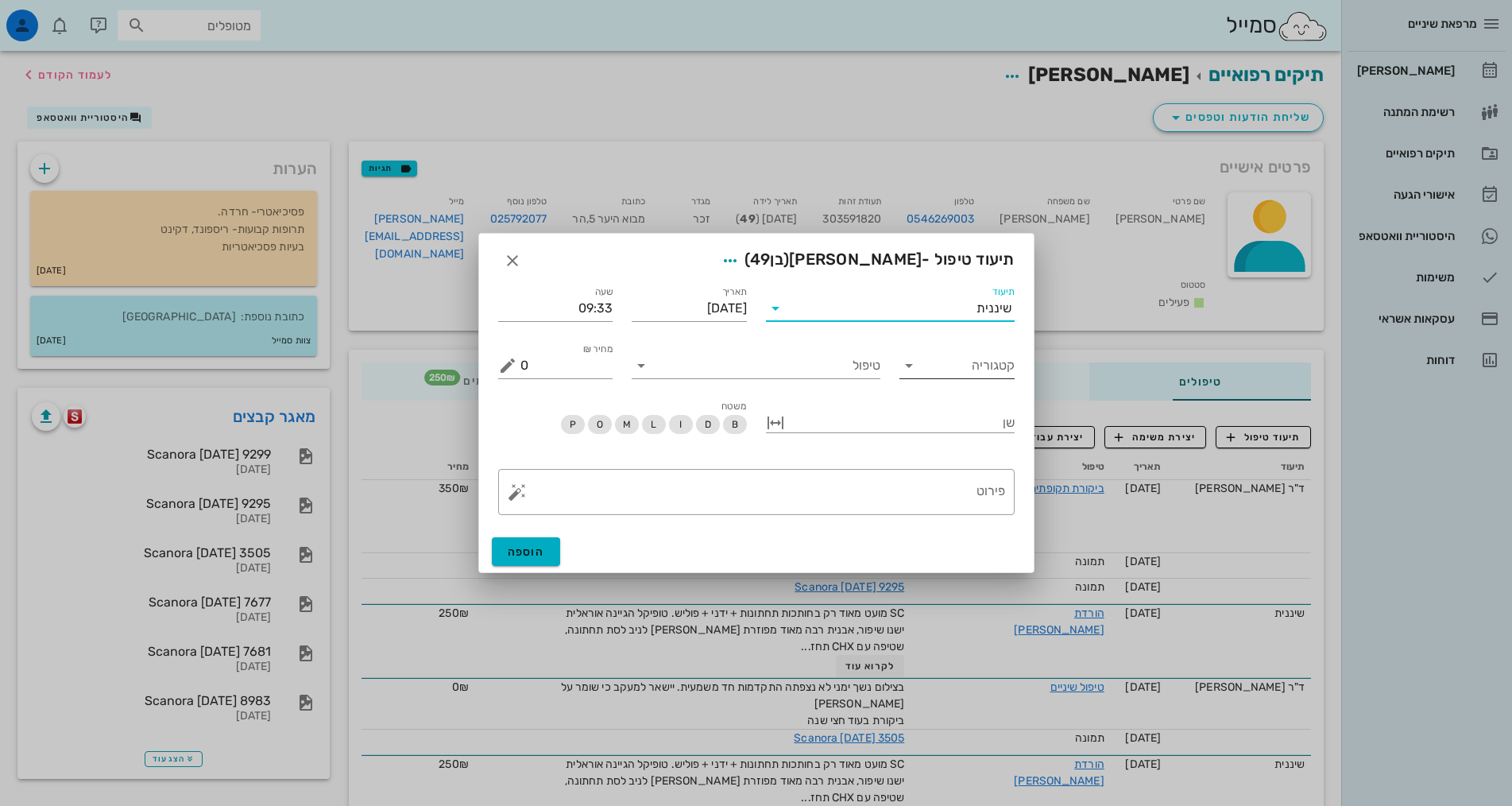
click at [979, 369] on input "קטגוריה" at bounding box center [970, 365] width 90 height 25
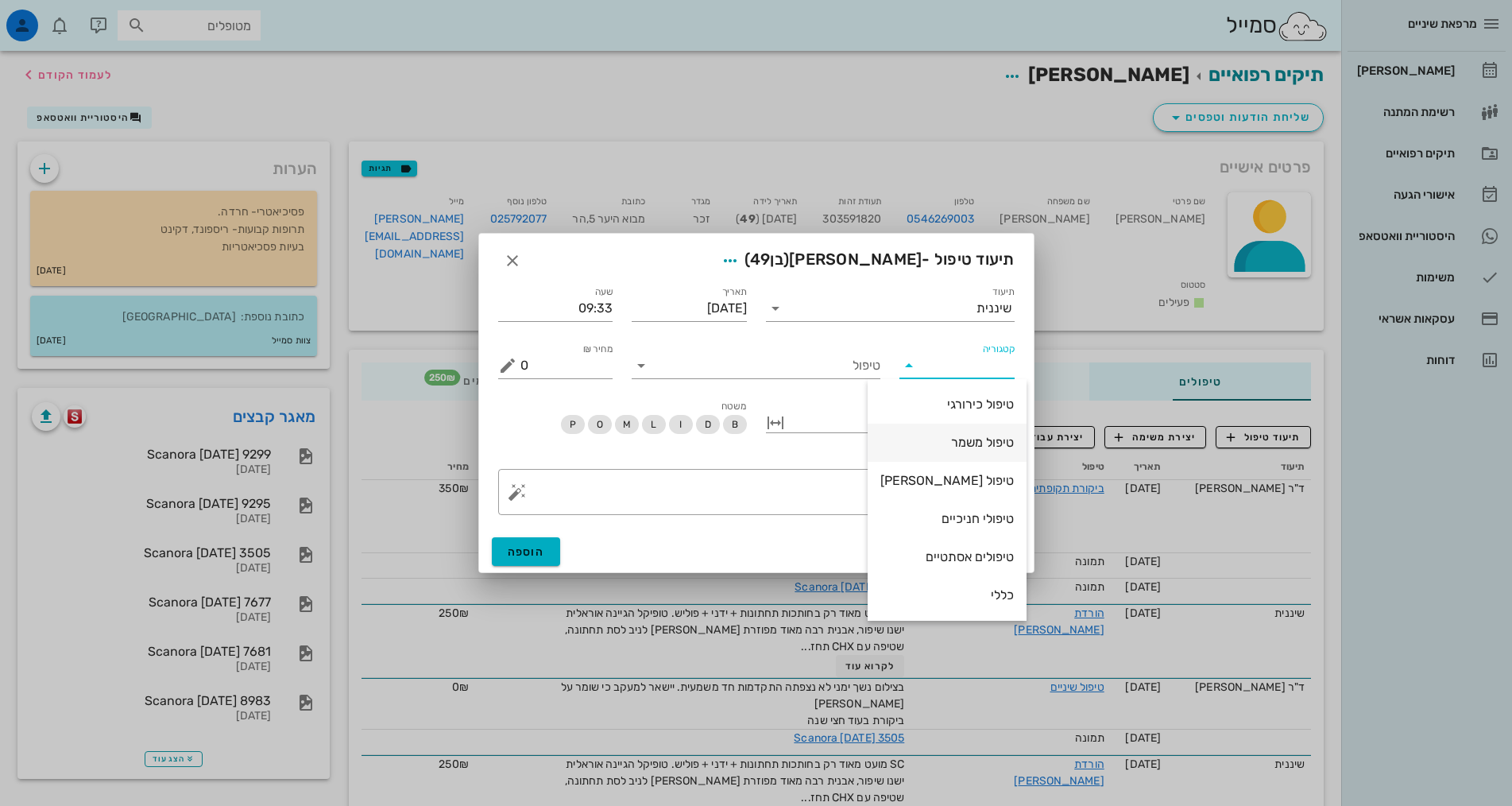
scroll to position [152, 0]
click at [989, 523] on div "שיננית" at bounding box center [946, 518] width 133 height 15
type input "שיננית"
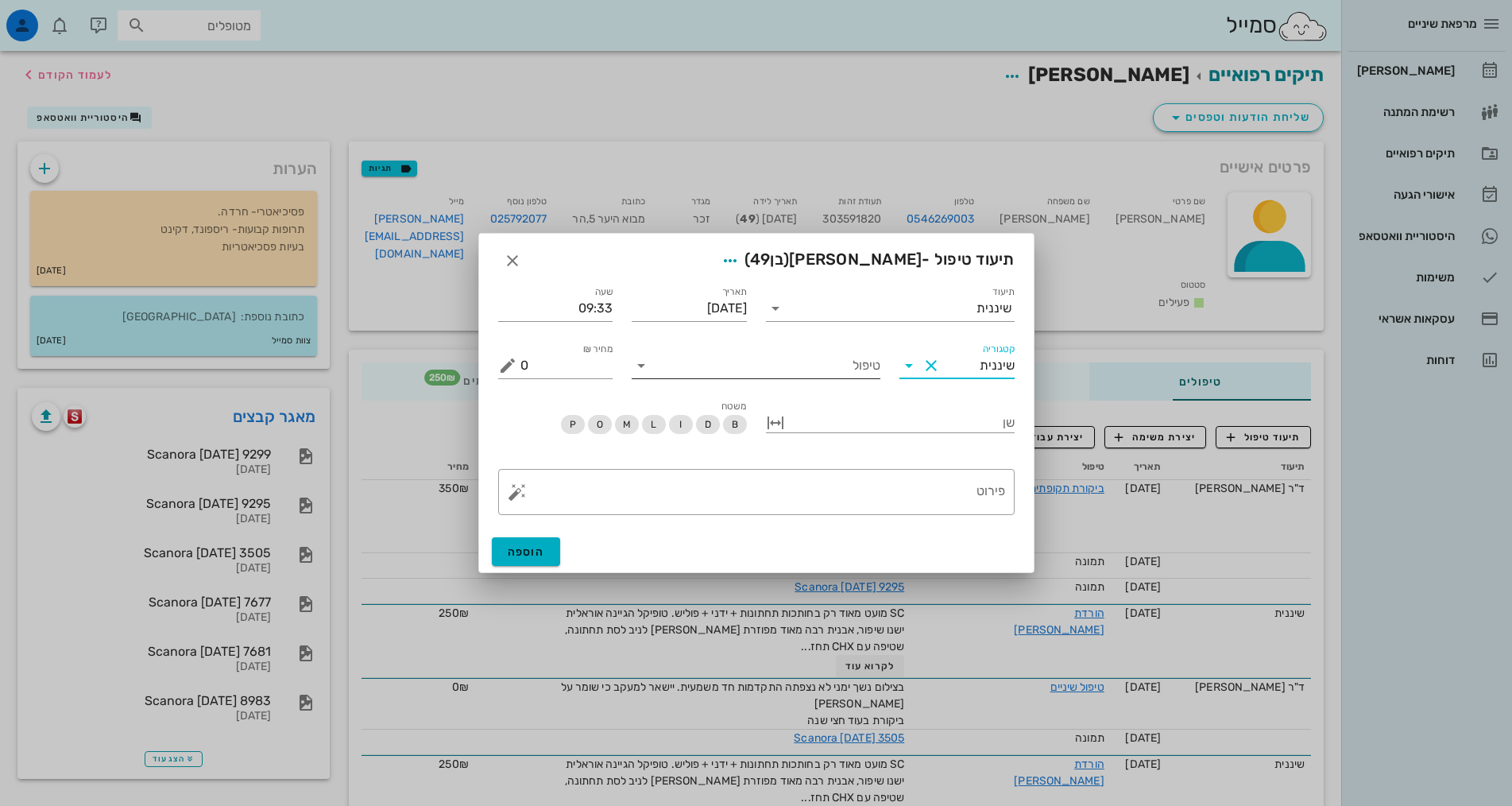
click at [872, 359] on input "טיפול" at bounding box center [767, 365] width 226 height 25
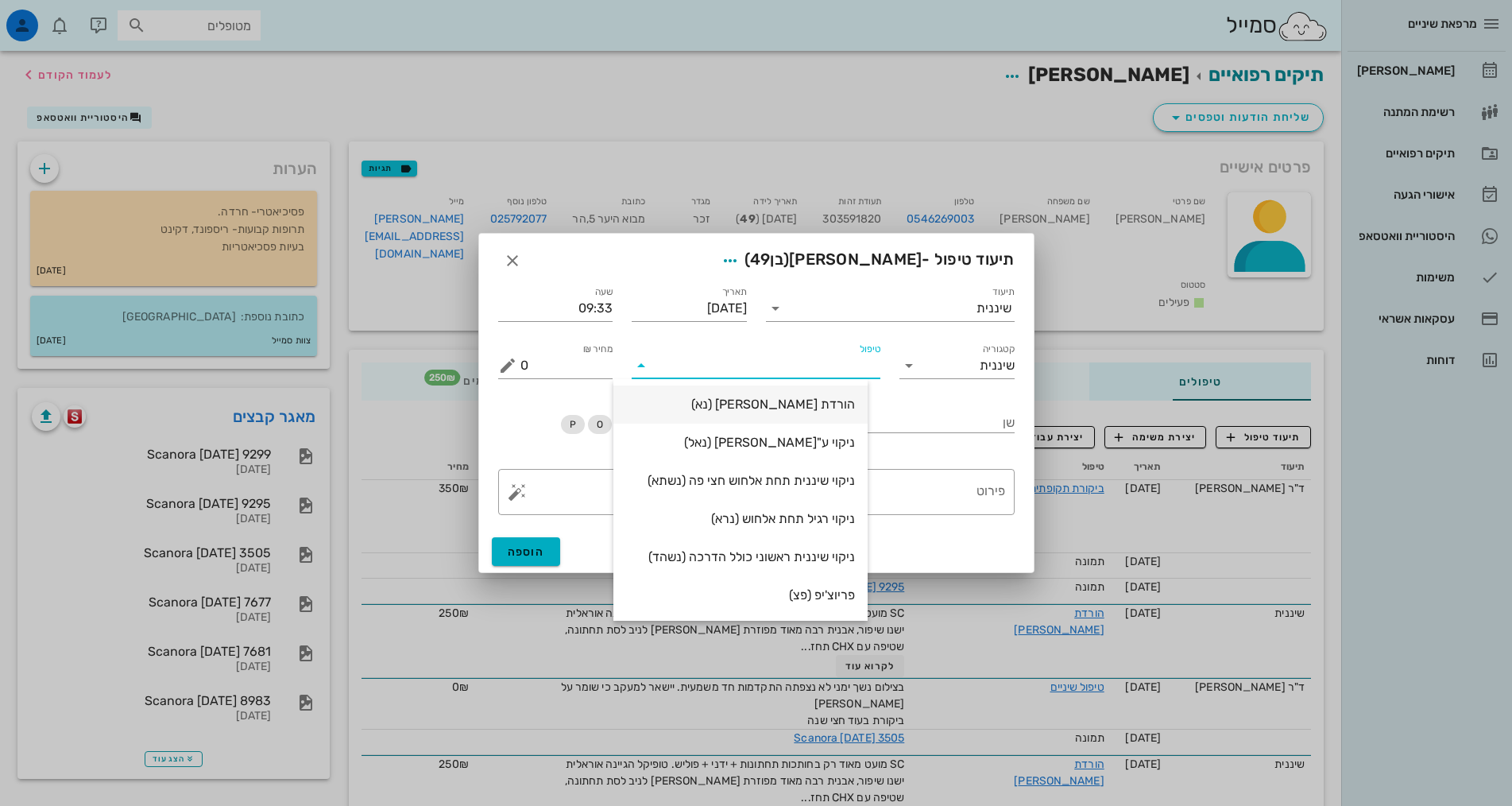
click at [868, 403] on div "הורדת [PERSON_NAME] (נא)" at bounding box center [741, 405] width 254 height 38
type input "250"
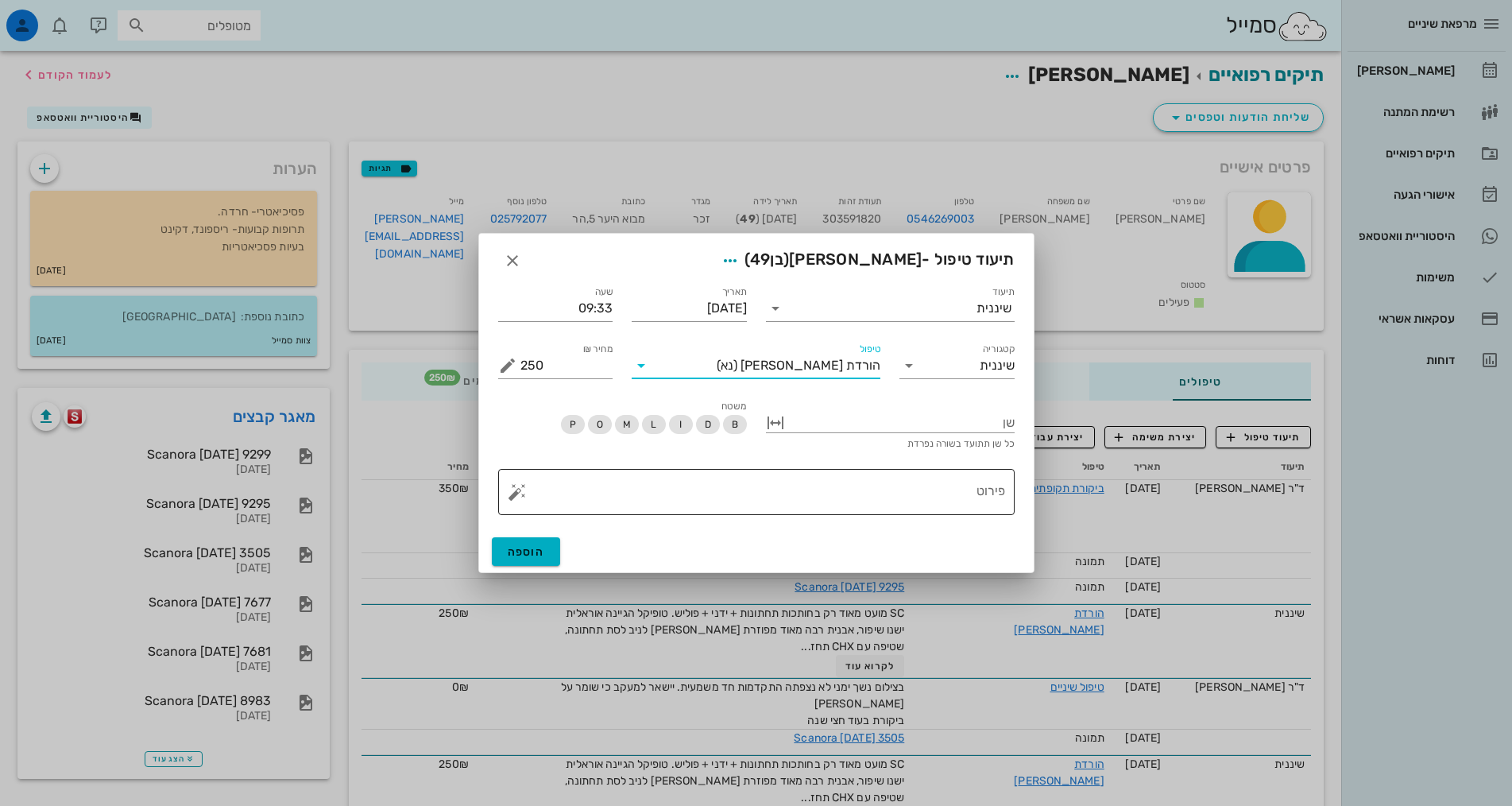
click at [982, 506] on textarea "פירוט" at bounding box center [763, 496] width 485 height 38
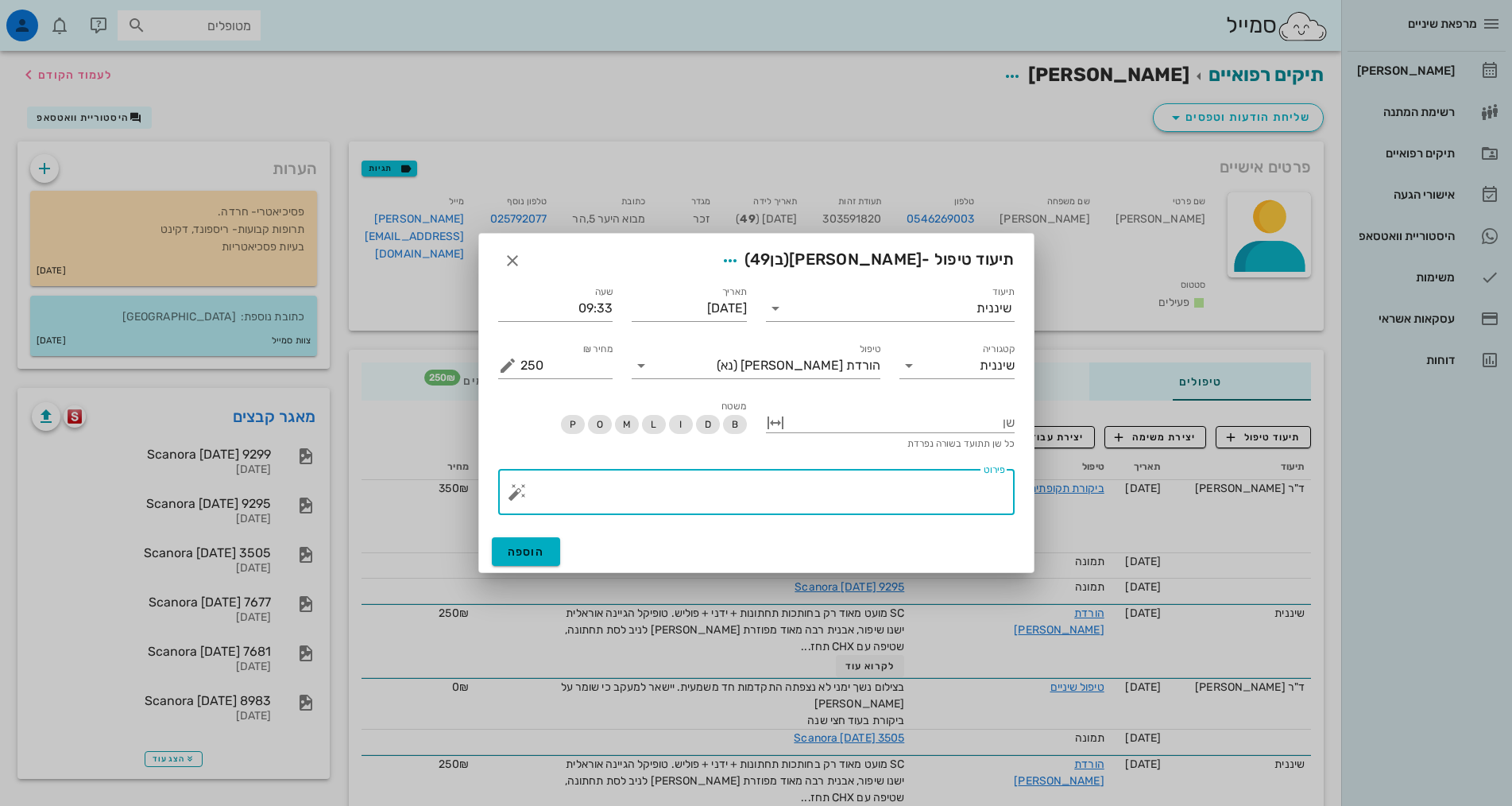
paste textarea "SC מועט מאוד רק בחותכות תחתונות + ידני + פוליש. טופיקל הגיינה אוראלית ישנו שיפו…"
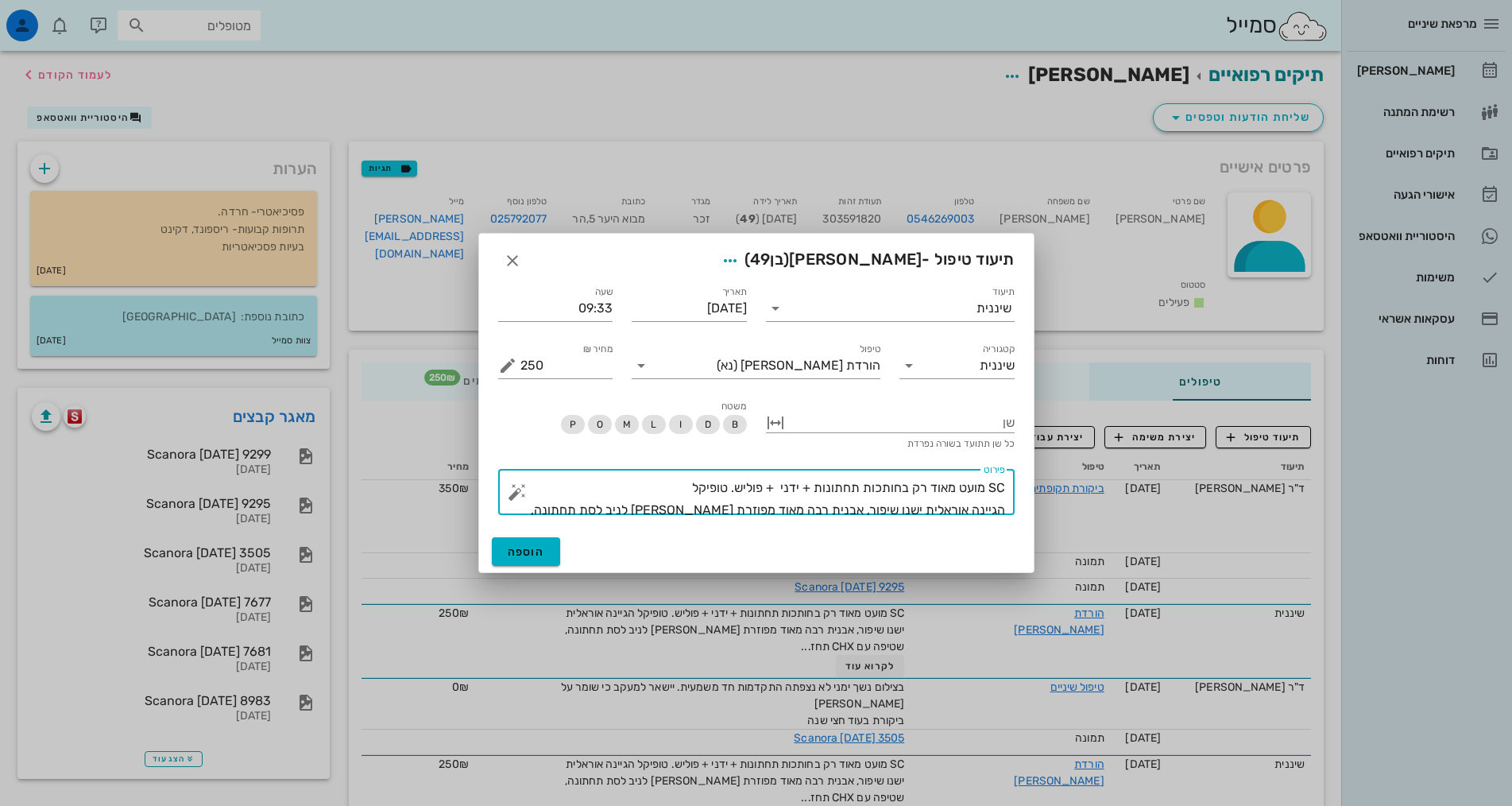
type textarea "SC מועט מאוד רק בחותכות תחתונות + ידני + פוליש. טופיקל הגיינה אוראלית ישנו שיפו…"
drag, startPoint x: 980, startPoint y: 505, endPoint x: 913, endPoint y: 309, distance: 207.1
click at [907, 331] on div "קטגוריה שיננית" at bounding box center [957, 359] width 134 height 57
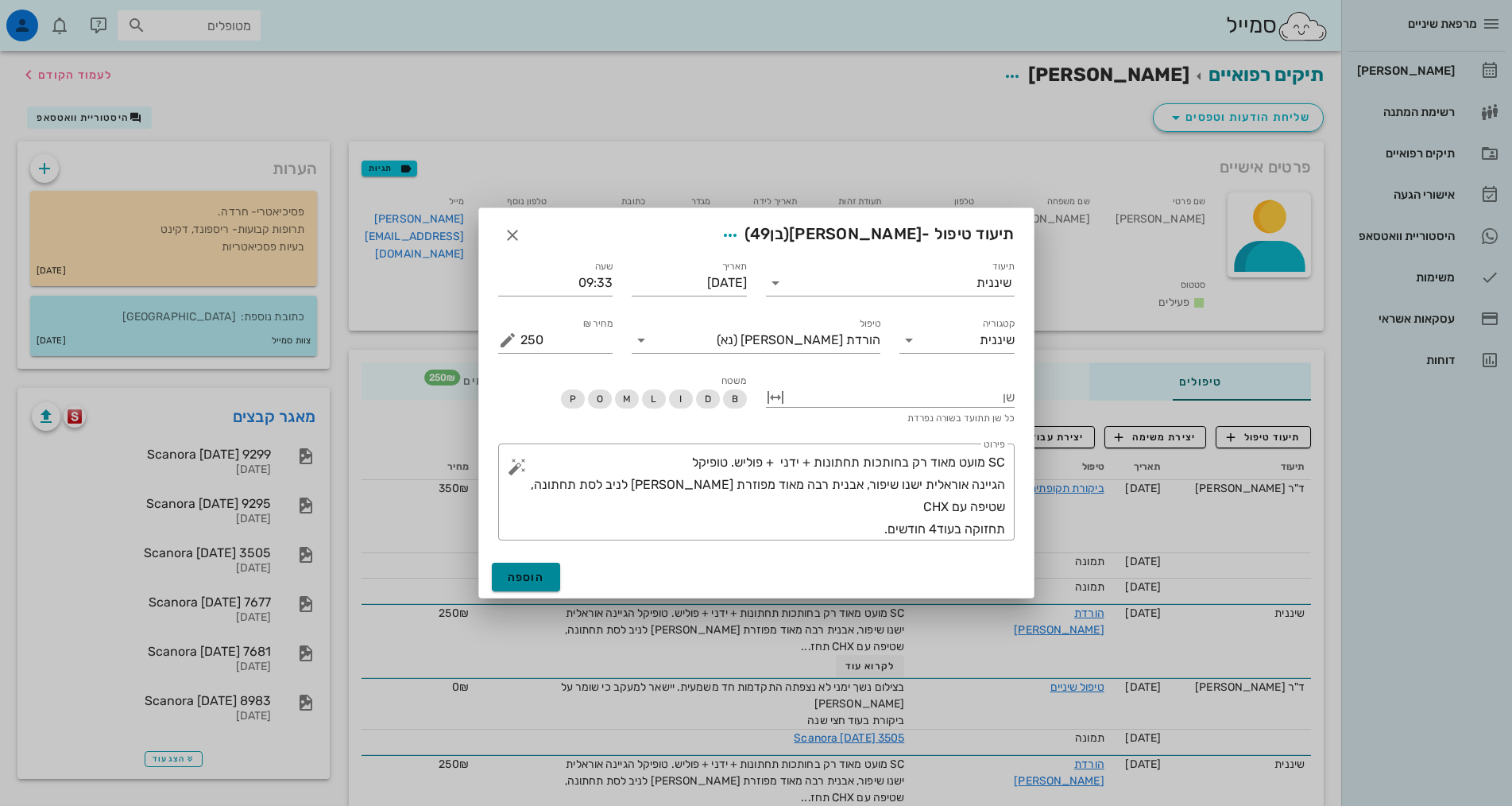
click at [514, 577] on span "הוספה" at bounding box center [526, 577] width 37 height 14
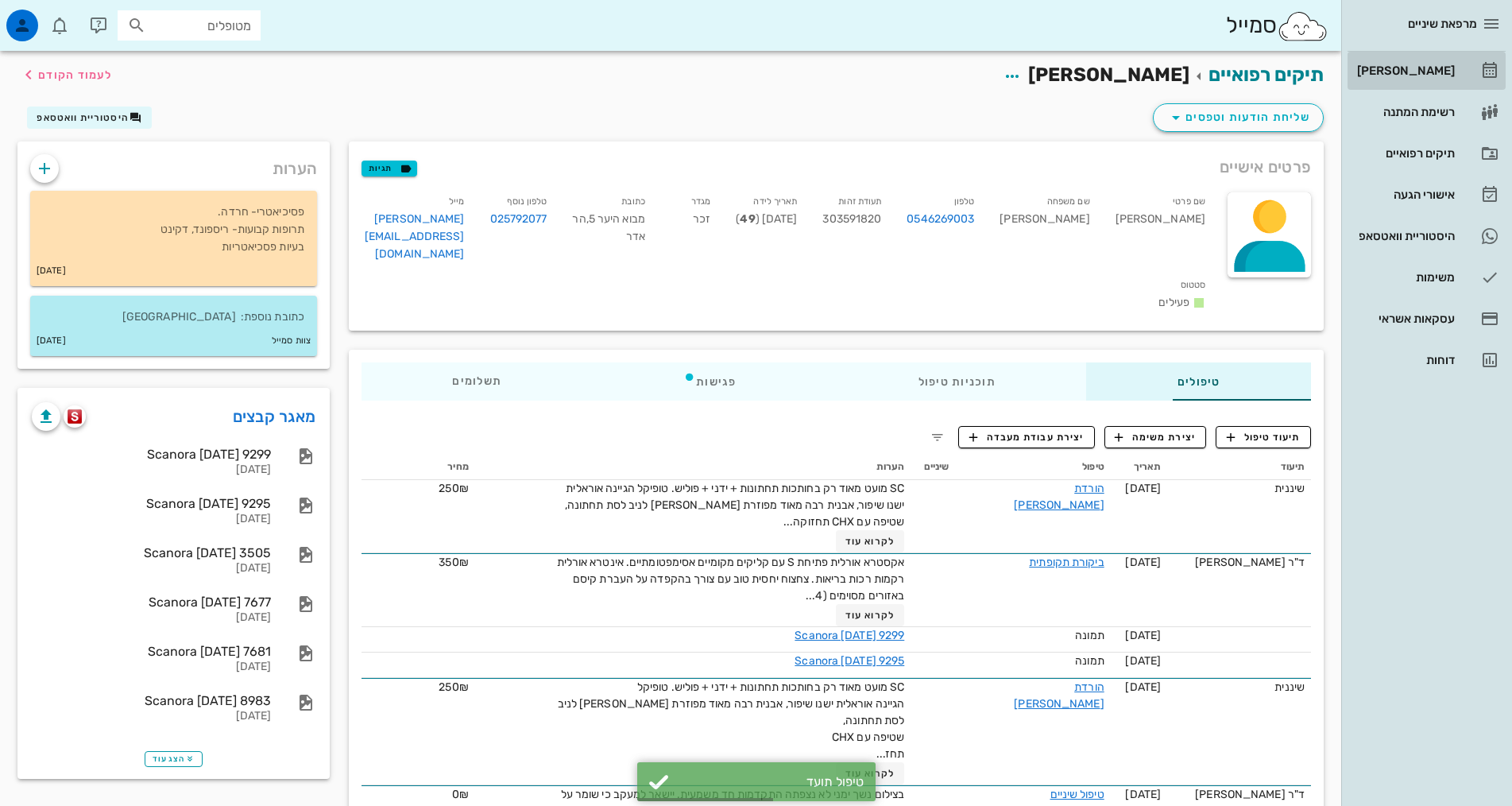
click at [1441, 75] on div "[PERSON_NAME]" at bounding box center [1404, 71] width 101 height 13
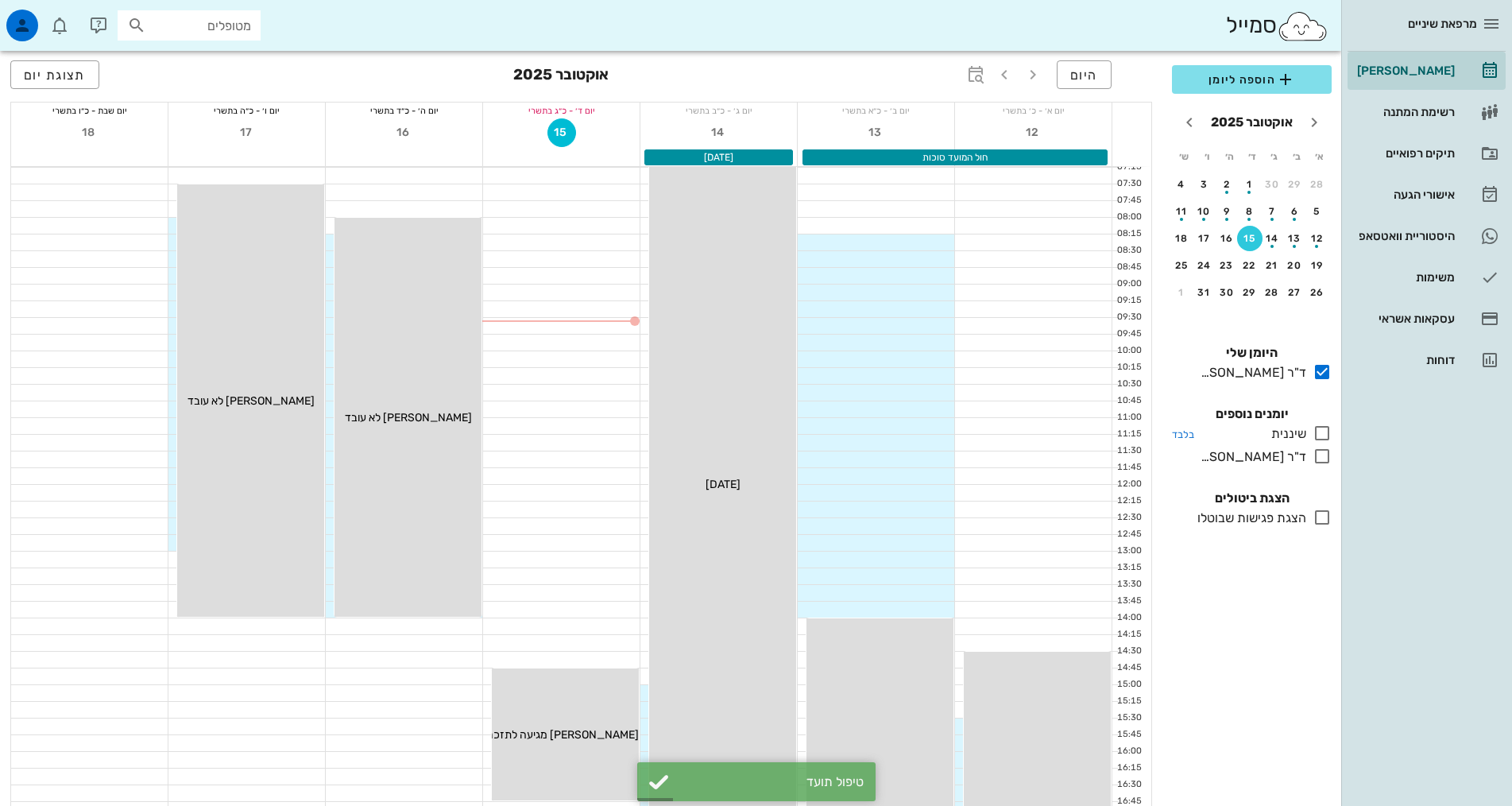
click at [1318, 435] on icon at bounding box center [1322, 433] width 19 height 19
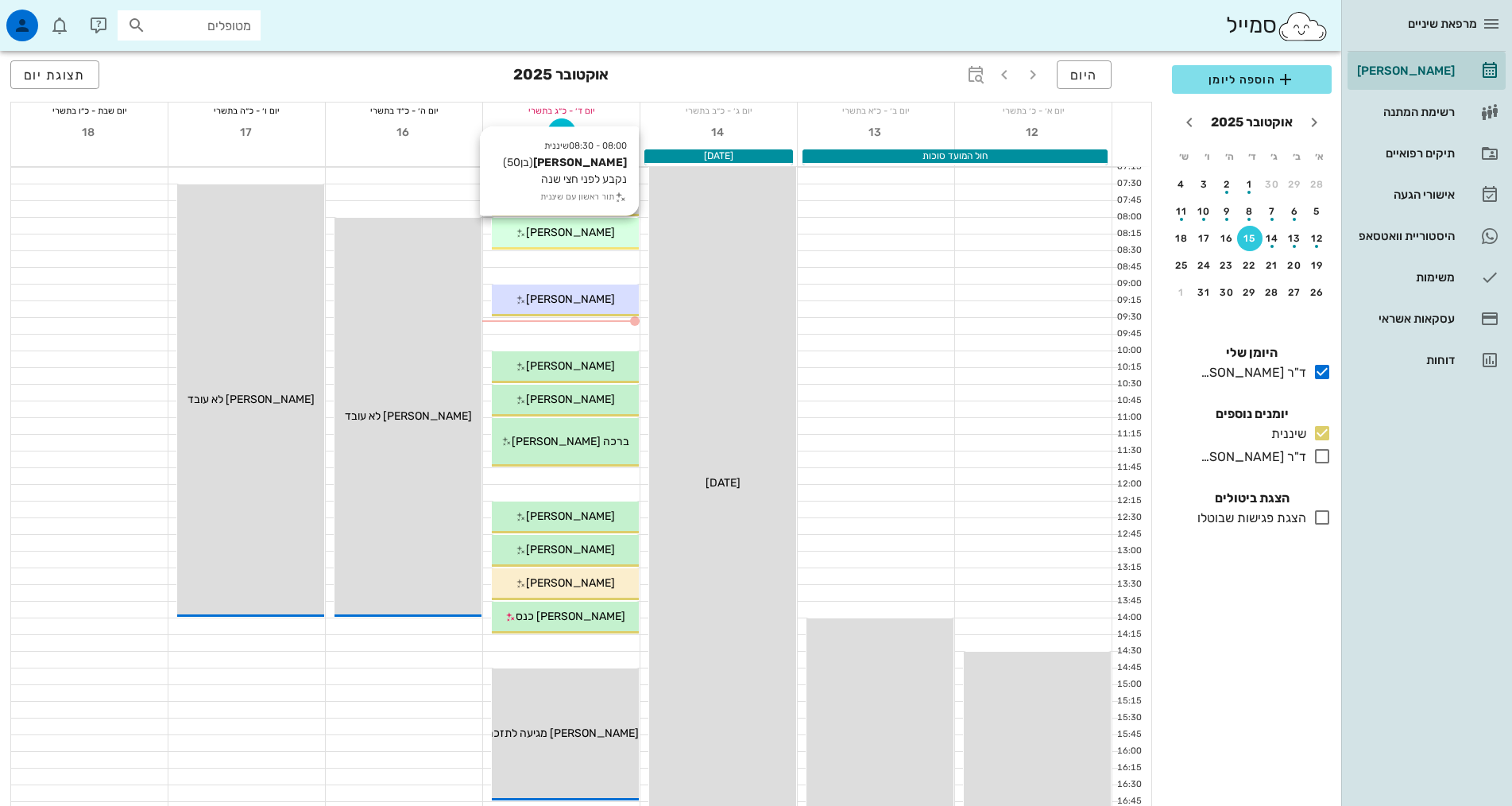
click at [595, 227] on span "[PERSON_NAME]" at bounding box center [570, 232] width 89 height 14
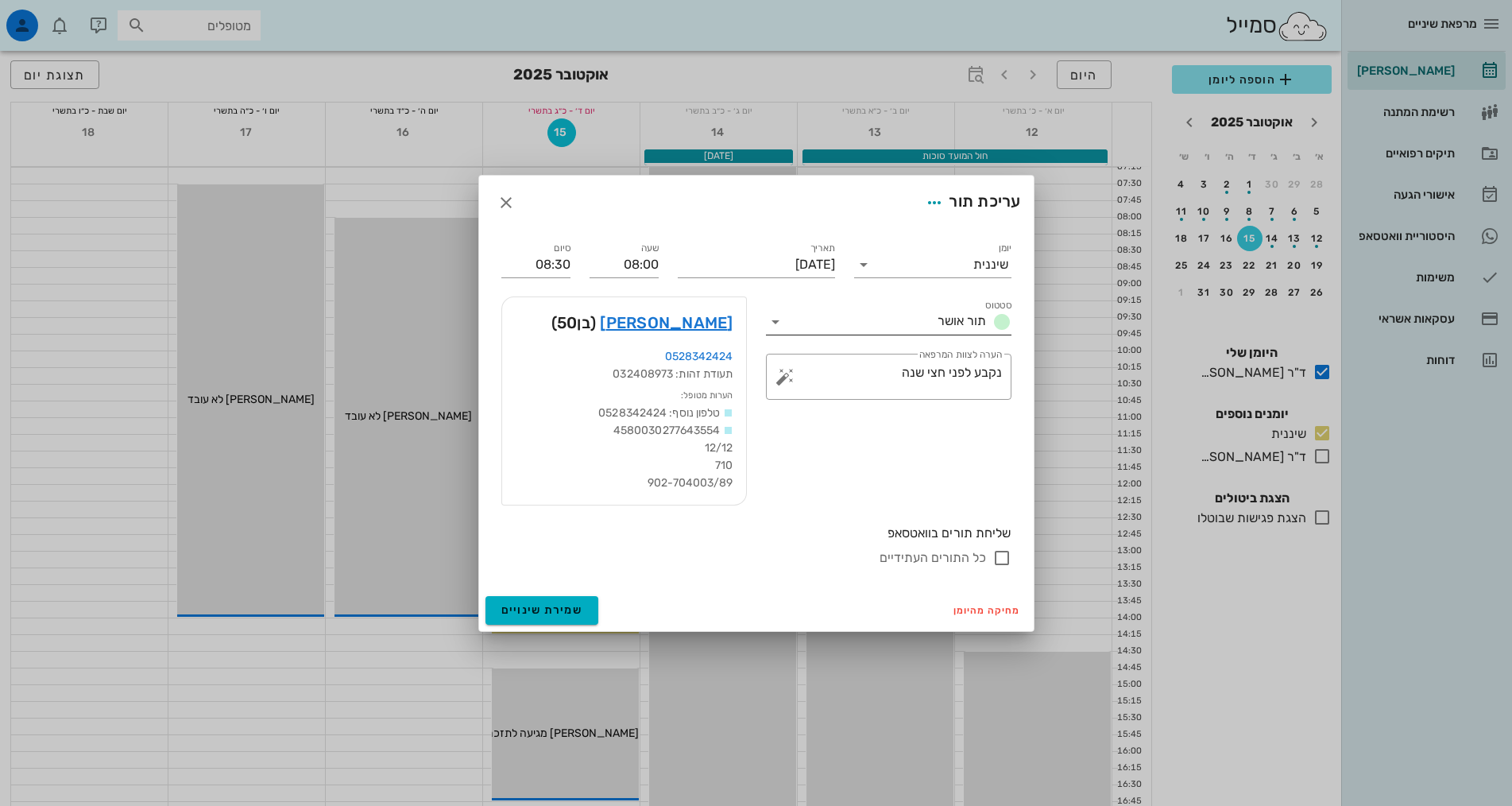
click at [931, 326] on input "סטטוס" at bounding box center [859, 321] width 143 height 25
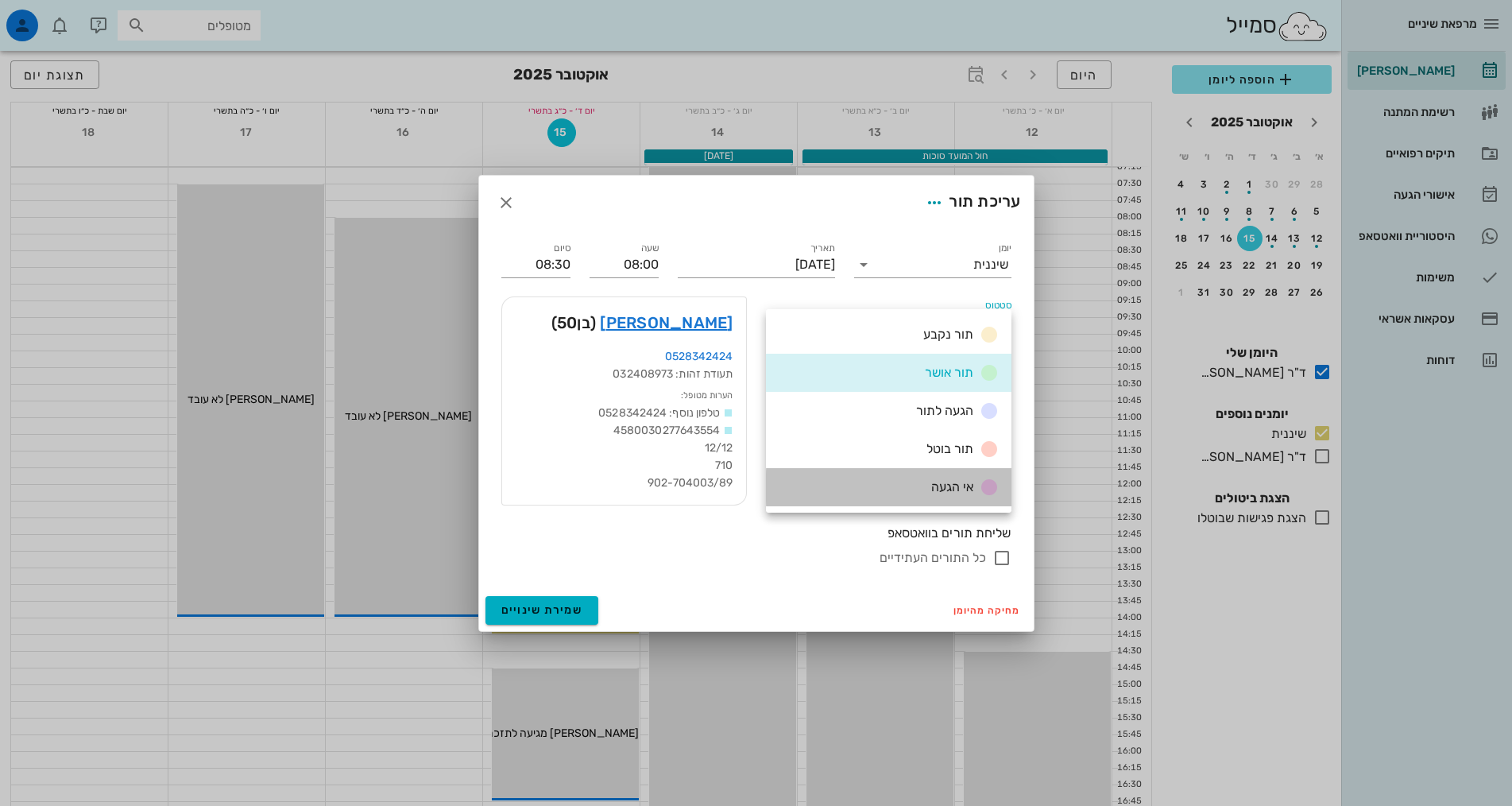
click at [958, 491] on span "אי הגעה" at bounding box center [952, 486] width 42 height 15
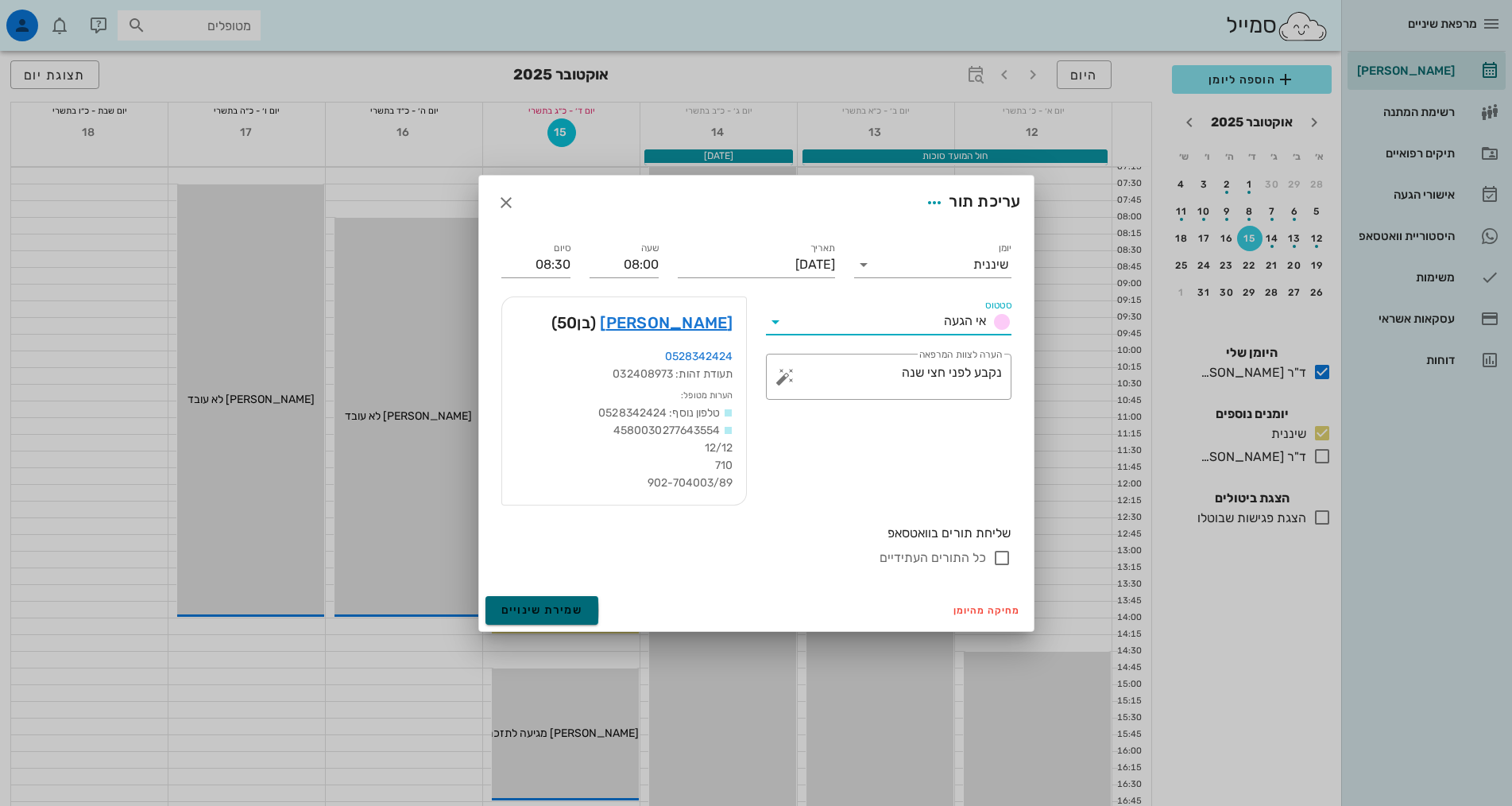
click at [521, 614] on span "שמירת שינויים" at bounding box center [542, 610] width 82 height 14
click at [521, 614] on div "מחיקה מהיומן שמירת שינויים" at bounding box center [756, 609] width 554 height 41
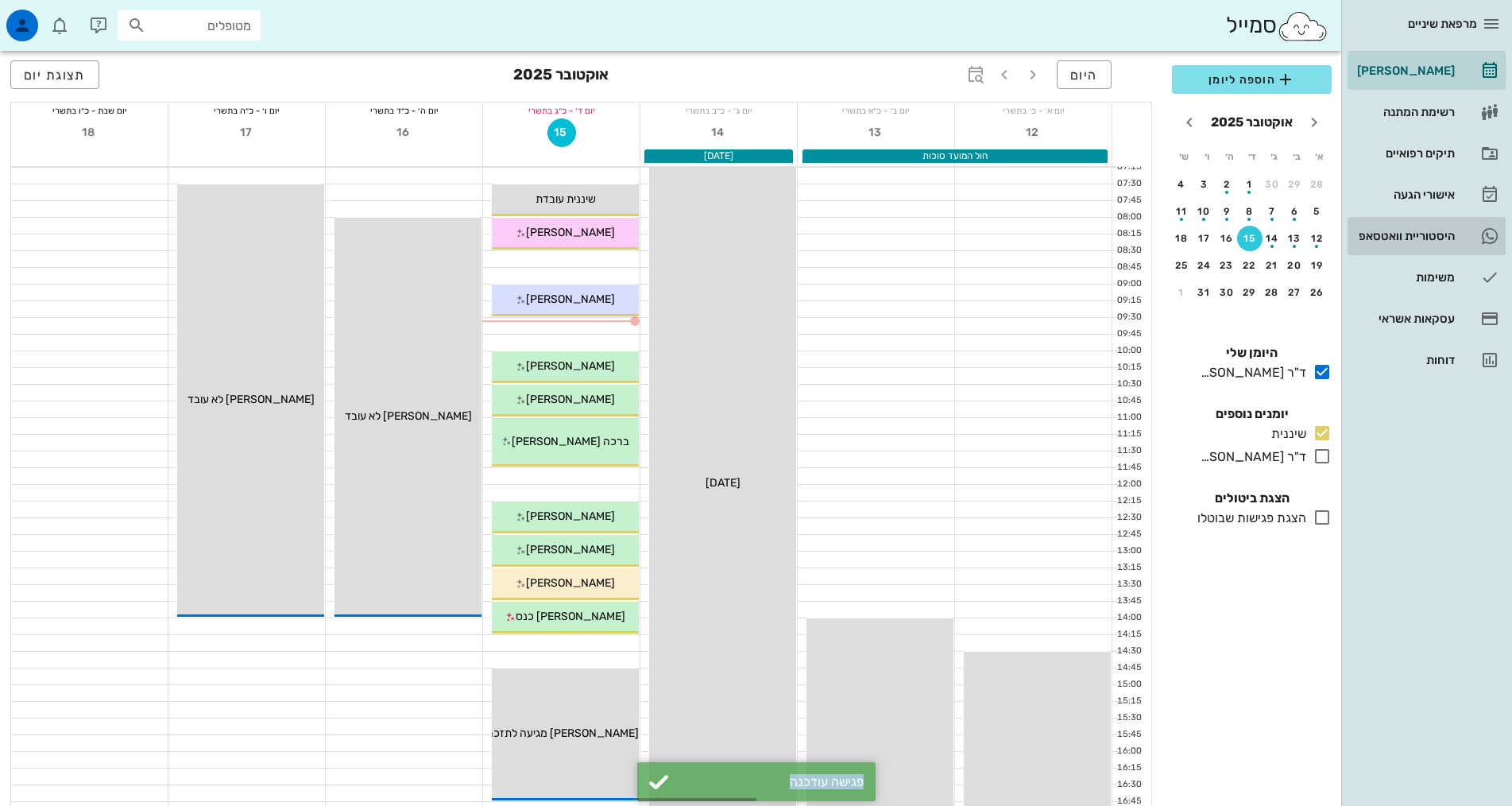
click at [1448, 225] on div "היסטוריית וואטסאפ" at bounding box center [1404, 235] width 101 height 25
